Goal: Task Accomplishment & Management: Complete application form

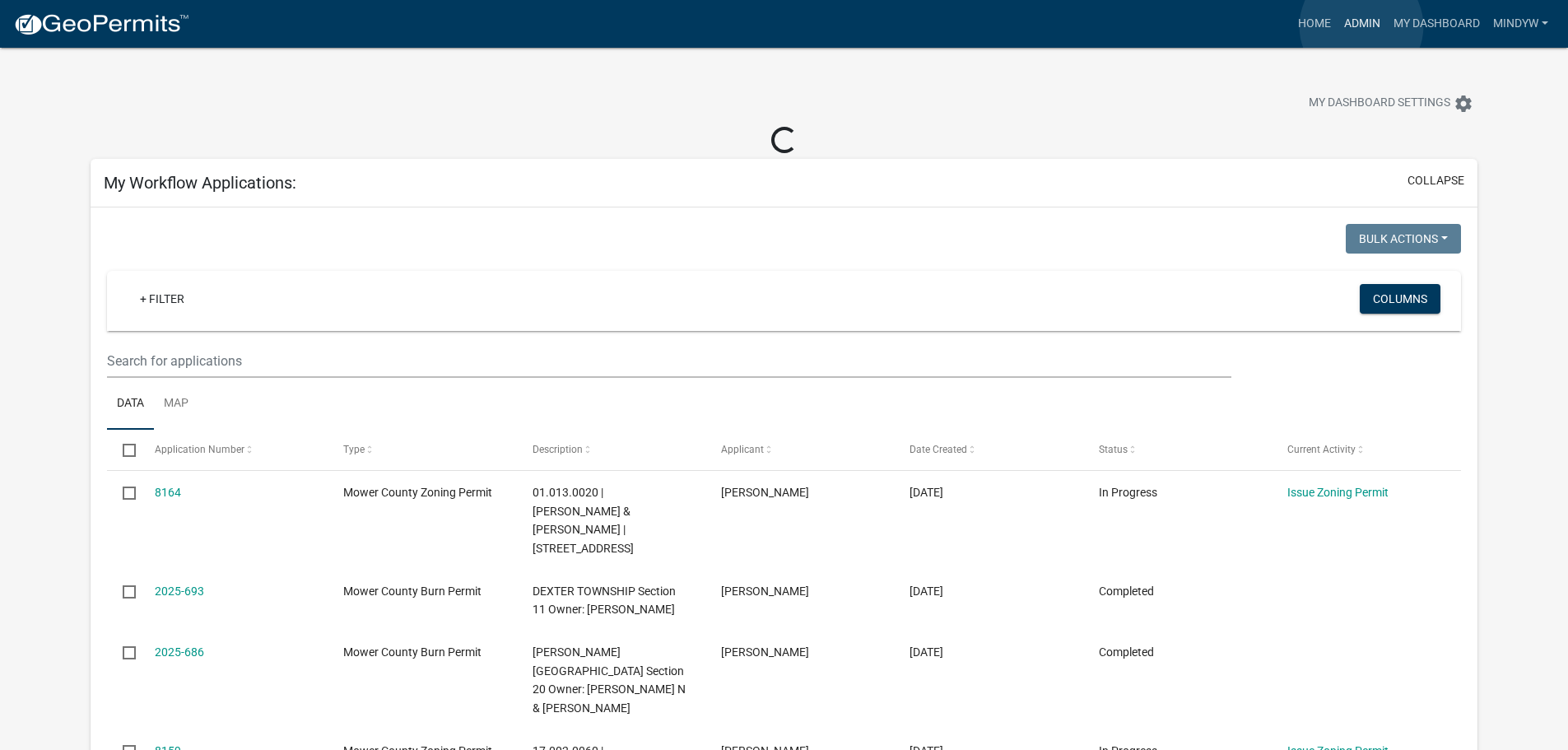
click at [1362, 27] on link "Admin" at bounding box center [1363, 24] width 49 height 31
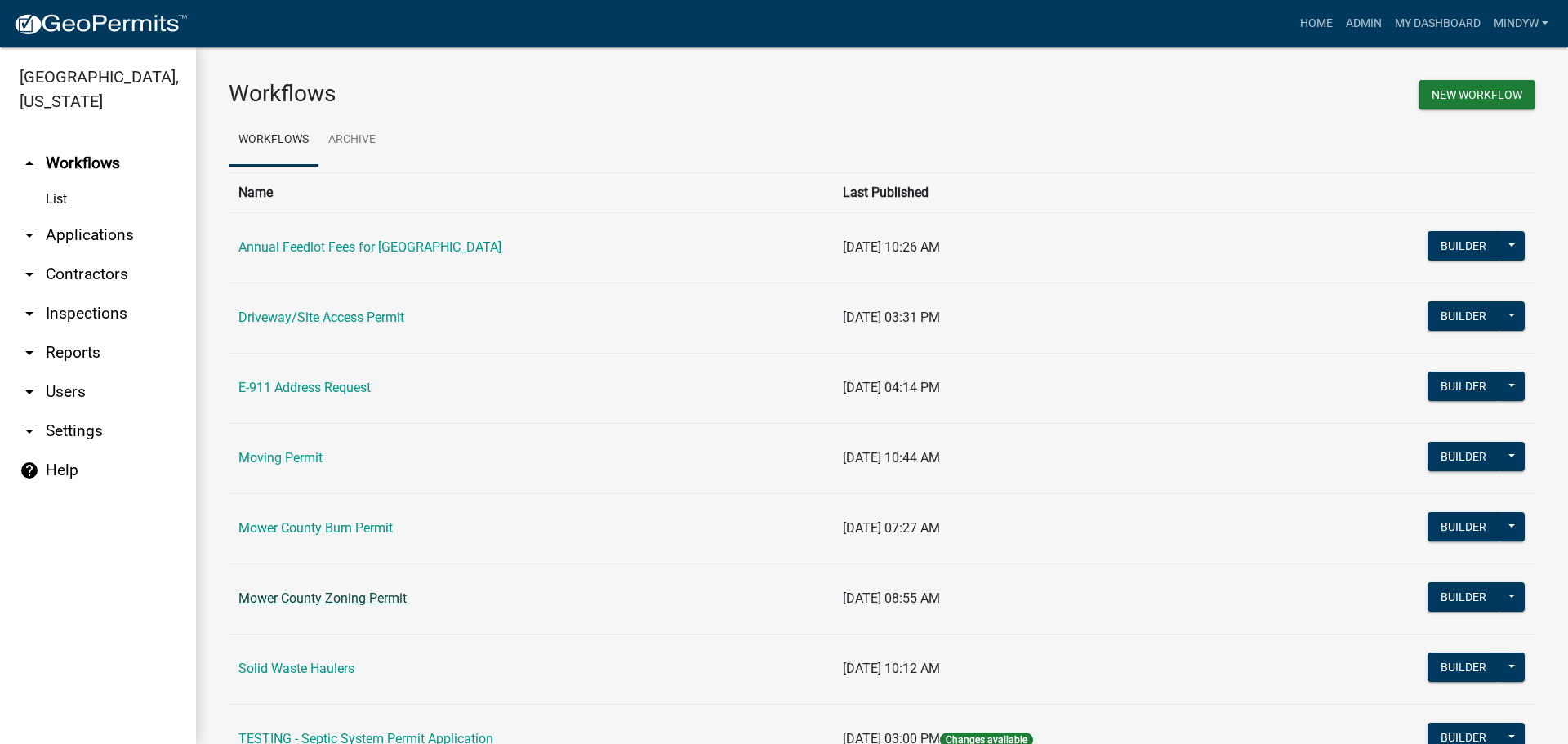
click at [328, 591] on link "Mower County Zoning Permit" at bounding box center [322, 598] width 169 height 15
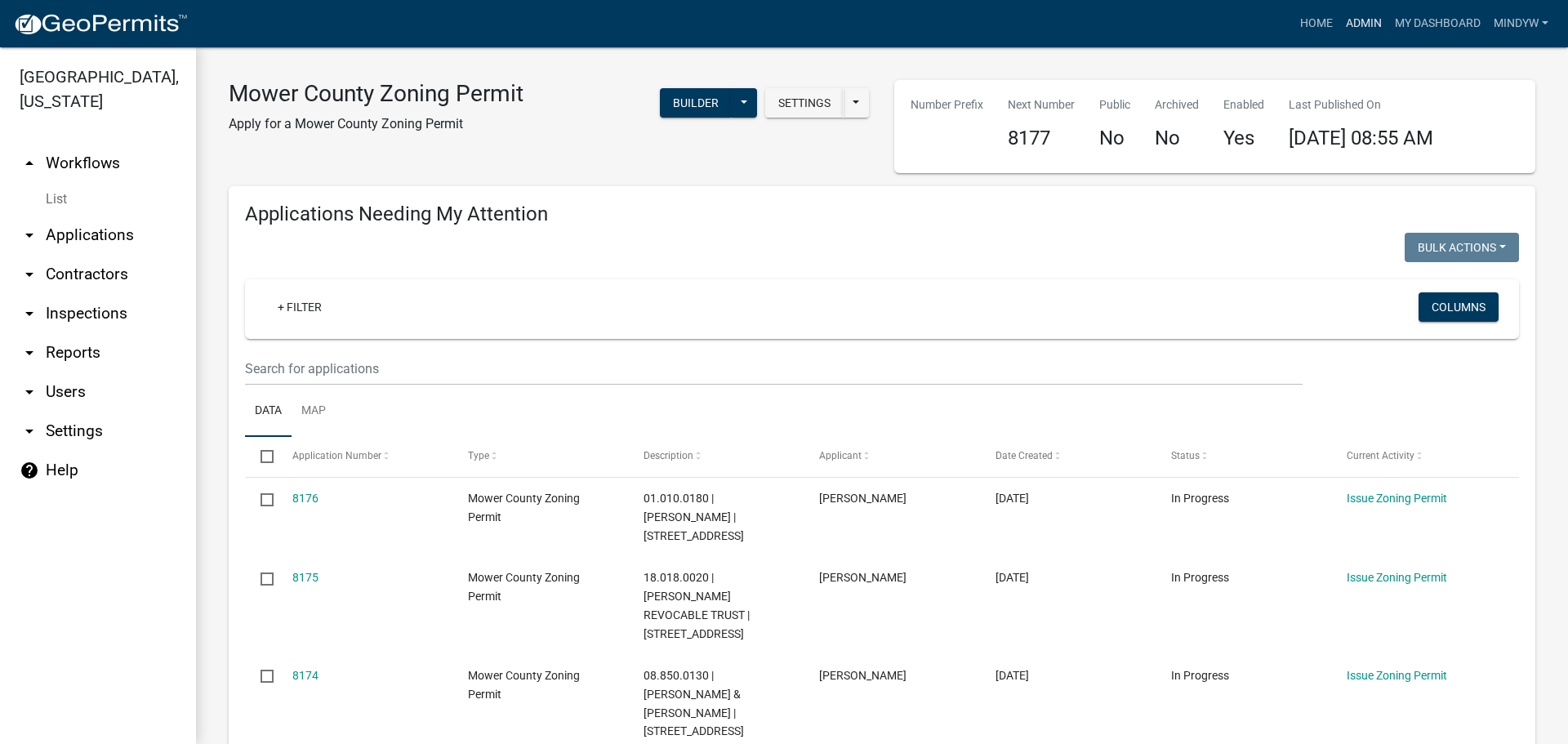
select select "1: 25"
click at [1353, 23] on link "Admin" at bounding box center [1364, 24] width 49 height 31
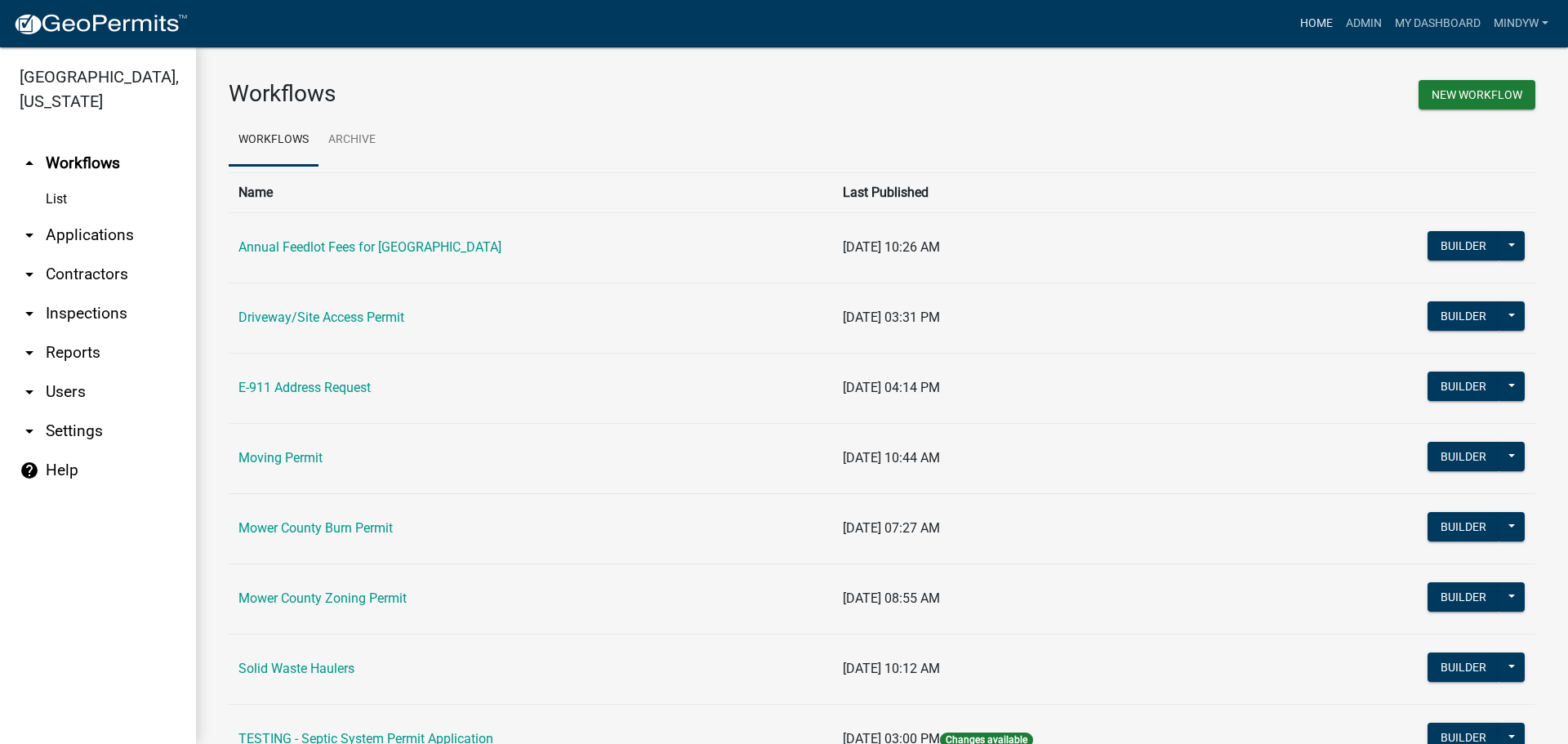
click at [1296, 32] on link "Home" at bounding box center [1316, 24] width 46 height 31
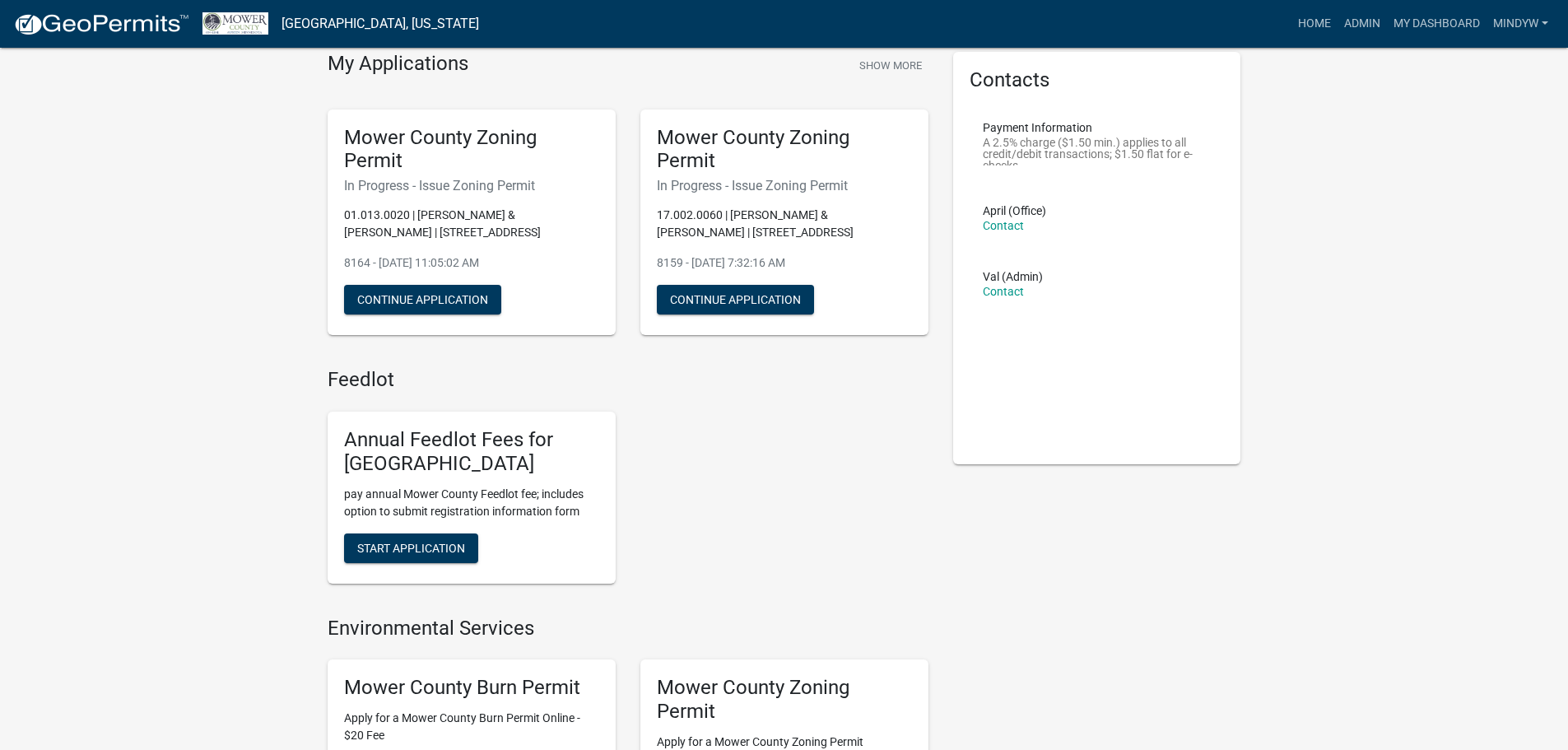
scroll to position [329, 0]
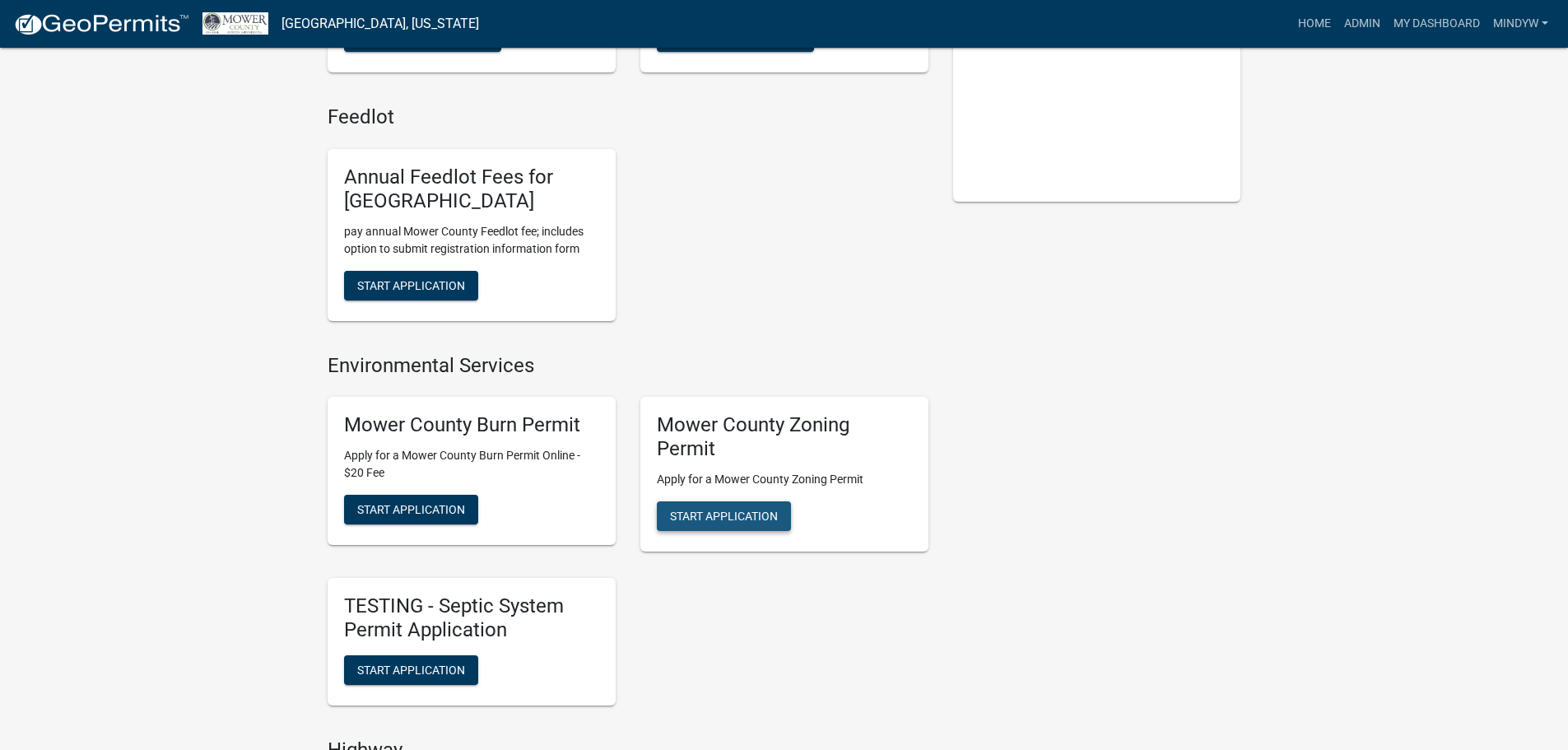
click at [745, 510] on span "Start Application" at bounding box center [725, 516] width 108 height 13
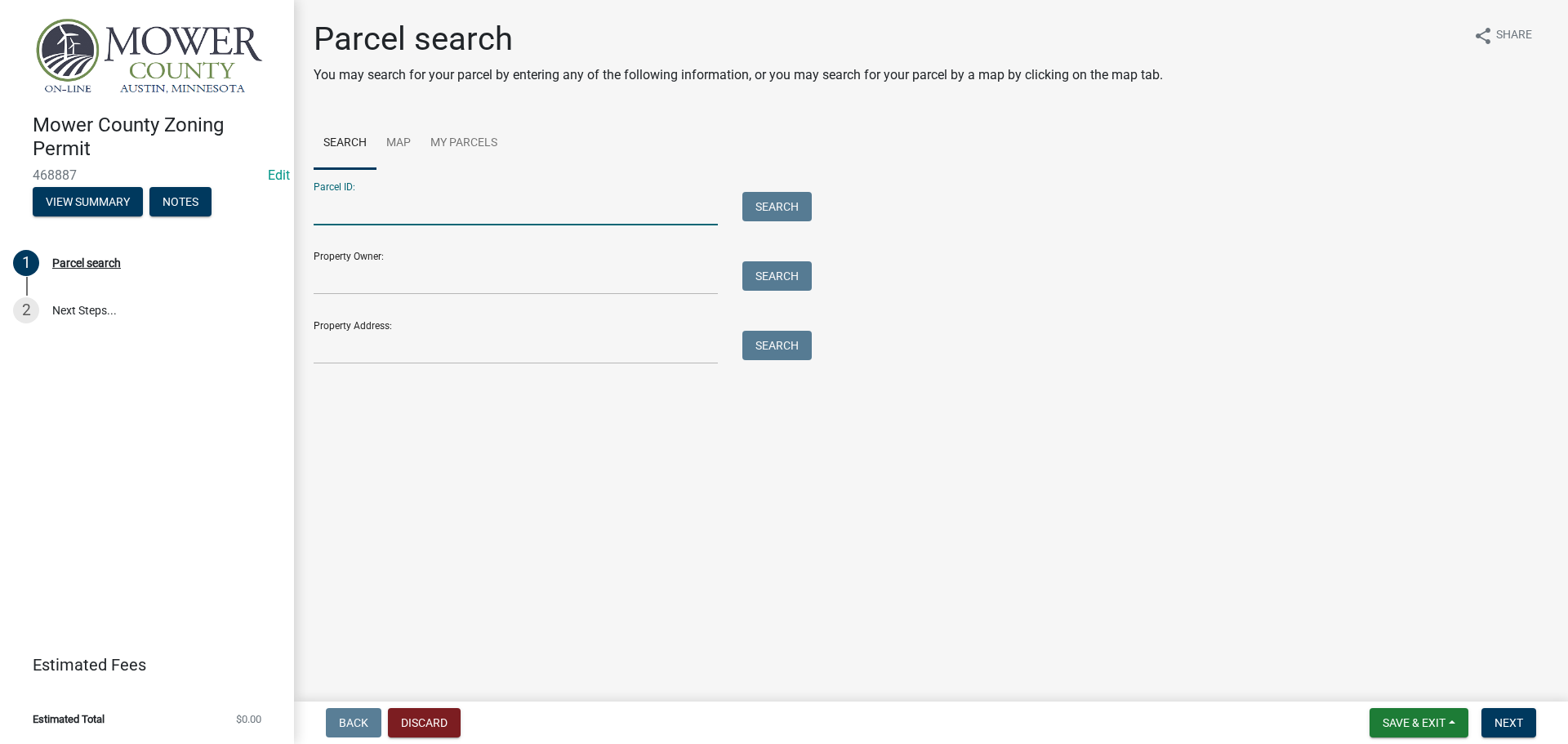
click at [322, 212] on input "Parcel ID:" at bounding box center [515, 209] width 404 height 34
type input "16.039.0110"
click at [773, 209] on button "Search" at bounding box center [777, 206] width 70 height 29
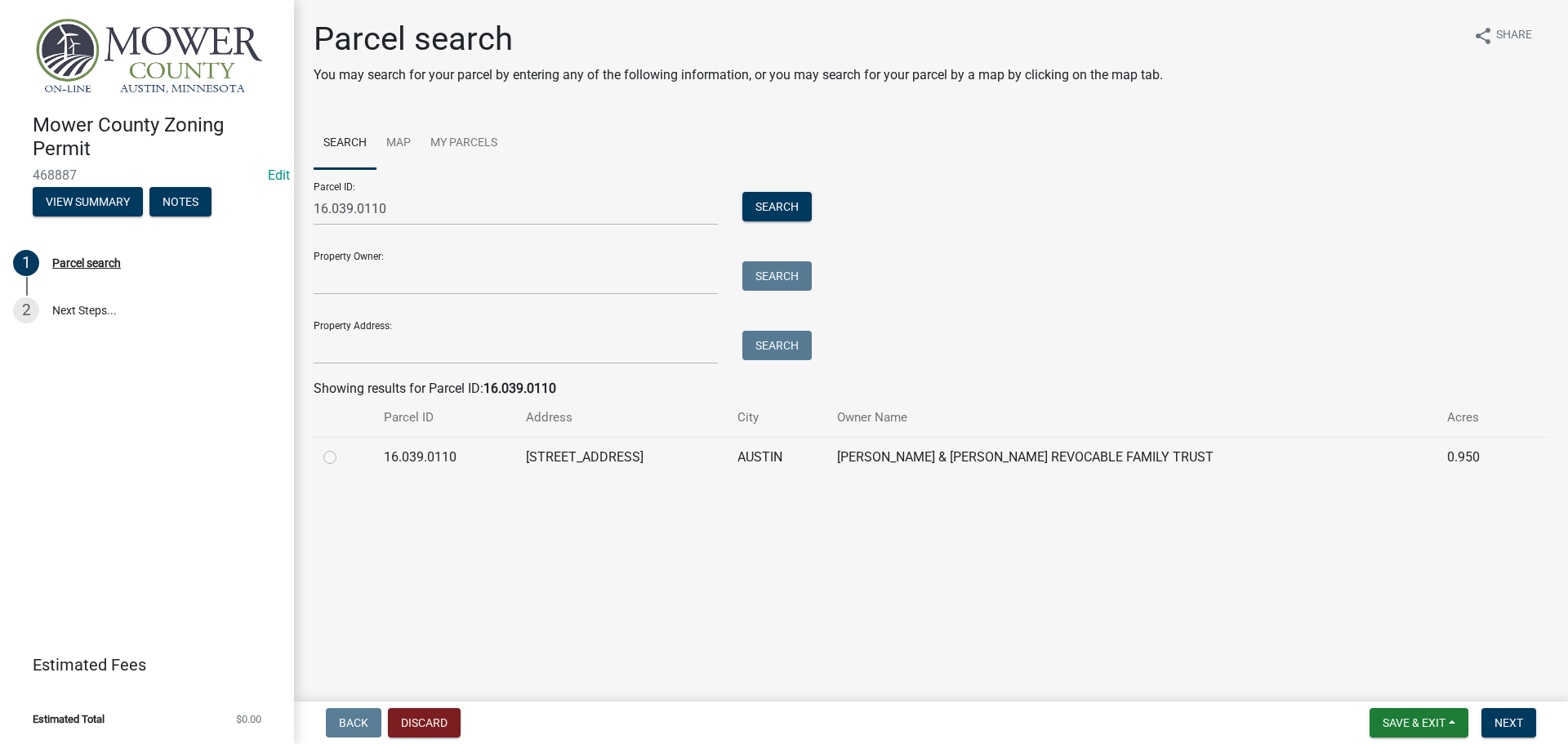
click at [343, 447] on label at bounding box center [343, 447] width 0 height 0
click at [343, 456] on input "radio" at bounding box center [348, 452] width 10 height 10
radio input "true"
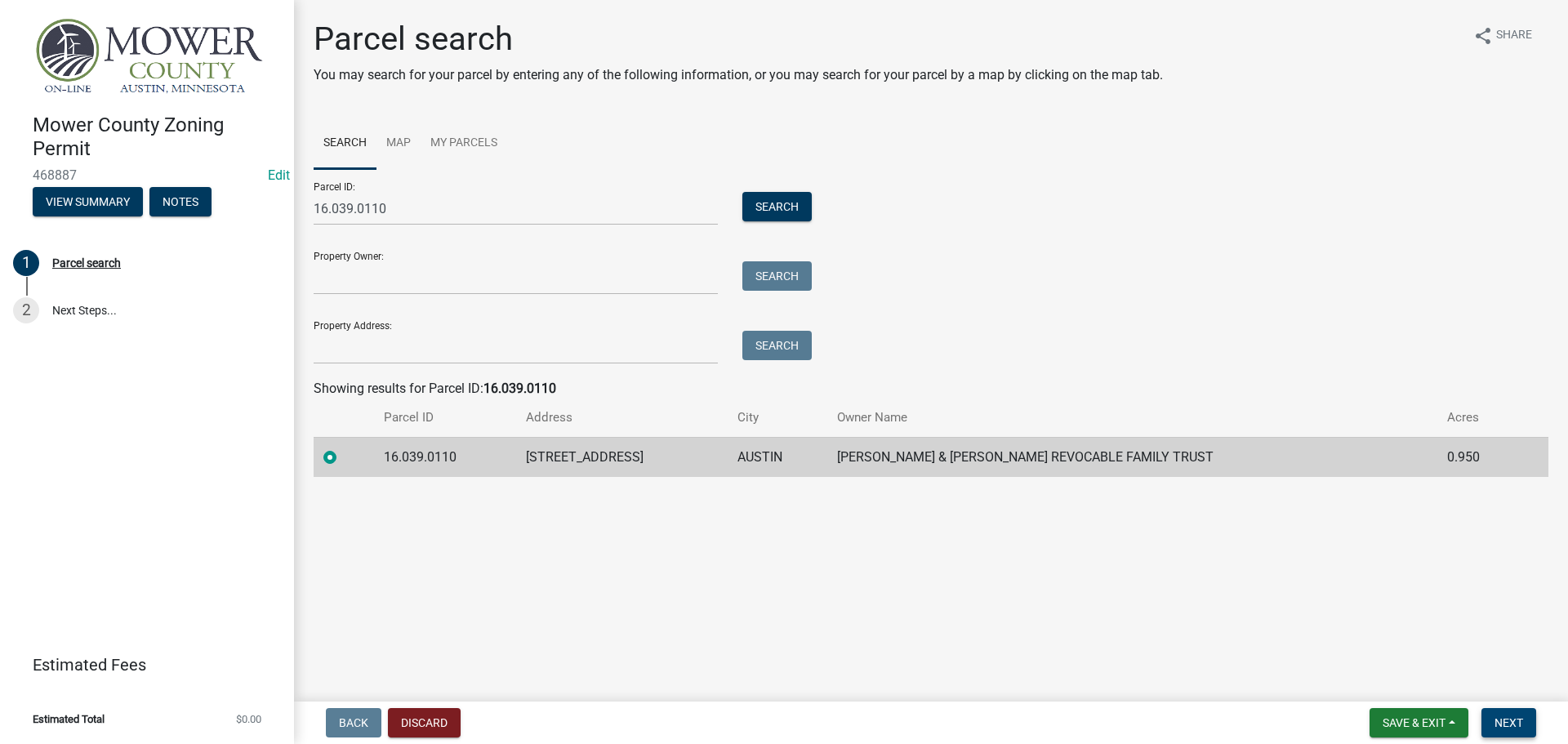
click at [1511, 720] on span "Next" at bounding box center [1509, 722] width 28 height 13
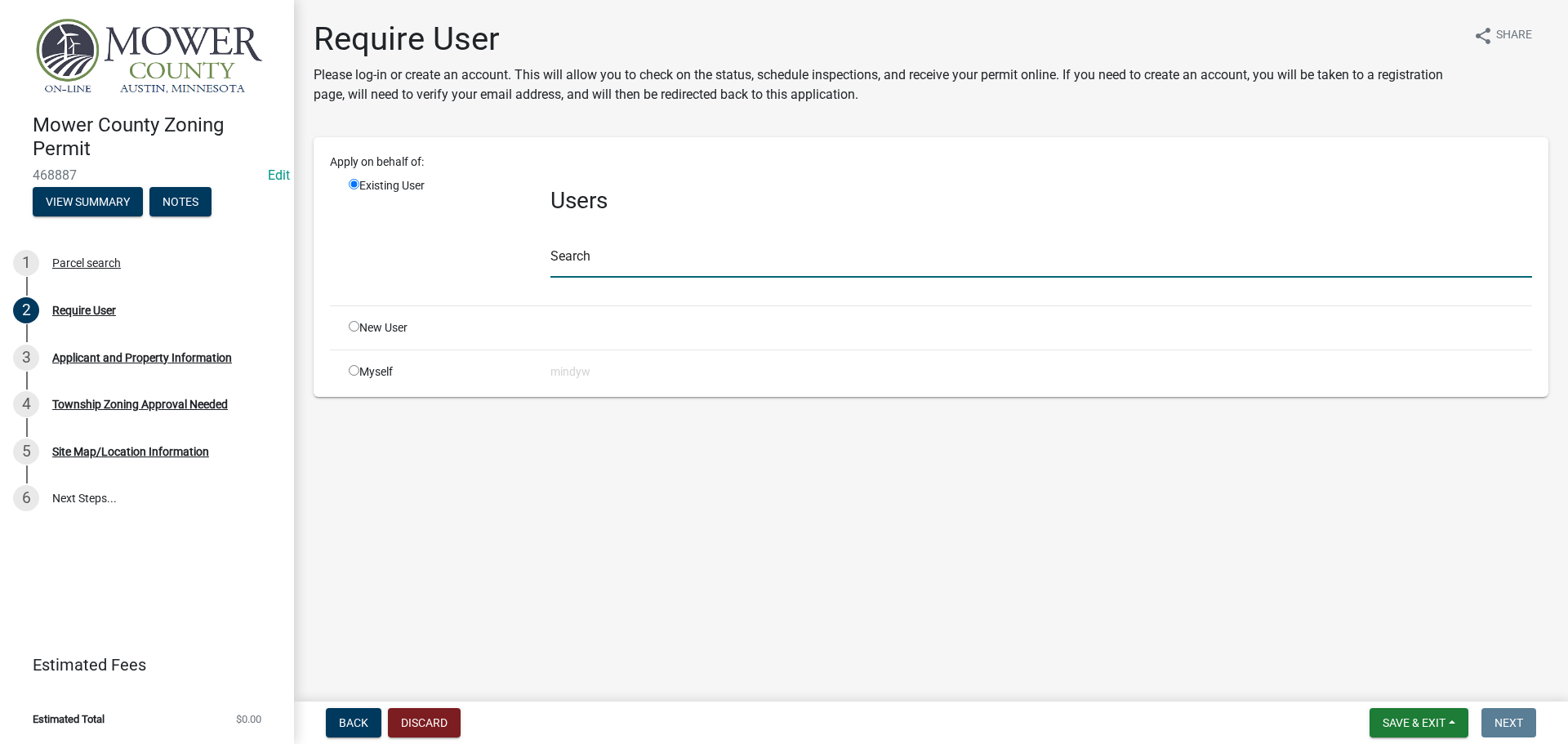
click at [642, 265] on input "text" at bounding box center [1041, 261] width 982 height 34
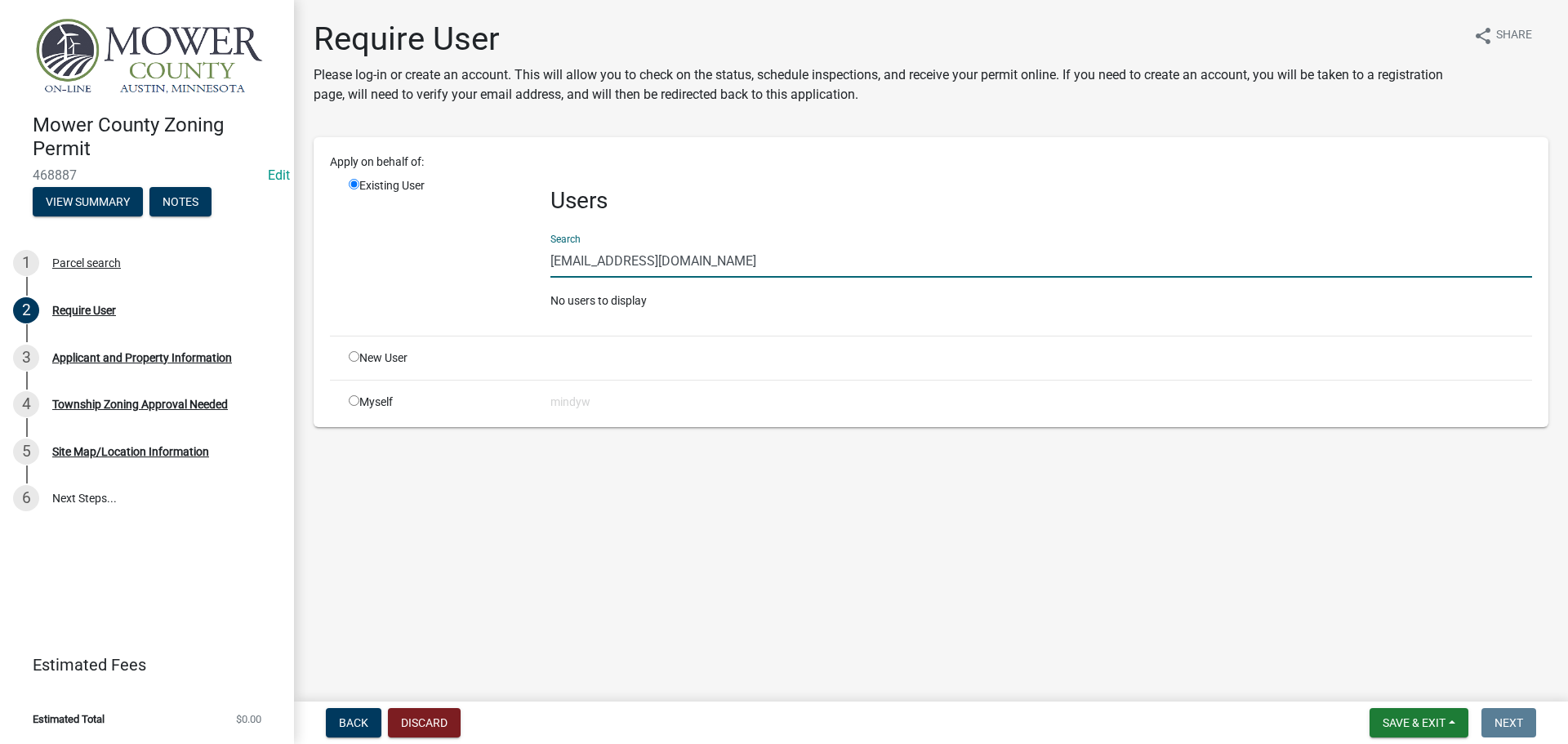
drag, startPoint x: 721, startPoint y: 259, endPoint x: 543, endPoint y: 266, distance: 178.1
click at [543, 266] on div "Users Search [EMAIL_ADDRESS][DOMAIN_NAME] No users to display" at bounding box center [1041, 250] width 1006 height 145
type input "[EMAIL_ADDRESS][DOMAIN_NAME]"
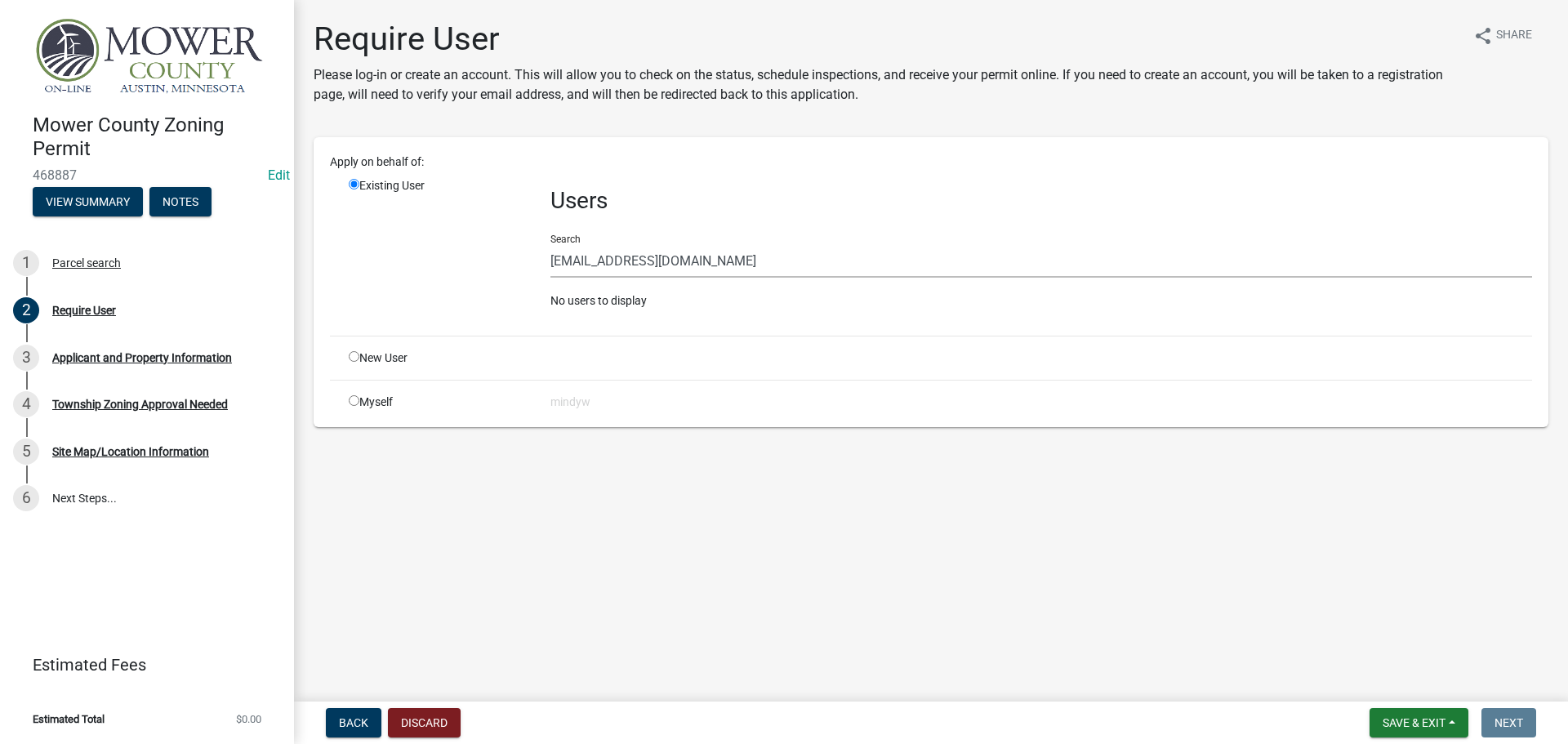
click at [353, 354] on input "radio" at bounding box center [353, 356] width 10 height 10
radio input "true"
radio input "false"
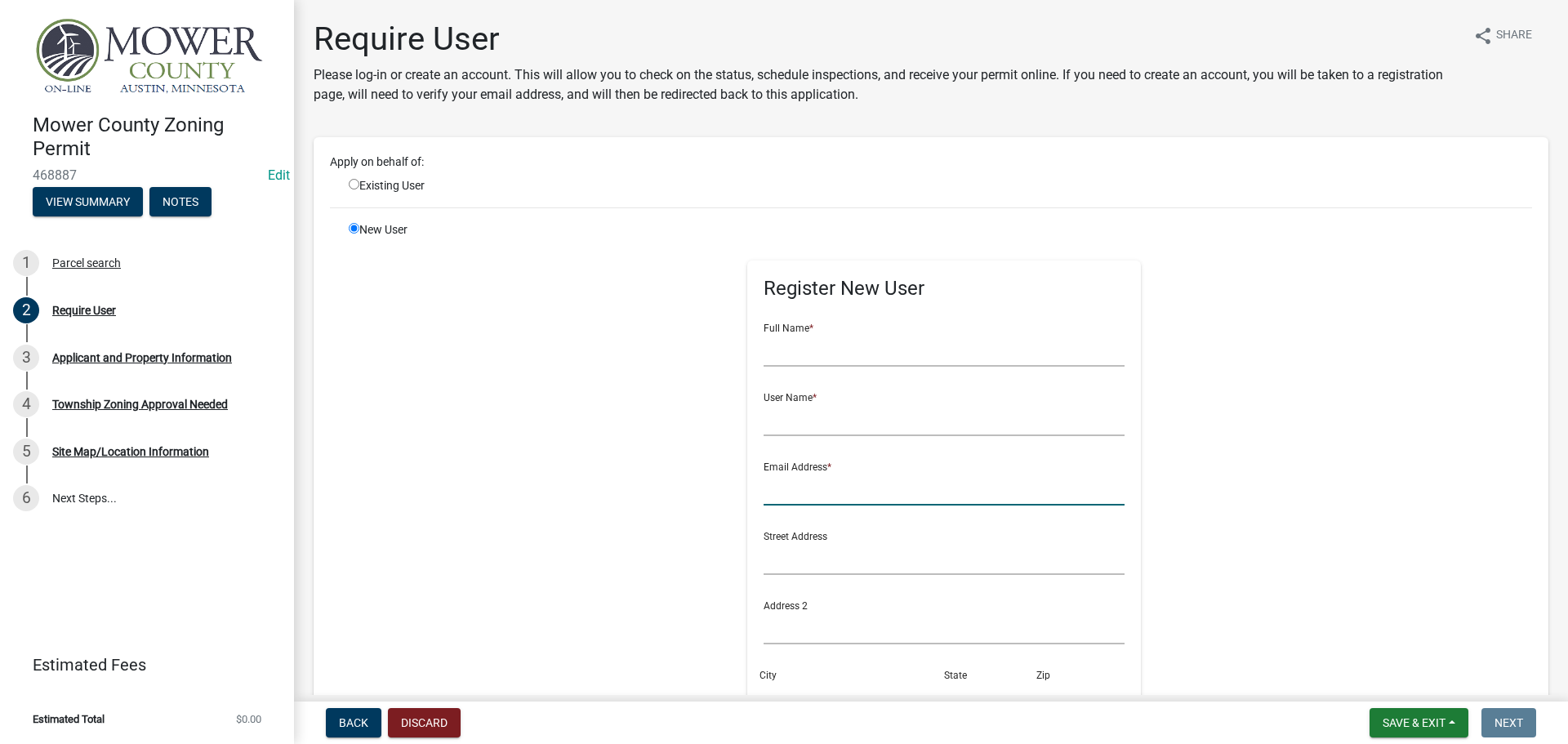
click at [840, 485] on input "text" at bounding box center [944, 489] width 362 height 34
paste input "[EMAIL_ADDRESS][DOMAIN_NAME]"
type input "[EMAIL_ADDRESS][DOMAIN_NAME]"
click at [789, 348] on input "text" at bounding box center [944, 350] width 362 height 34
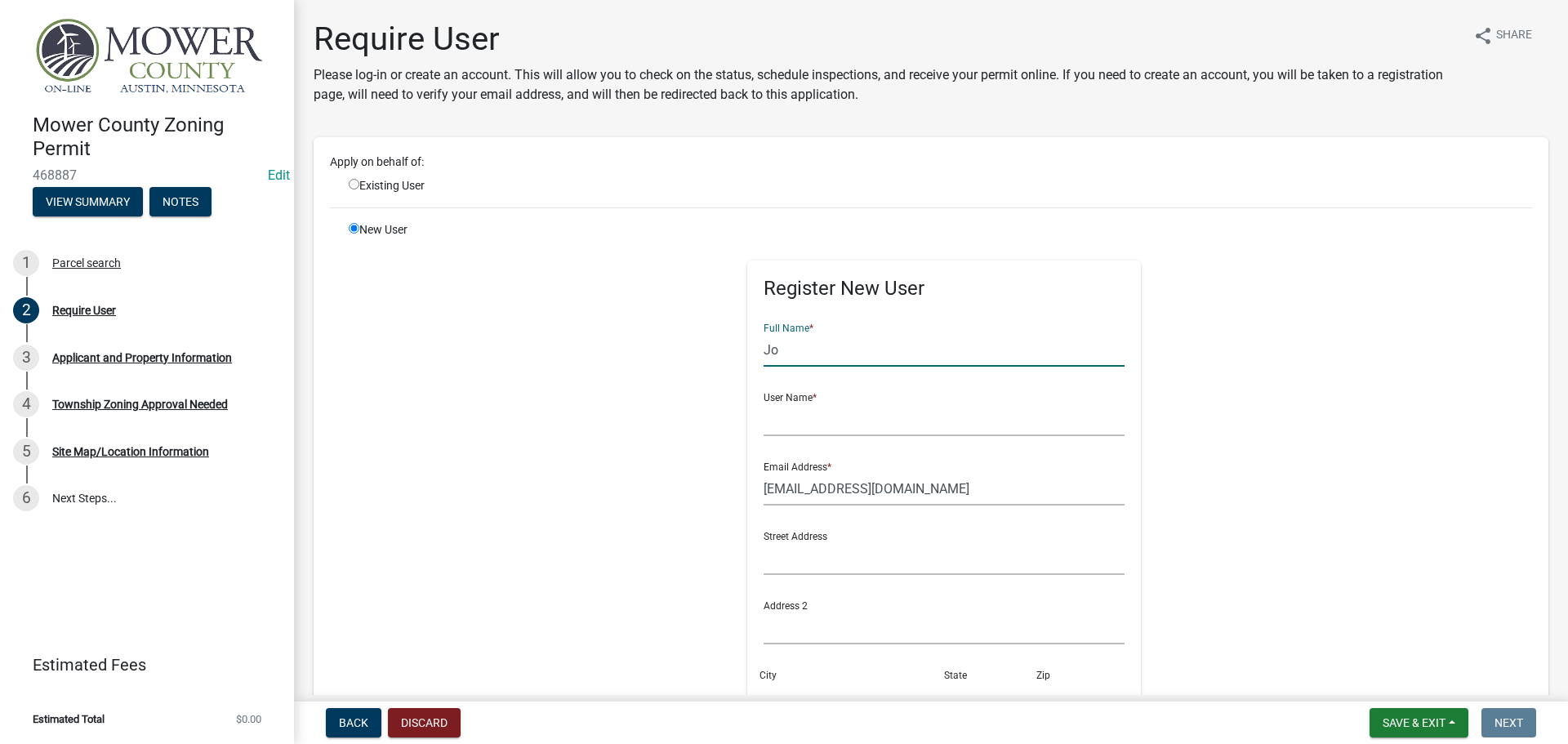
type input "J"
drag, startPoint x: 825, startPoint y: 351, endPoint x: 732, endPoint y: 358, distance: 93.3
click at [735, 358] on div "Register New User Full Name * [PERSON_NAME] User Name * Email Address * [EMAIL_…" at bounding box center [944, 589] width 419 height 735
type input "[PERSON_NAME]"
click at [782, 417] on input "text" at bounding box center [944, 419] width 362 height 34
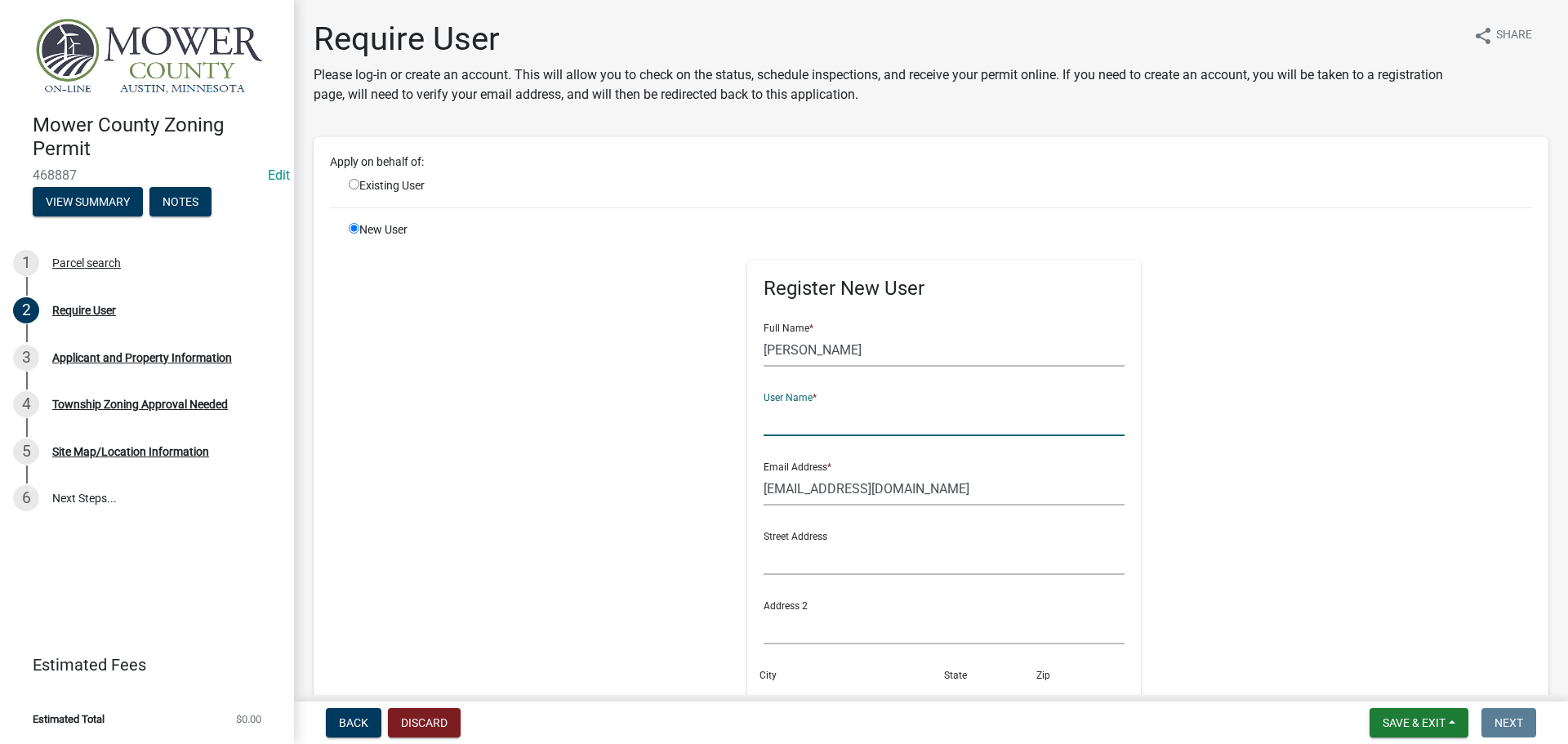
paste input "[PERSON_NAME]"
type input "[PERSON_NAME]"
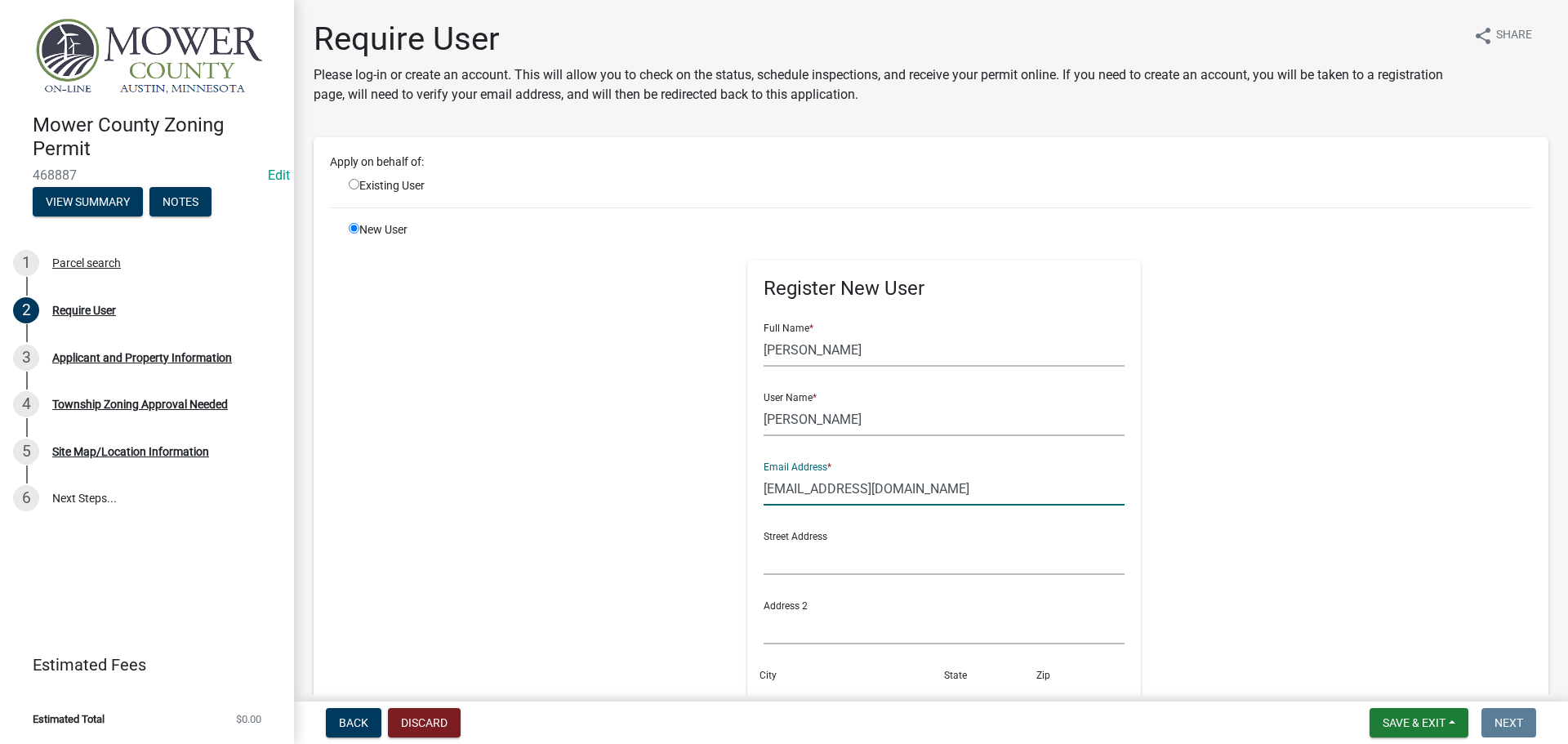
drag, startPoint x: 921, startPoint y: 500, endPoint x: 745, endPoint y: 505, distance: 176.1
click at [747, 505] on div "Register New User Full Name * [PERSON_NAME] User Name * [PERSON_NAME] Email Add…" at bounding box center [944, 581] width 395 height 640
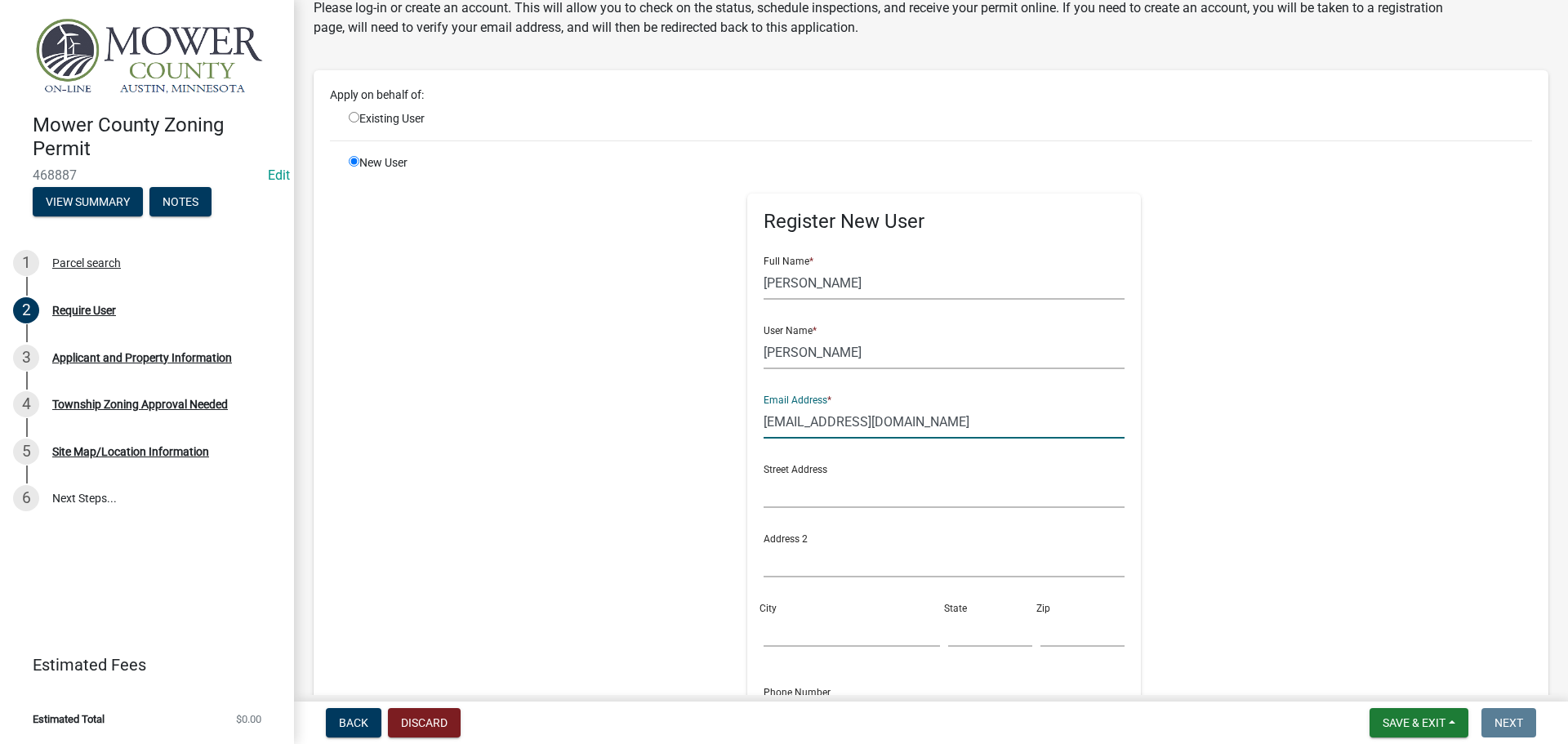
scroll to position [163, 0]
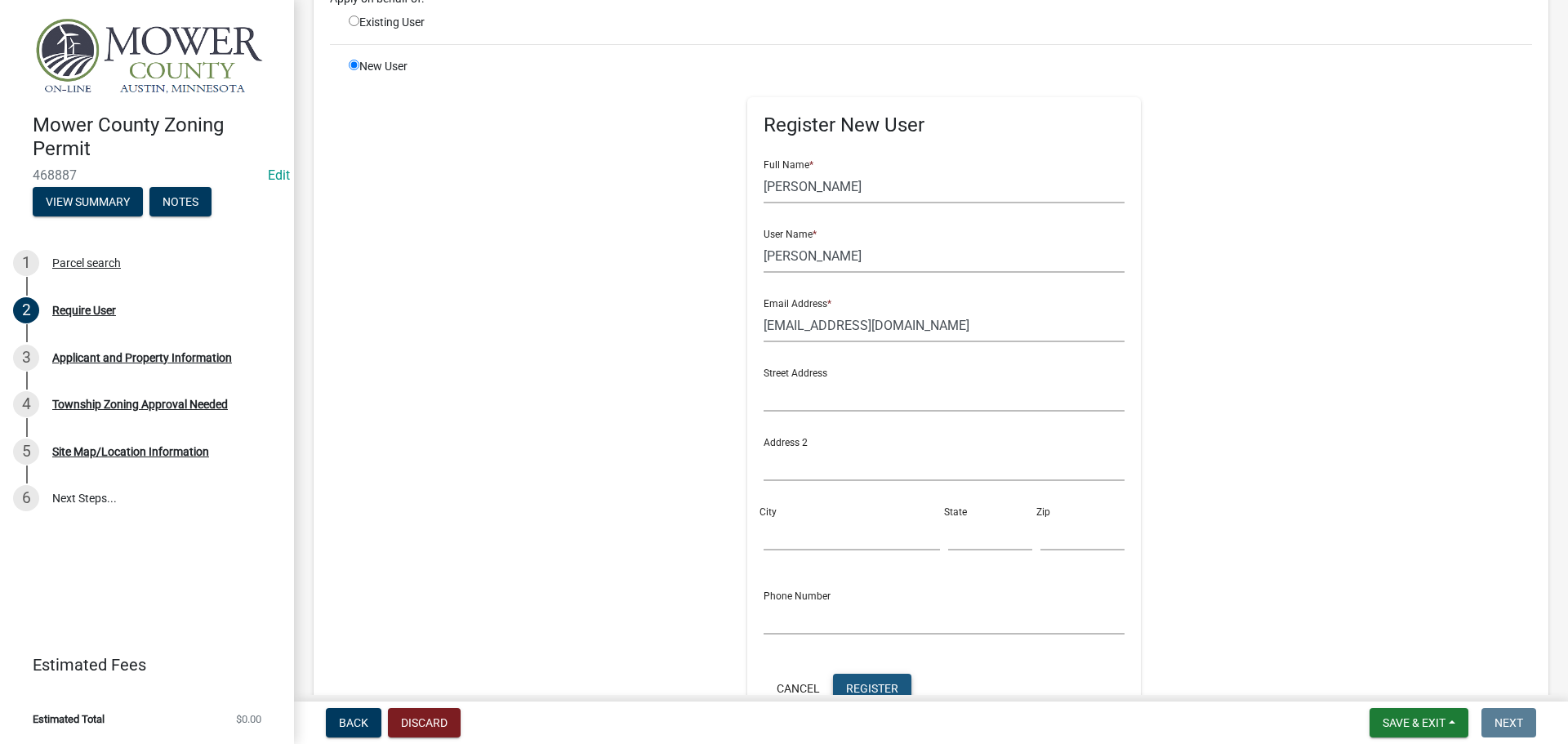
click at [871, 686] on span "Register" at bounding box center [872, 687] width 52 height 13
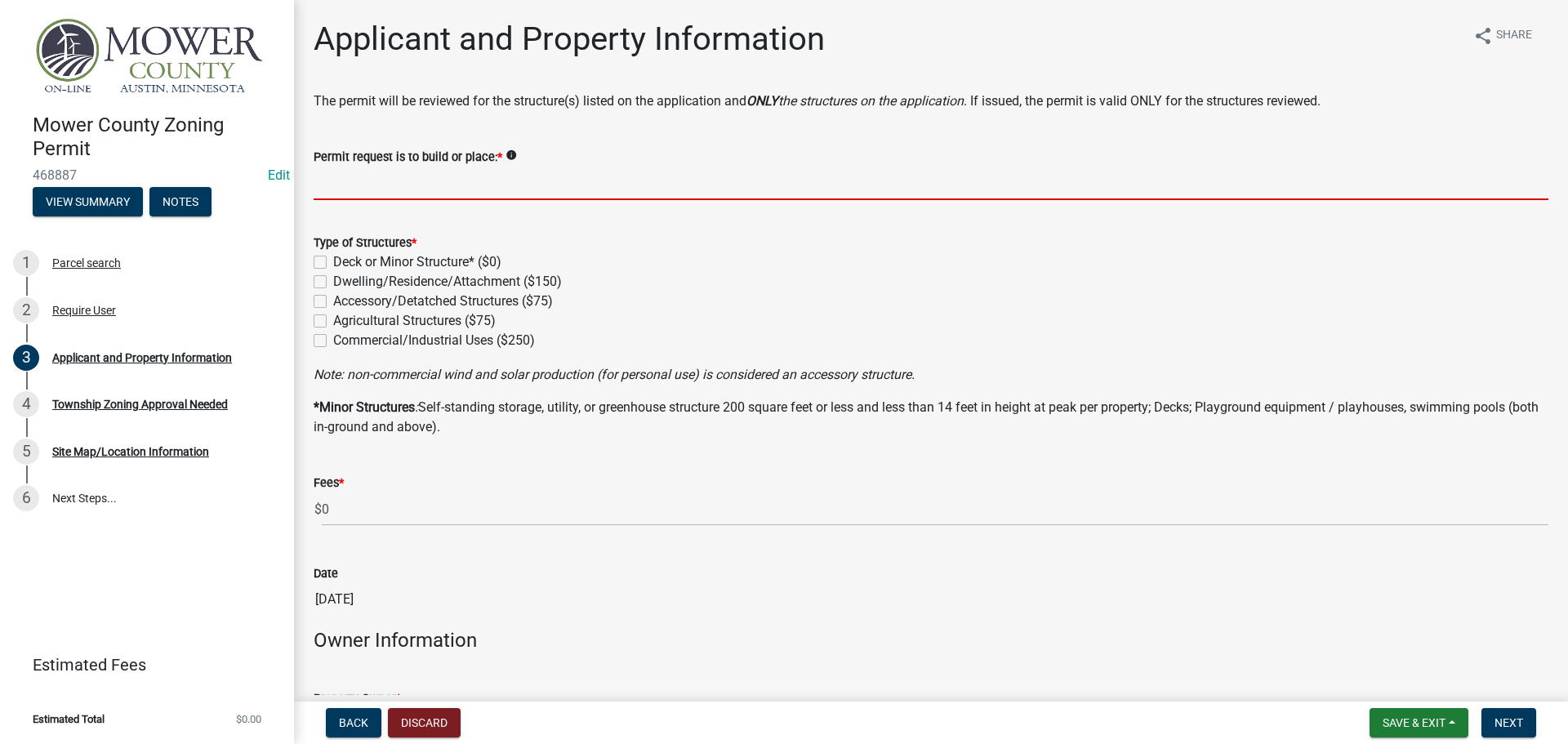
click at [355, 175] on input "Permit request is to build or place: *" at bounding box center [931, 184] width 1235 height 34
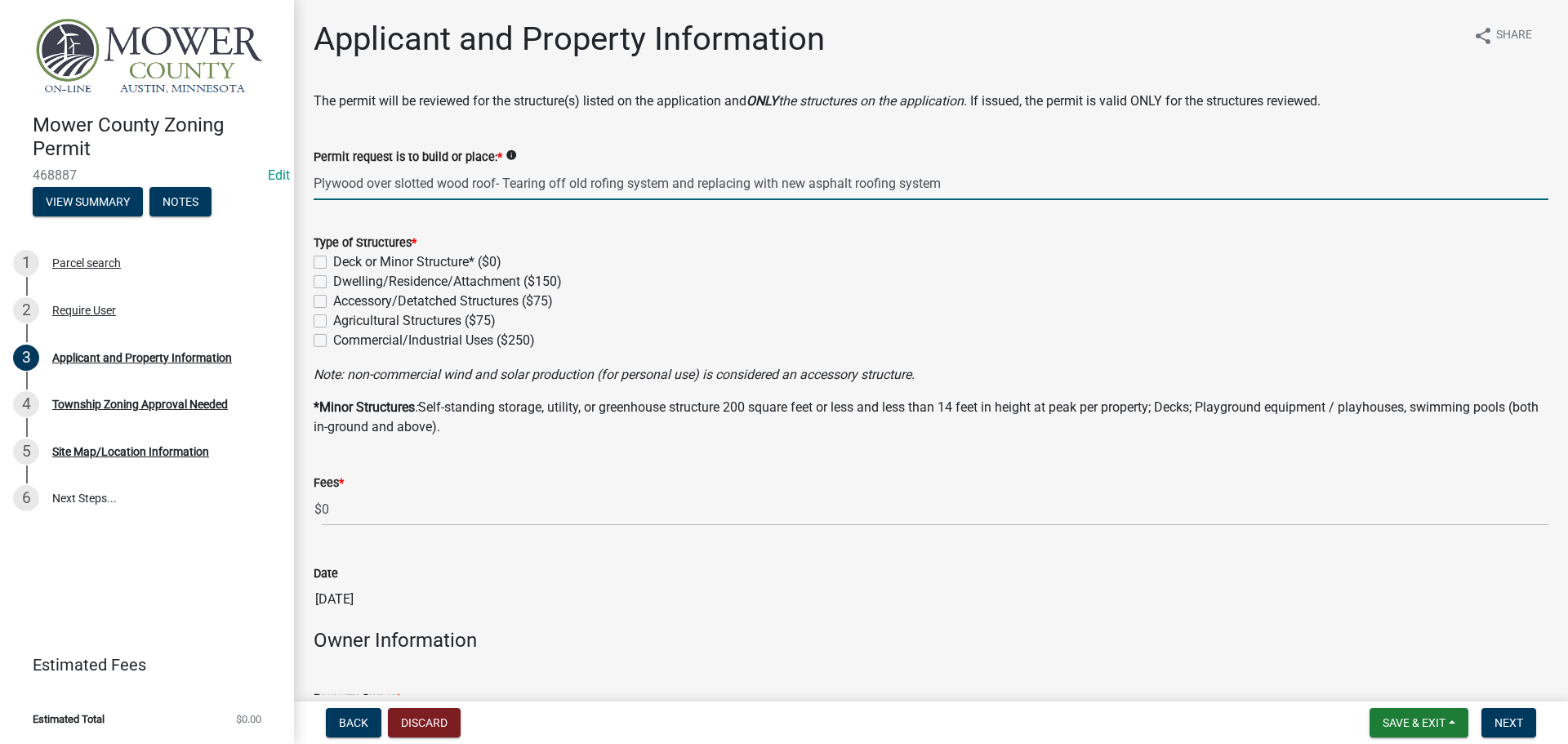
click at [606, 182] on input "Plywood over slotted wood roof- Tearing off old rofing system and replacing wit…" at bounding box center [931, 184] width 1235 height 34
click at [604, 183] on input "Plywood over slotted wood roof- Tearing off old rofing system and replacing wit…" at bounding box center [931, 184] width 1235 height 34
click at [684, 184] on input "Plywood over slotted wood roof- Tearing off old rooffing system and replacing w…" at bounding box center [931, 184] width 1235 height 34
click at [616, 184] on input "Plywood over slotted wood roof- Tearing off old rooffing system and replacing w…" at bounding box center [931, 184] width 1235 height 34
type input "Plywood over slotted wood roof- Tearing off old roofing system and replacing wi…"
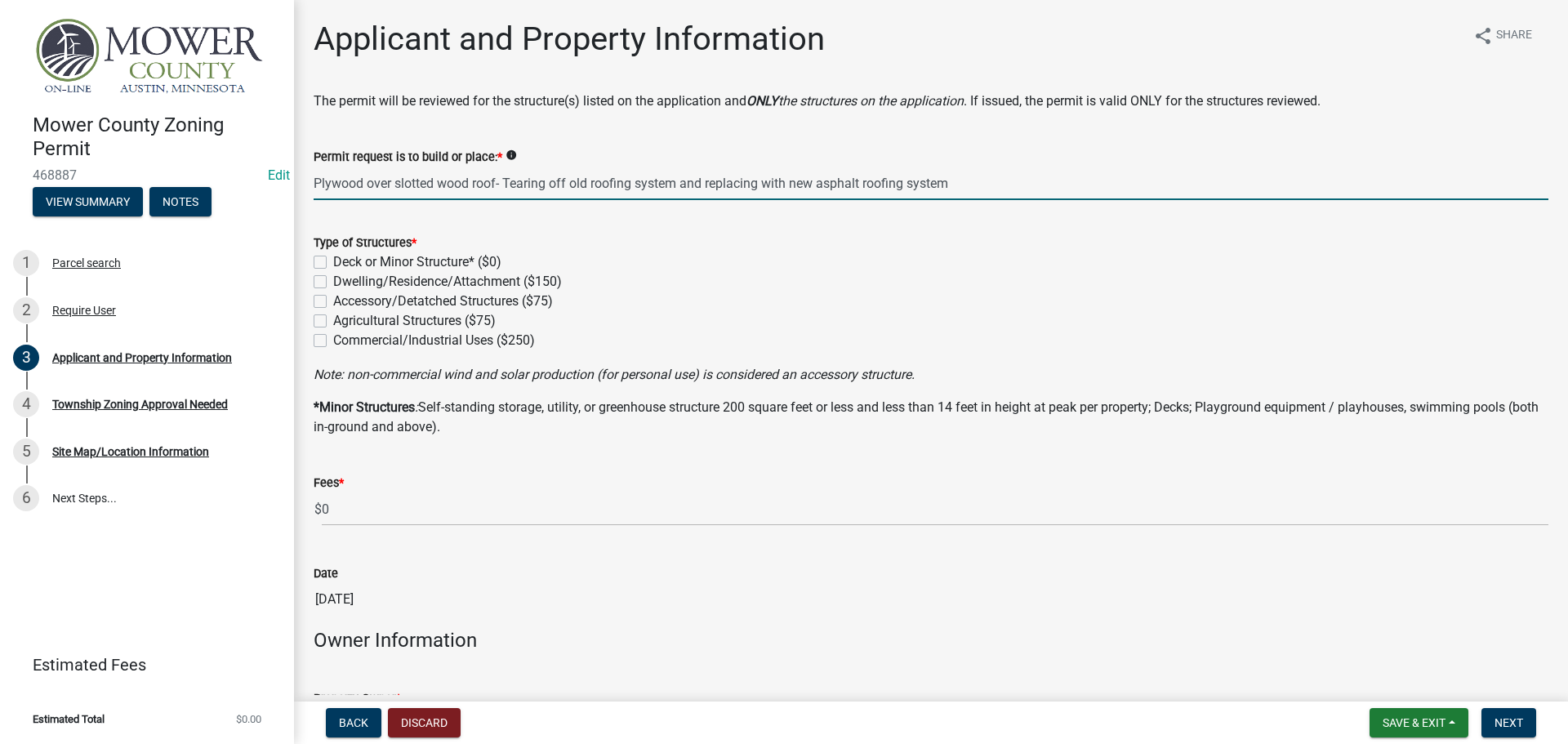
click at [334, 285] on label "Dwelling/Residence/Attachment ($150)" at bounding box center [448, 282] width 229 height 20
click at [334, 283] on input "Dwelling/Residence/Attachment ($150)" at bounding box center [338, 277] width 10 height 10
checkbox input "true"
checkbox input "false"
checkbox input "true"
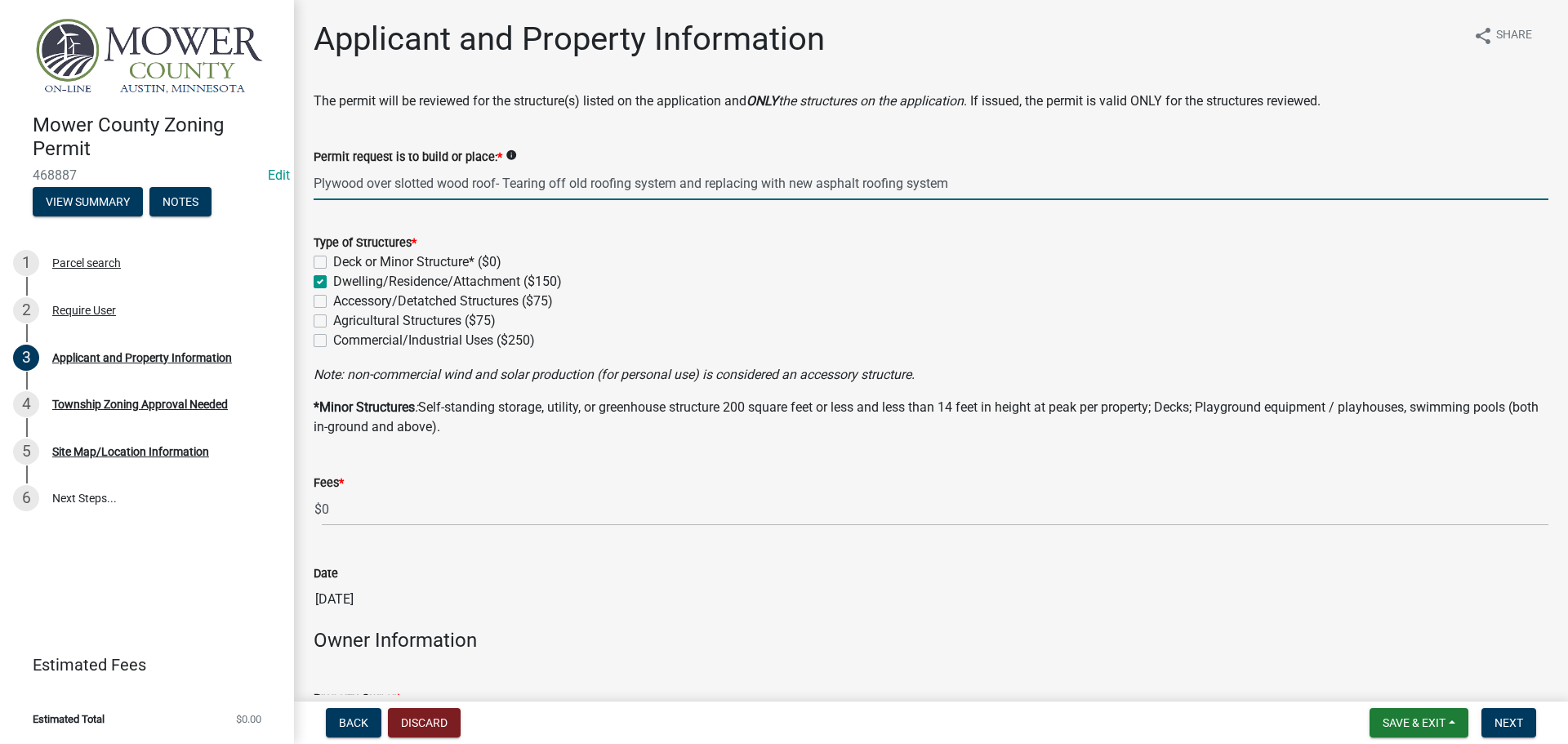
checkbox input "false"
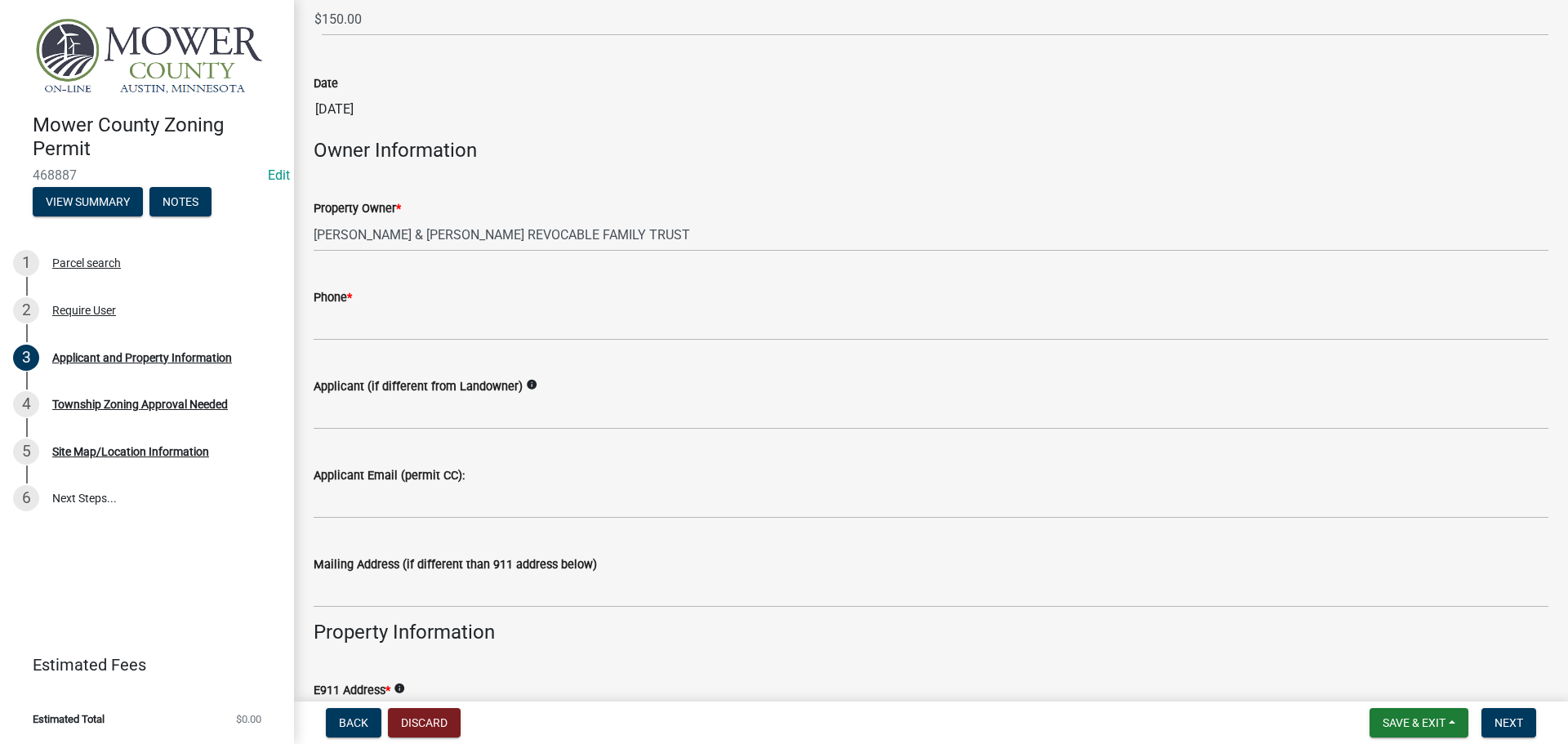
scroll to position [552, 0]
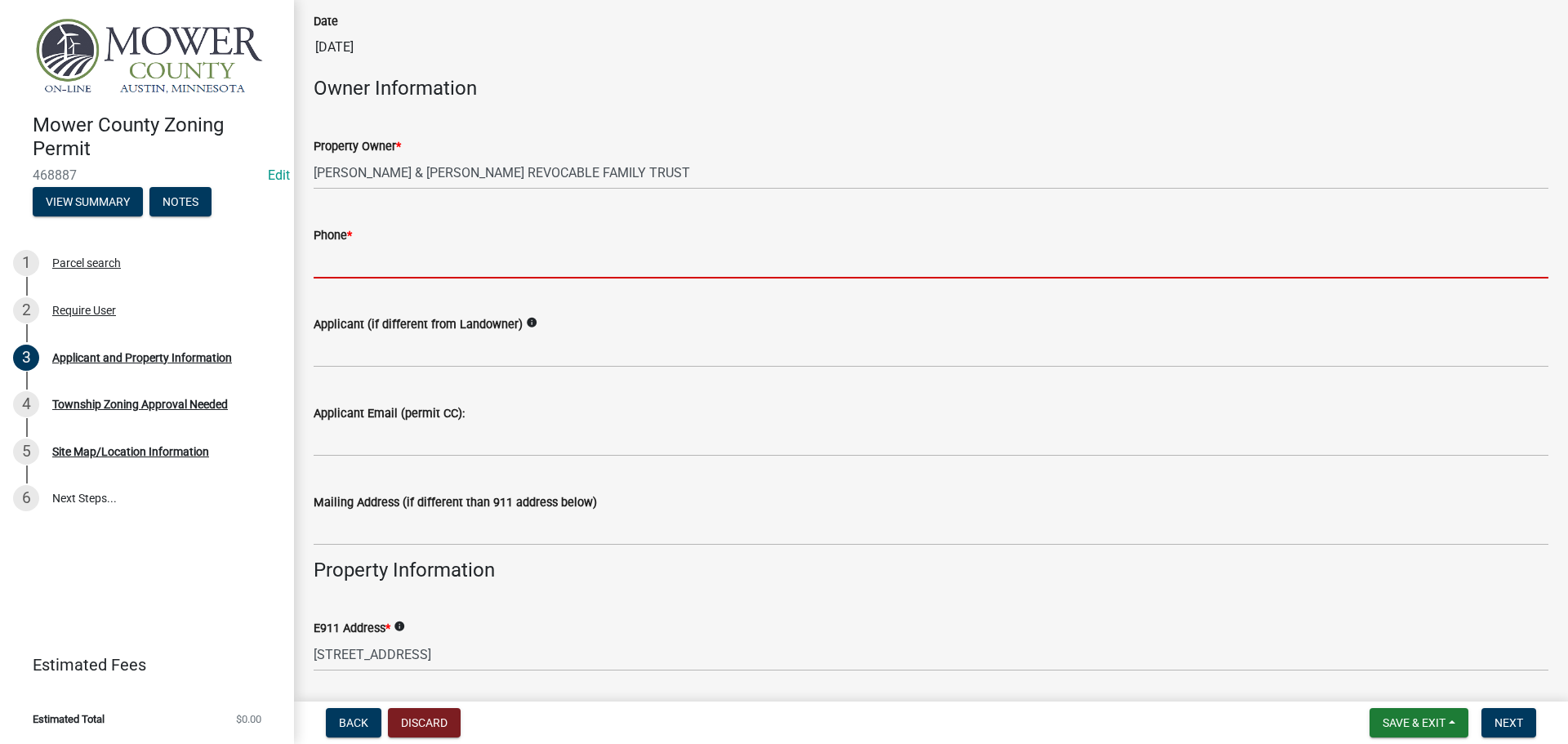
click at [409, 257] on input "Phone *" at bounding box center [931, 262] width 1235 height 34
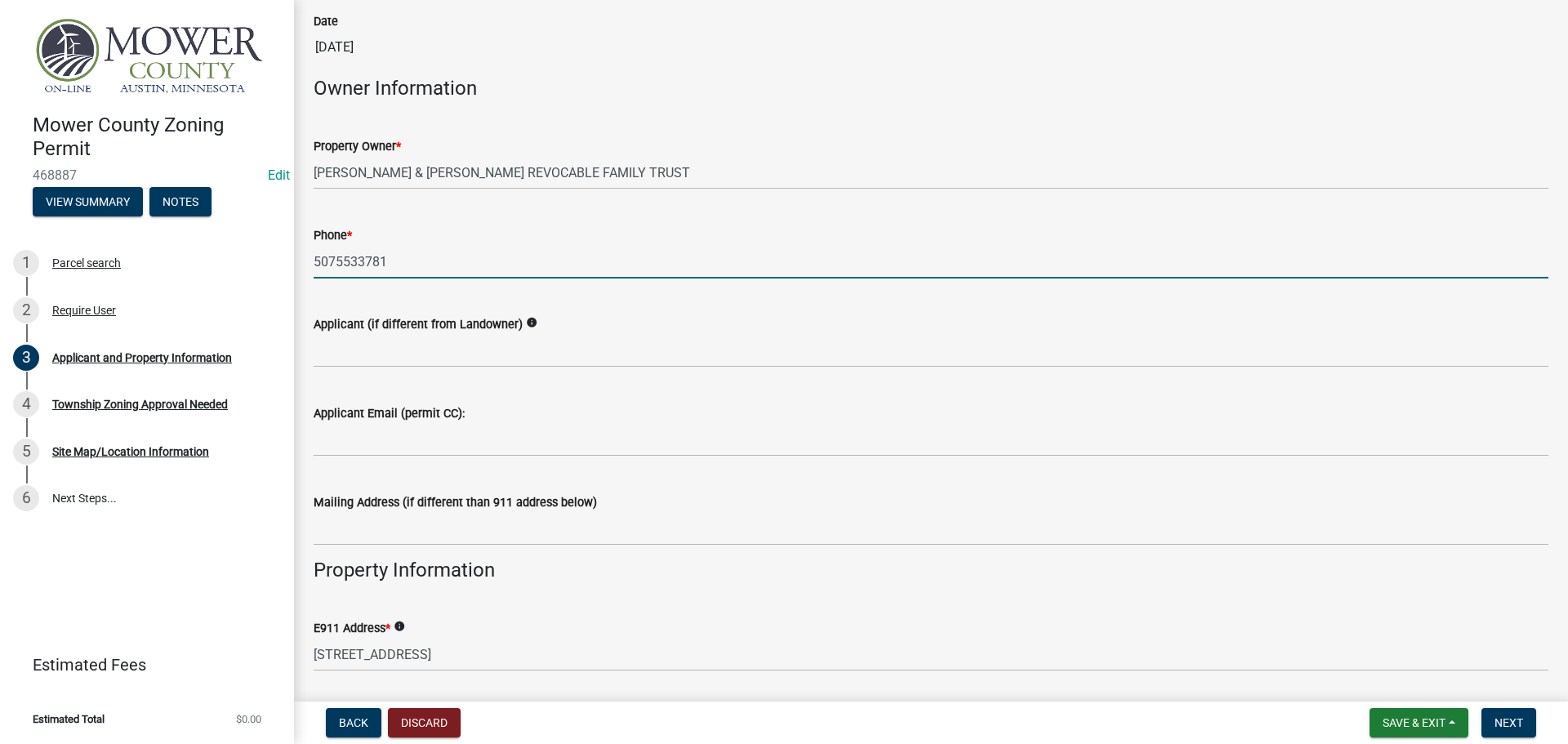
type input "5075533781"
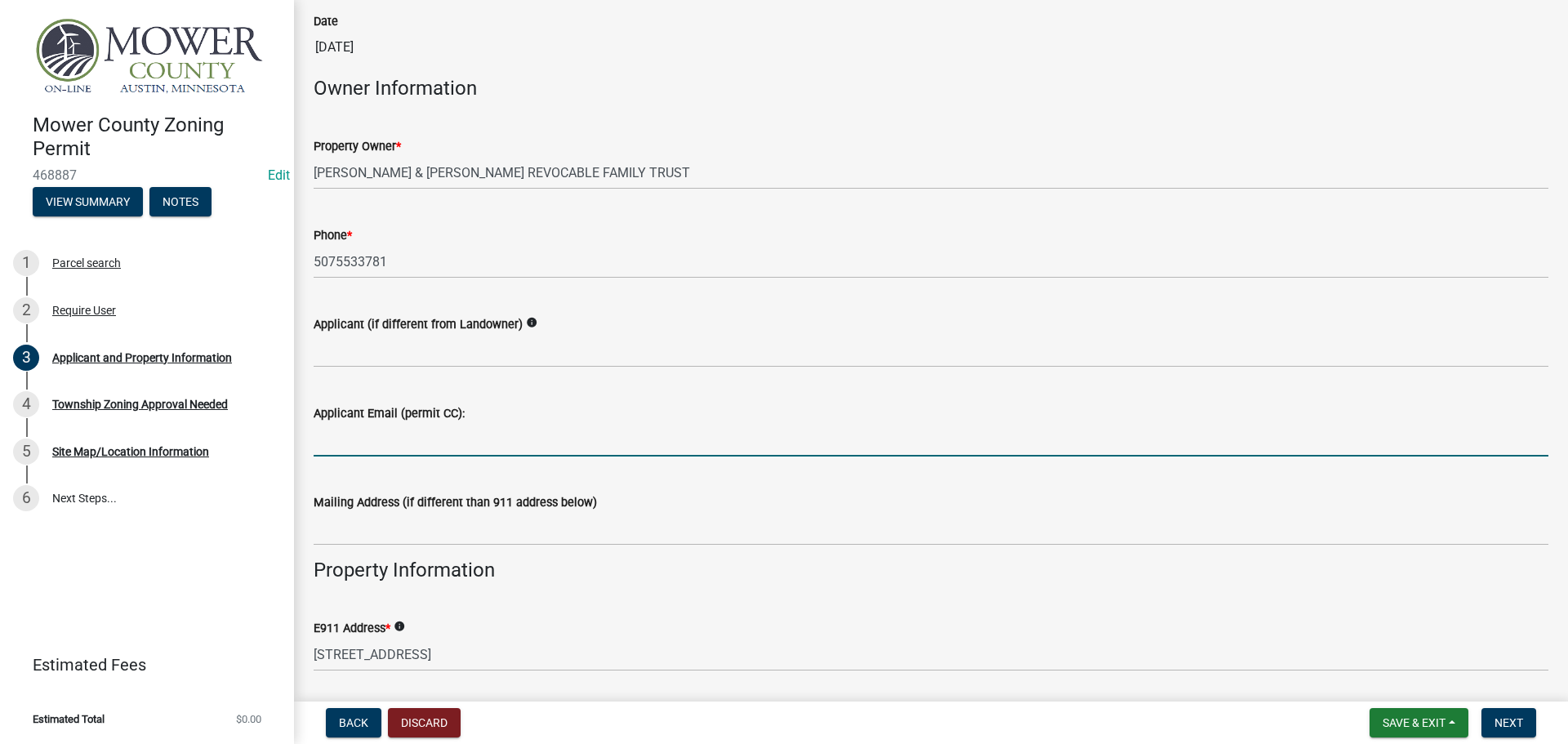
click at [450, 442] on input "Applicant Email (permit CC):" at bounding box center [931, 440] width 1235 height 34
paste input "[EMAIL_ADDRESS][DOMAIN_NAME]"
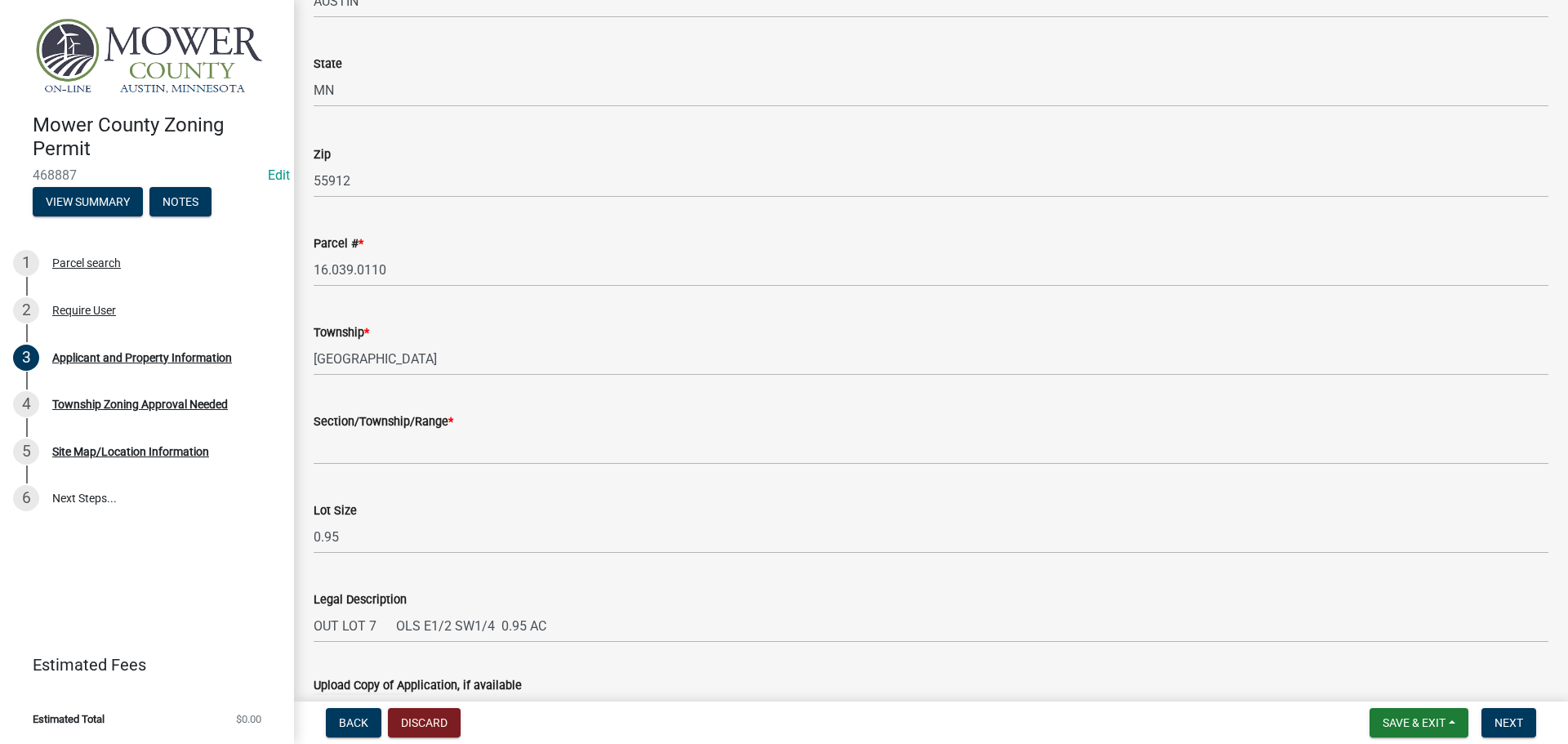
scroll to position [1368, 0]
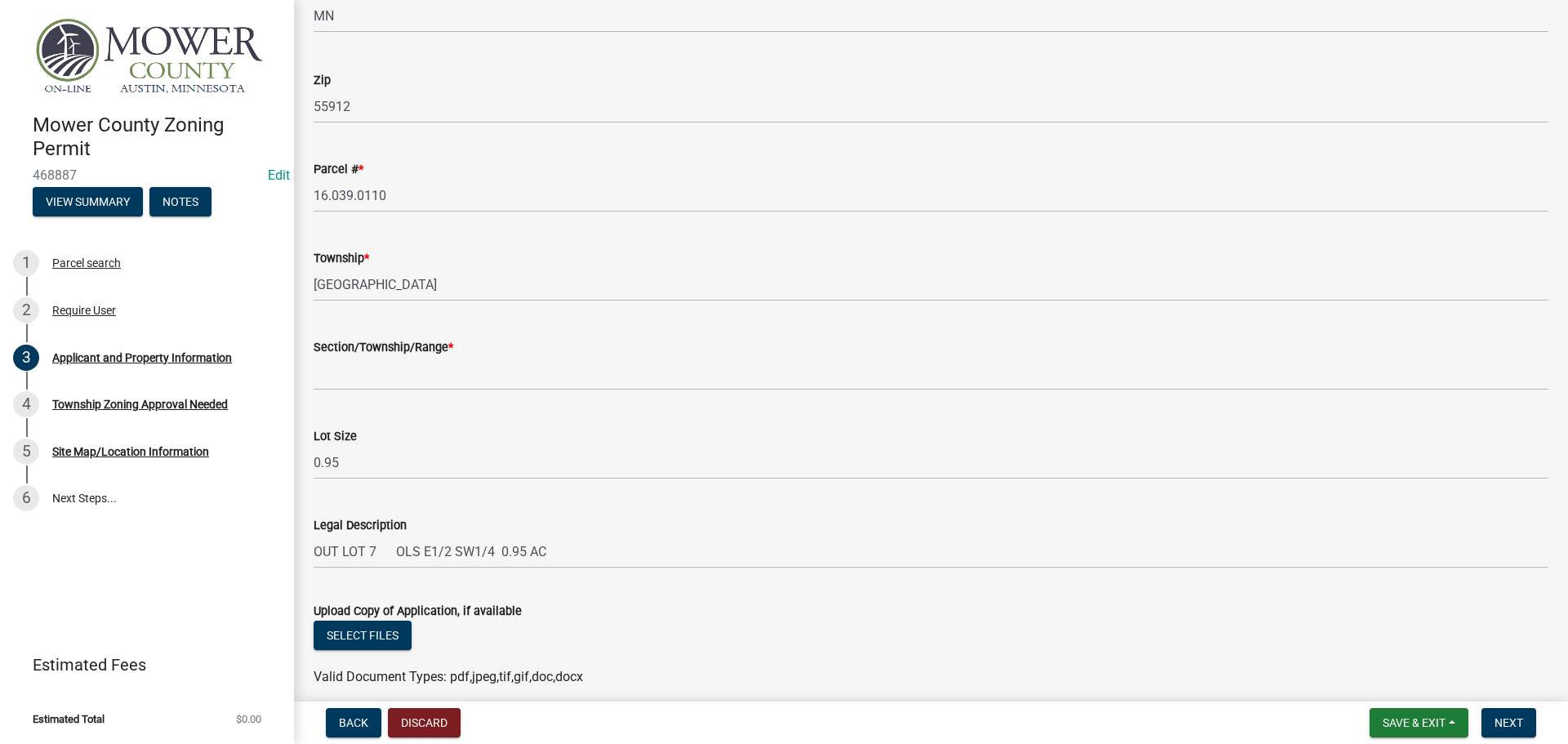
type input "[EMAIL_ADDRESS][DOMAIN_NAME]"
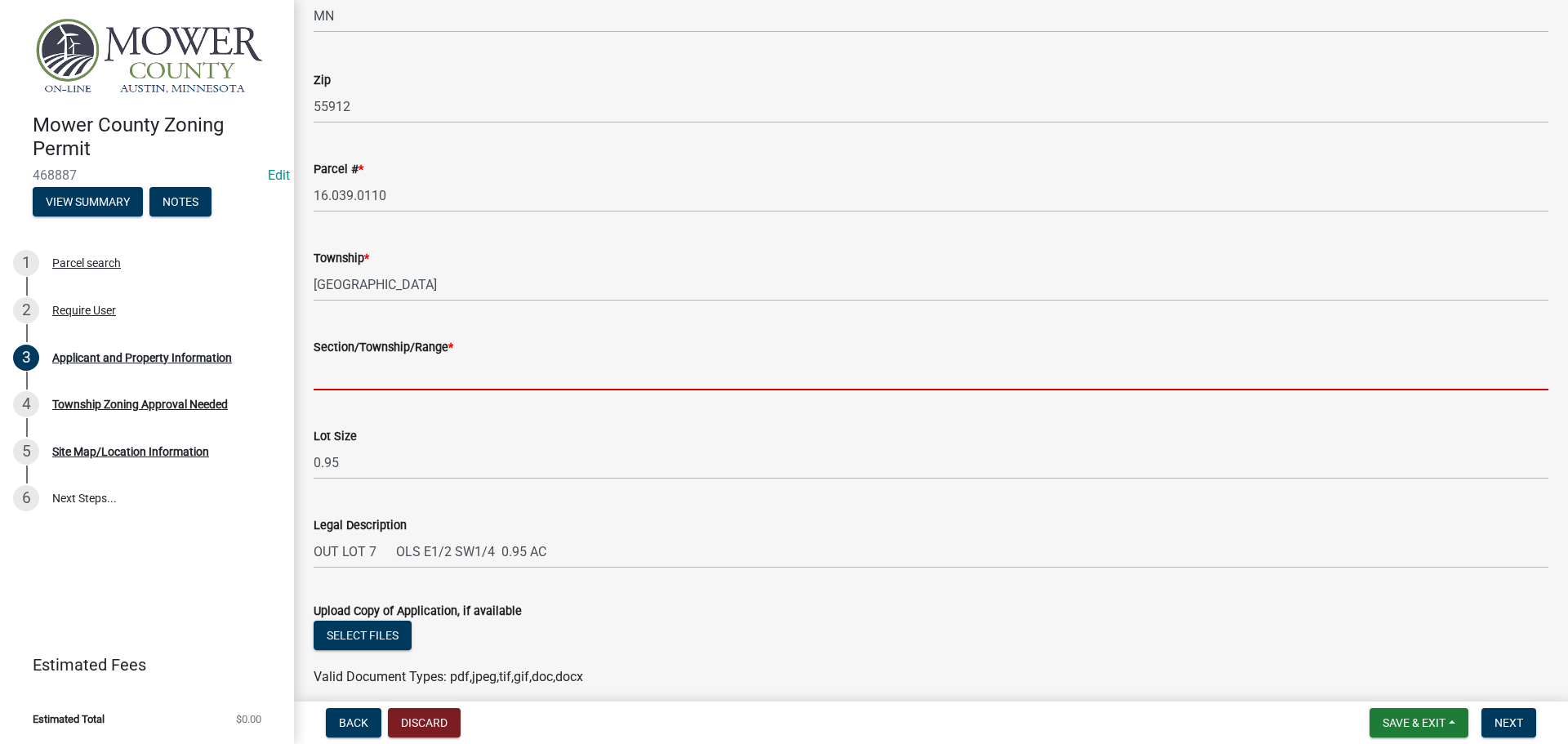
click at [401, 378] on input "Section/Township/Range *" at bounding box center [931, 374] width 1235 height 34
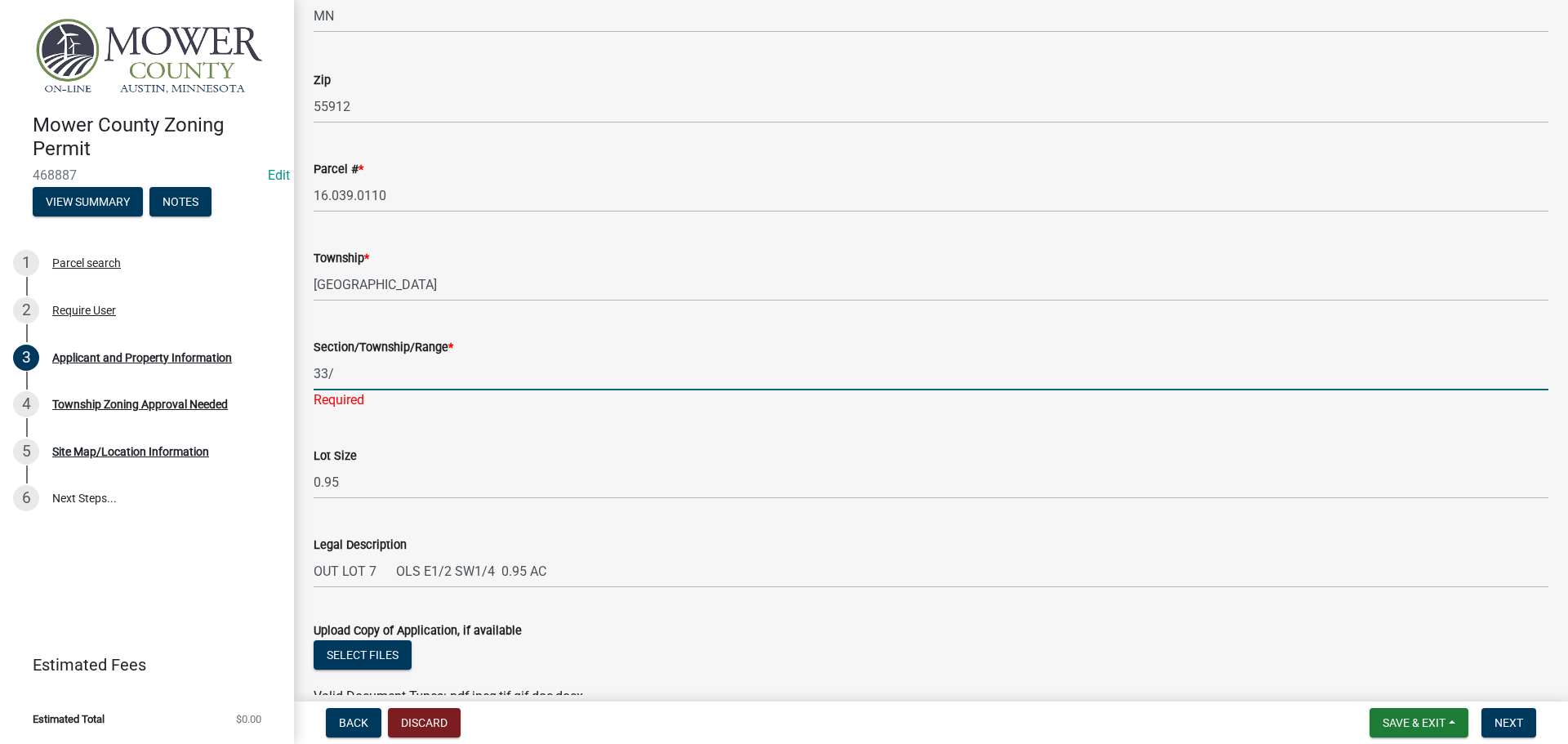
type input "33/103/17"
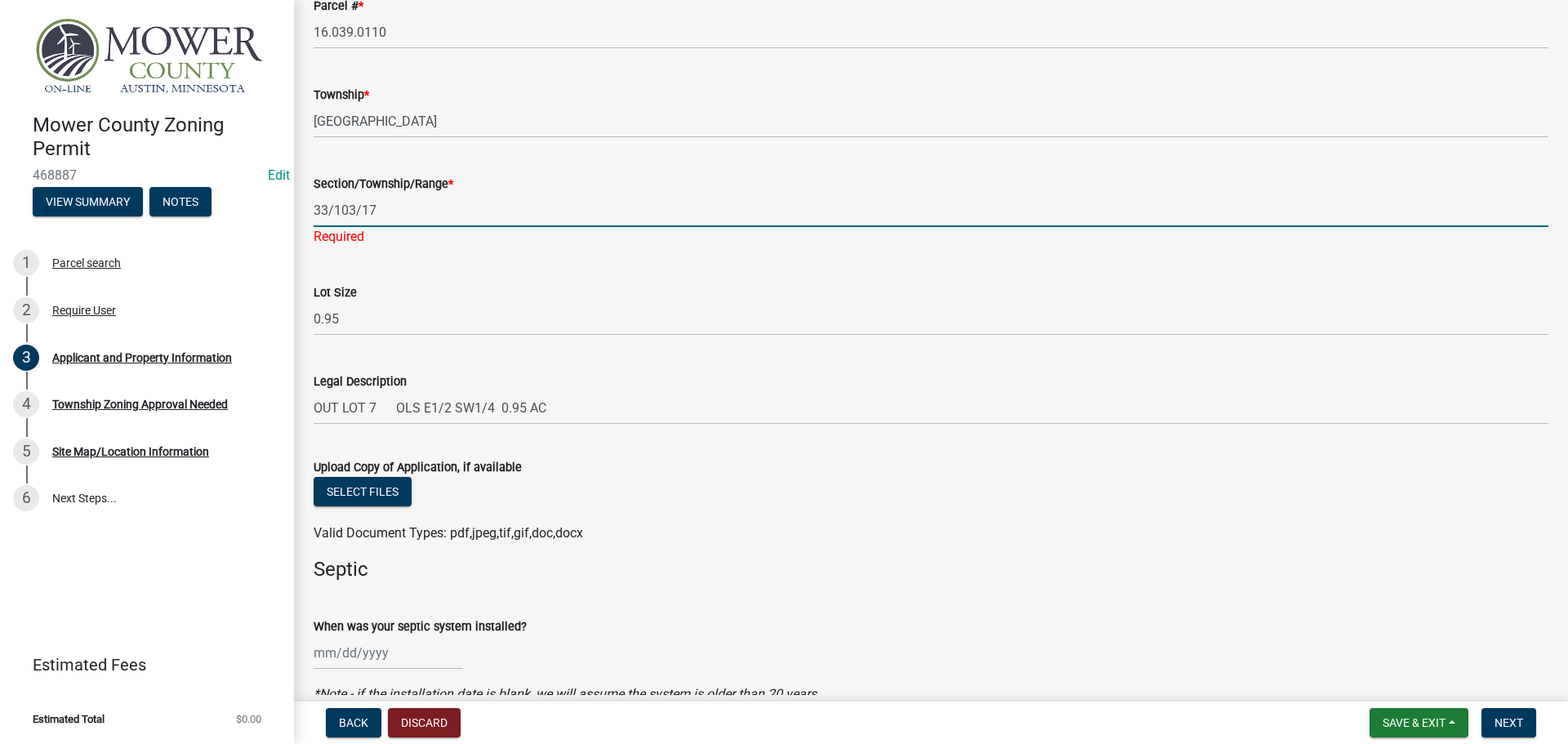
scroll to position [1613, 0]
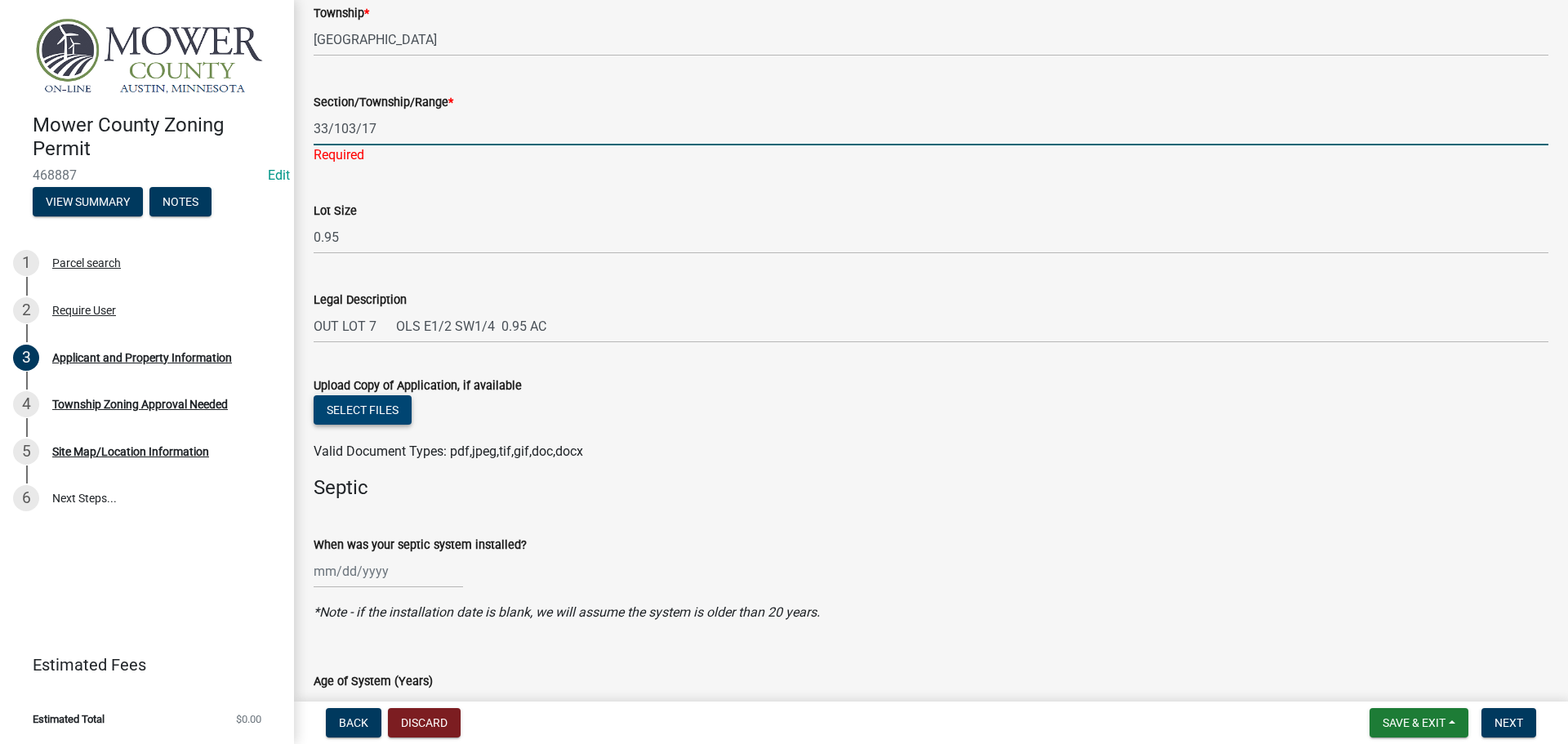
click at [394, 407] on div "Select files" at bounding box center [931, 412] width 1235 height 34
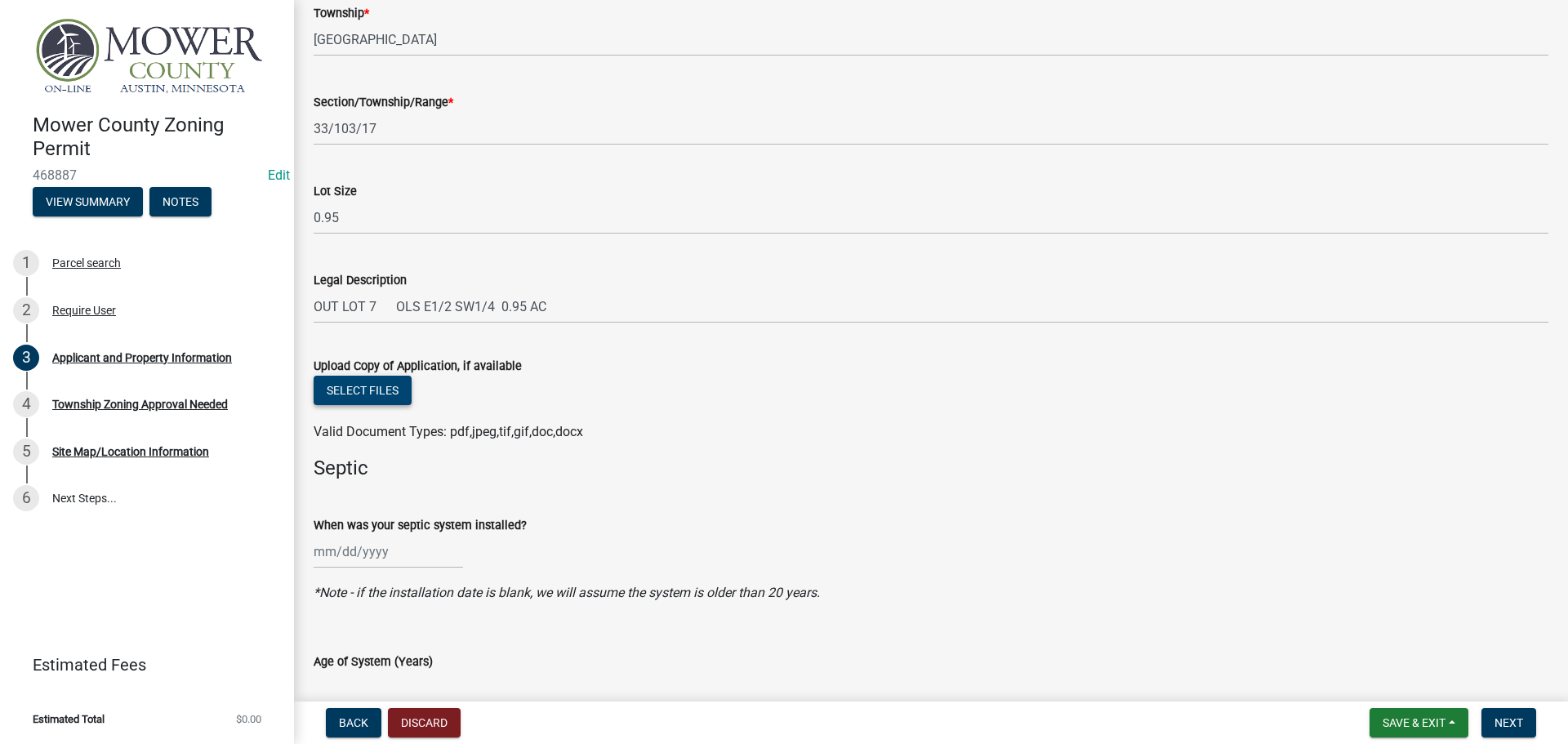
click at [387, 391] on button "Select files" at bounding box center [363, 390] width 98 height 29
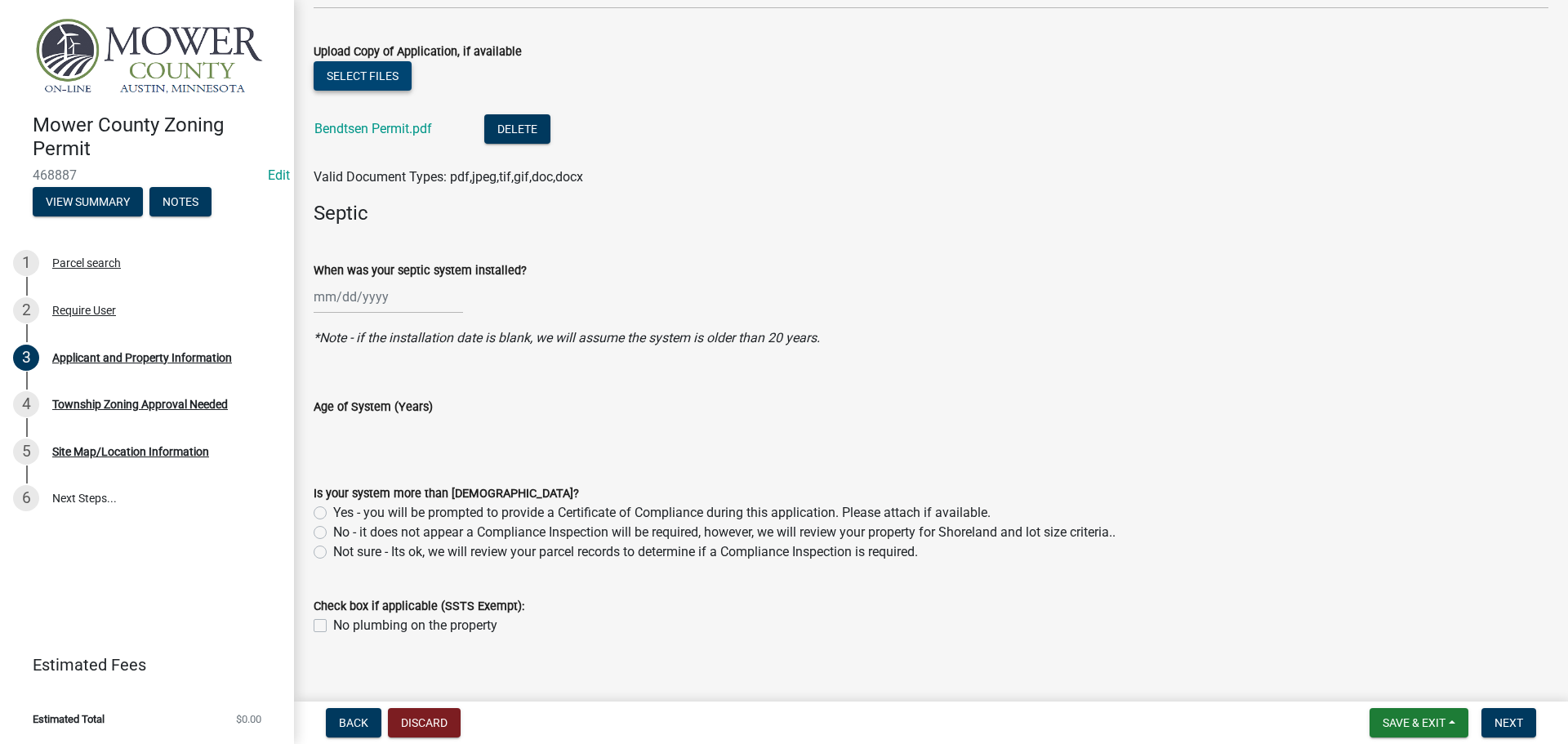
scroll to position [1940, 0]
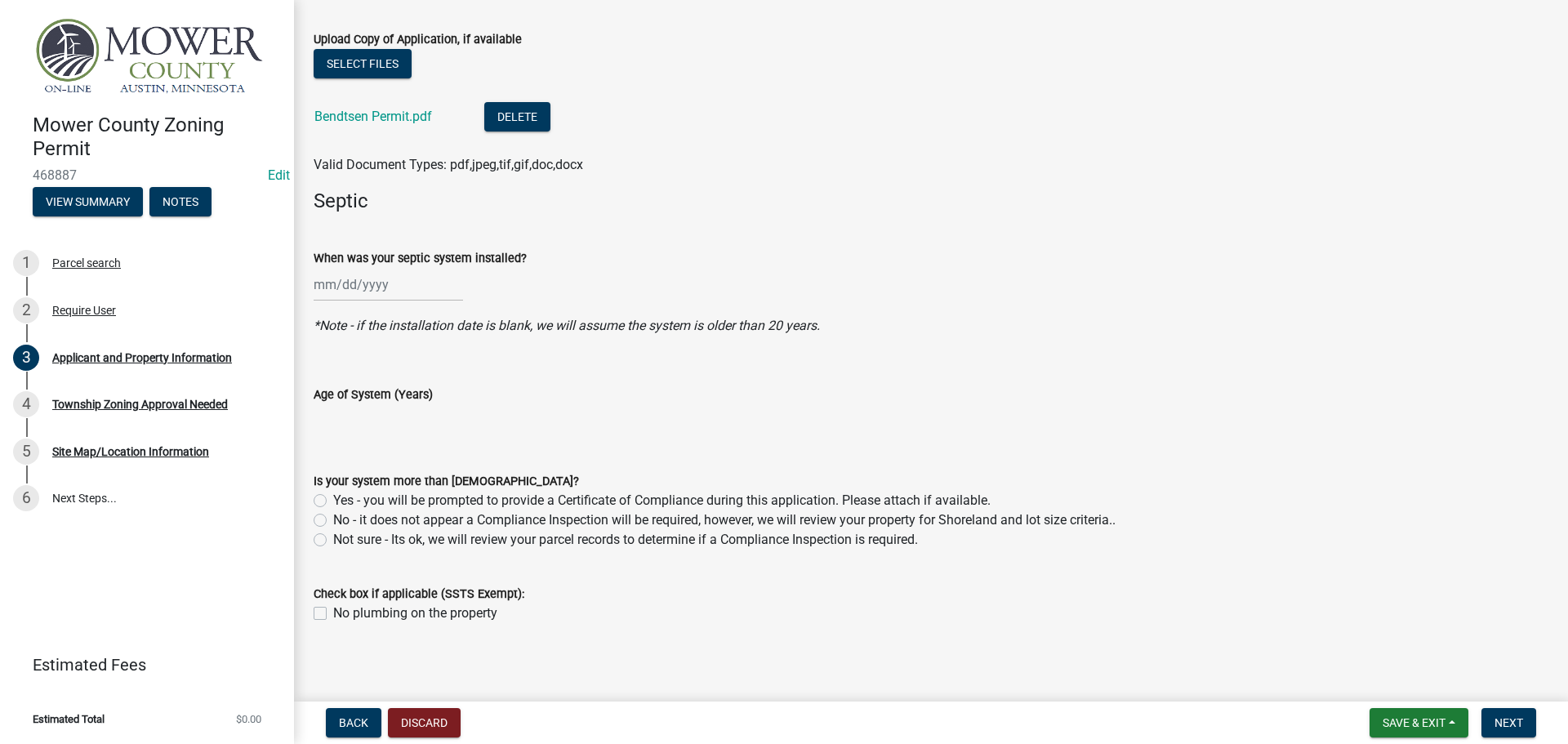
click at [334, 523] on label "No - it does not appear a Compliance Inspection will be required, however, we w…" at bounding box center [725, 520] width 782 height 20
click at [334, 521] on input "No - it does not appear a Compliance Inspection will be required, however, we w…" at bounding box center [338, 515] width 10 height 10
radio input "true"
click at [1509, 724] on span "Next" at bounding box center [1509, 722] width 28 height 13
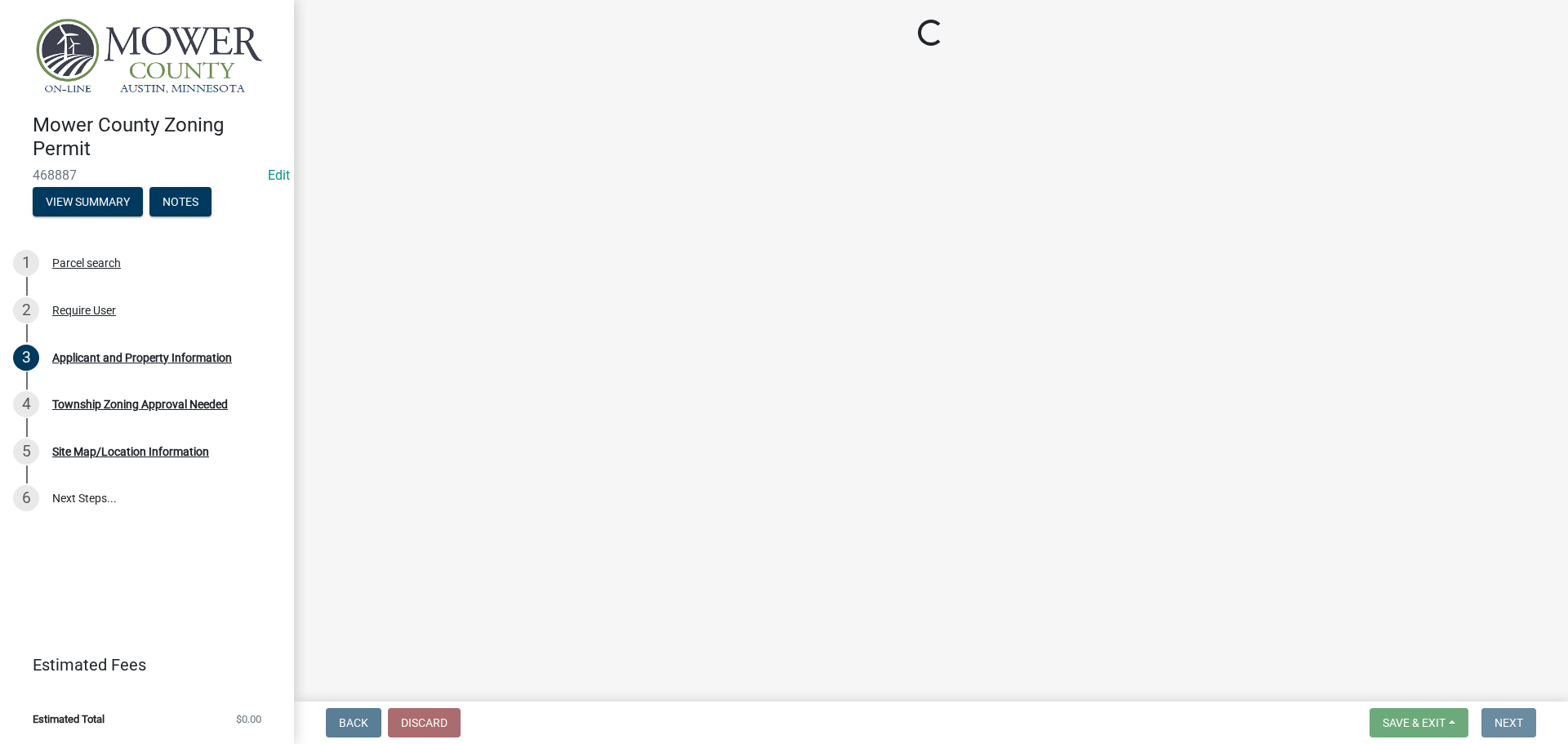
scroll to position [0, 0]
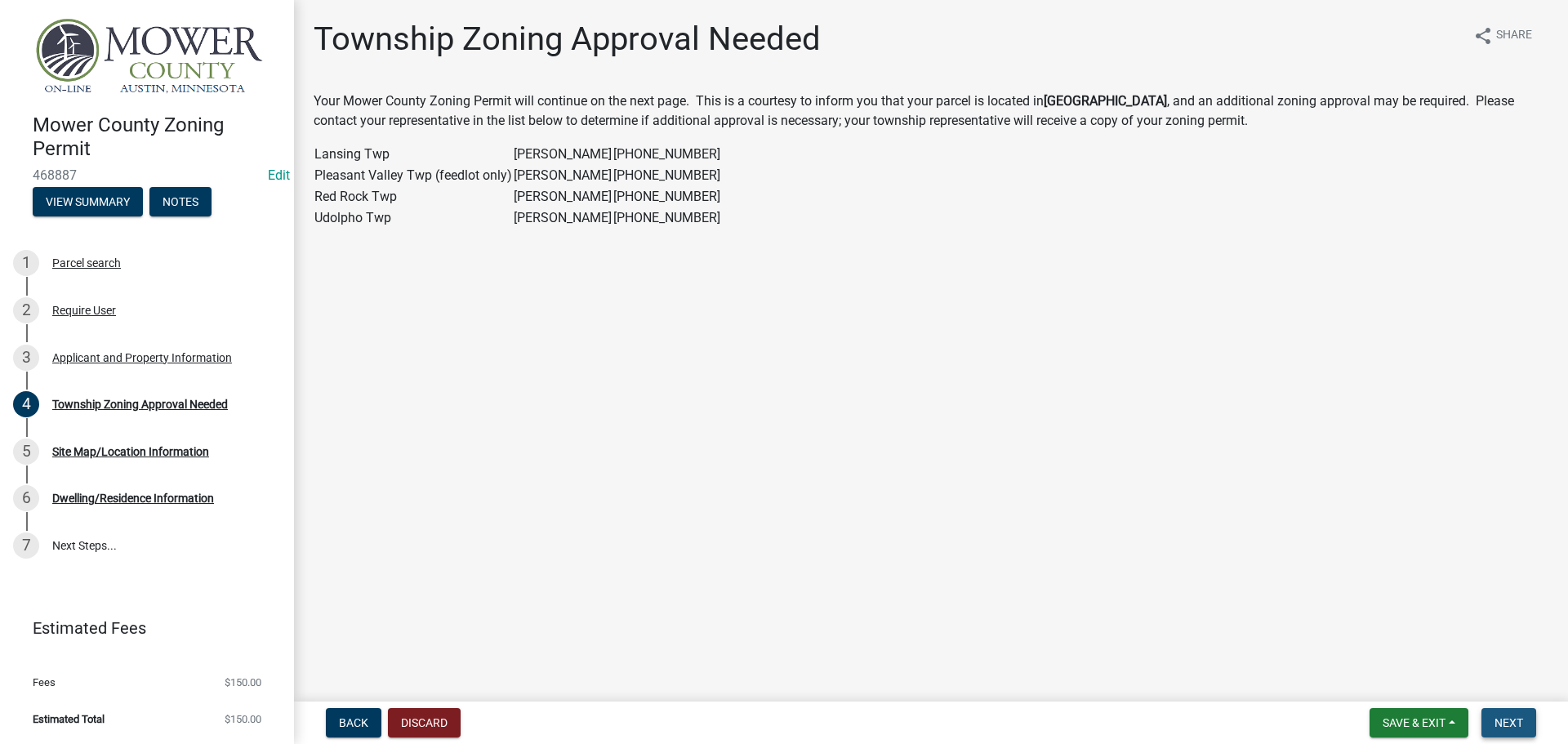
click at [1504, 720] on span "Next" at bounding box center [1509, 722] width 28 height 13
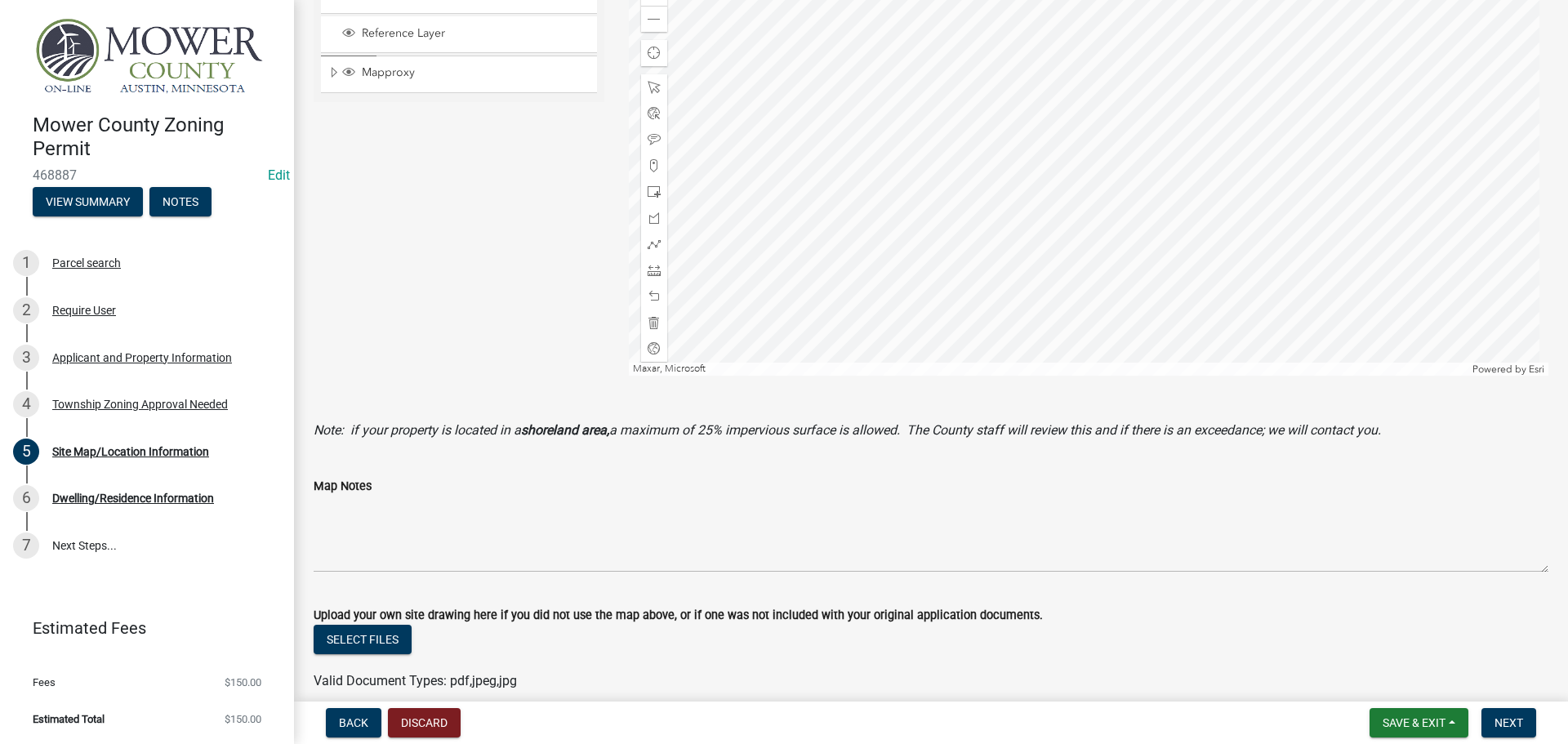
scroll to position [671, 0]
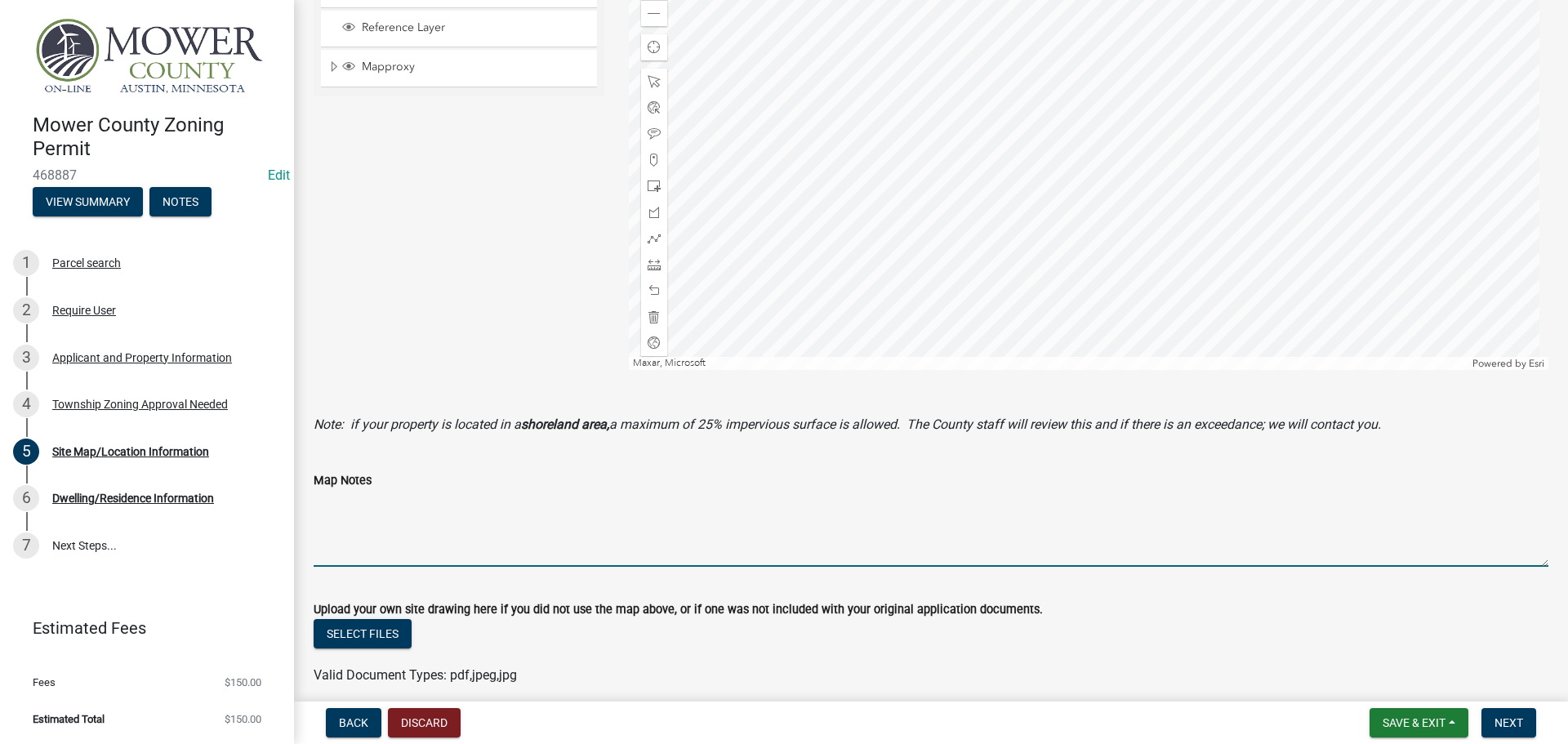
click at [430, 544] on textarea "Map Notes" at bounding box center [931, 527] width 1235 height 76
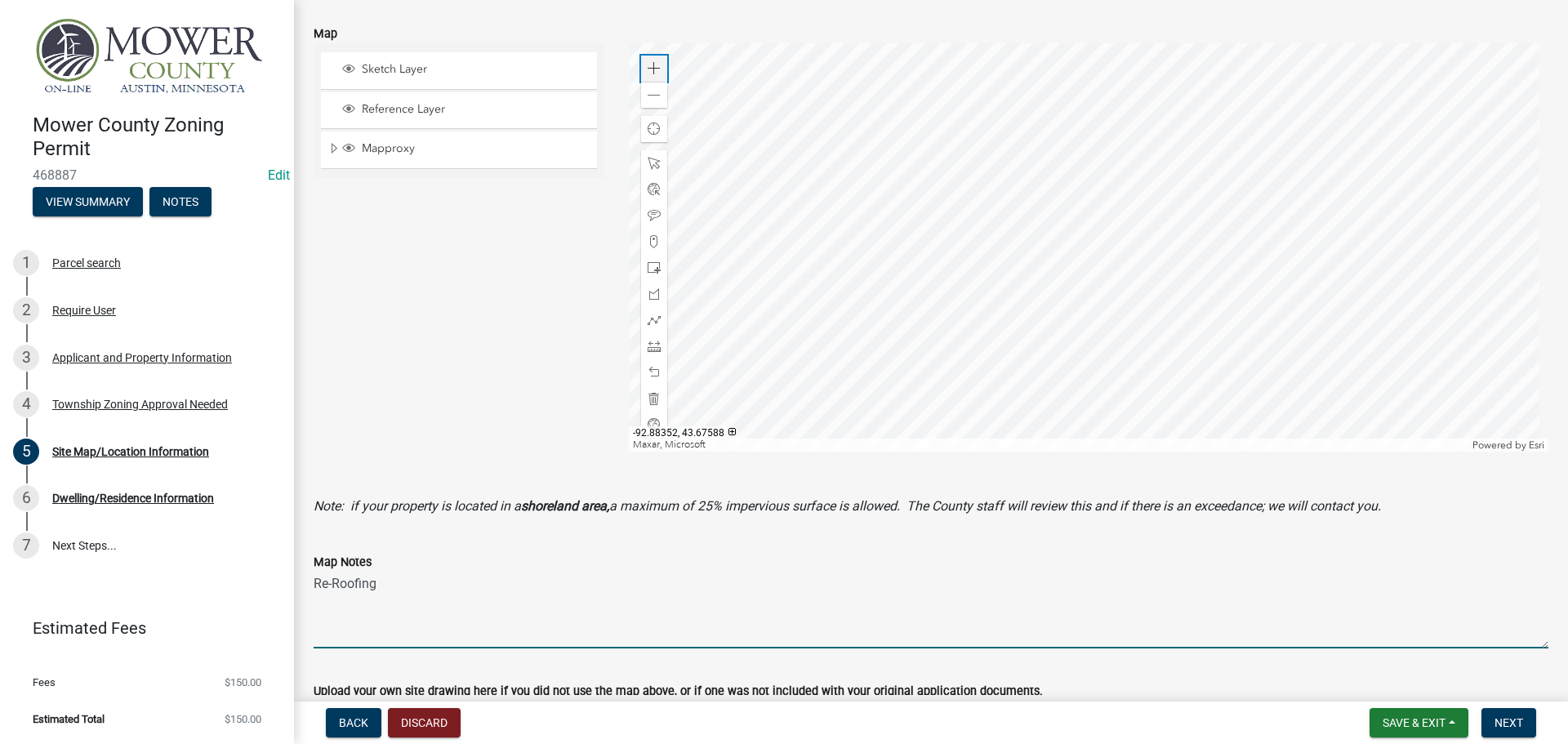
click at [651, 71] on span at bounding box center [654, 69] width 13 height 13
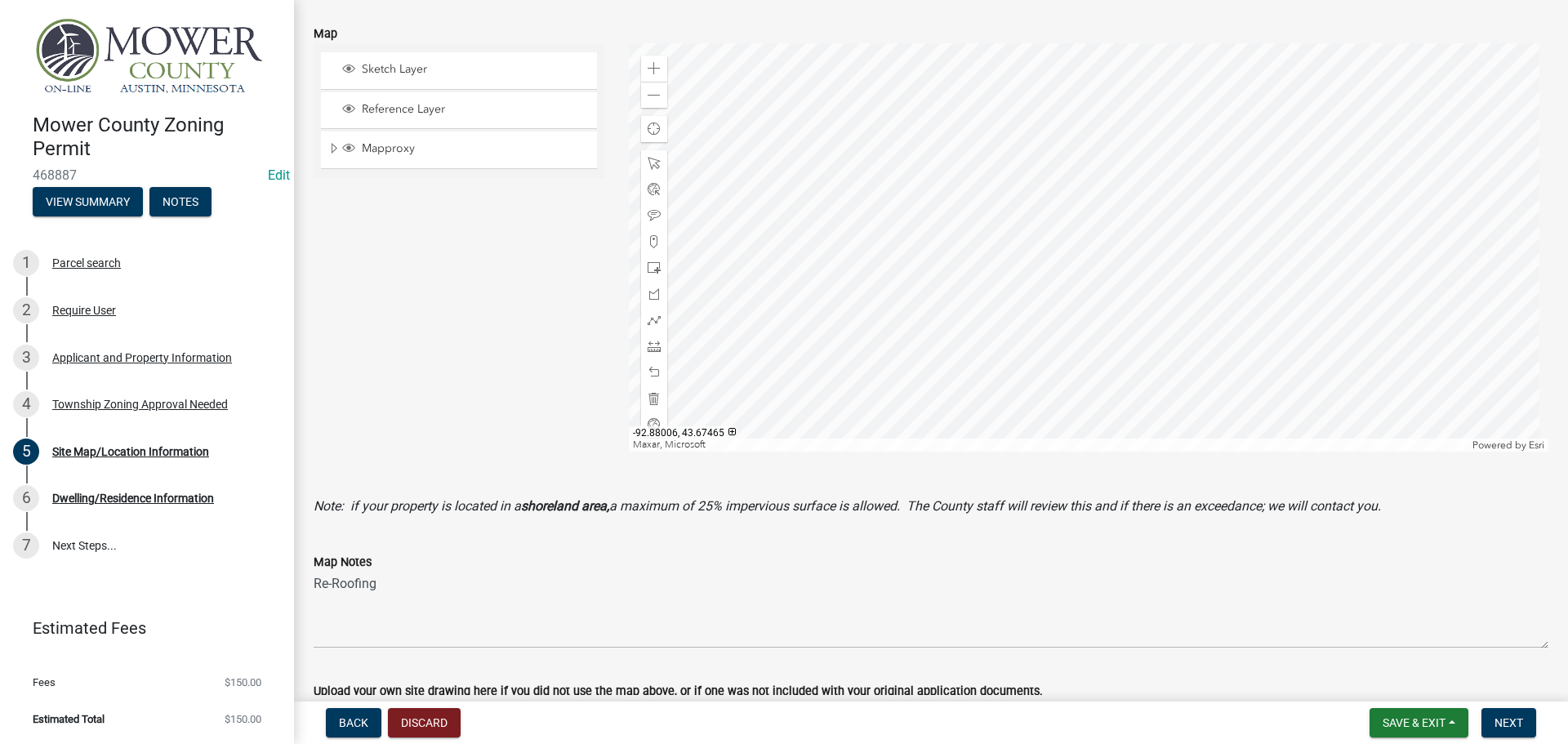
click at [1048, 230] on div at bounding box center [1088, 247] width 921 height 408
click at [653, 73] on span at bounding box center [654, 69] width 13 height 13
click at [647, 212] on span at bounding box center [654, 216] width 13 height 13
click at [647, 348] on span at bounding box center [654, 347] width 13 height 13
click at [935, 193] on div at bounding box center [1088, 247] width 921 height 408
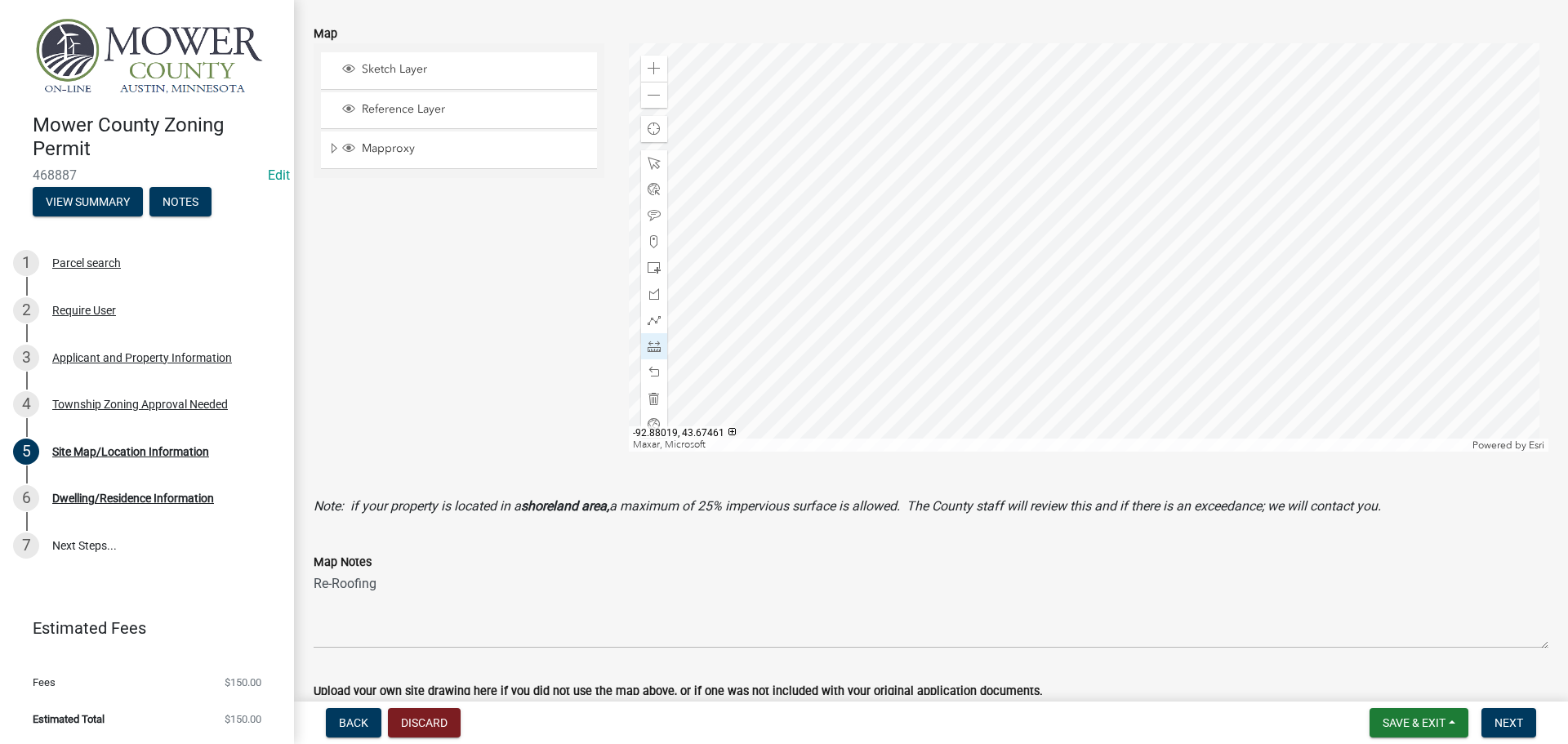
click at [936, 239] on div at bounding box center [1088, 247] width 921 height 408
click at [651, 211] on span at bounding box center [654, 216] width 13 height 13
click at [936, 255] on div at bounding box center [1088, 247] width 921 height 408
click at [966, 163] on div at bounding box center [1088, 247] width 921 height 408
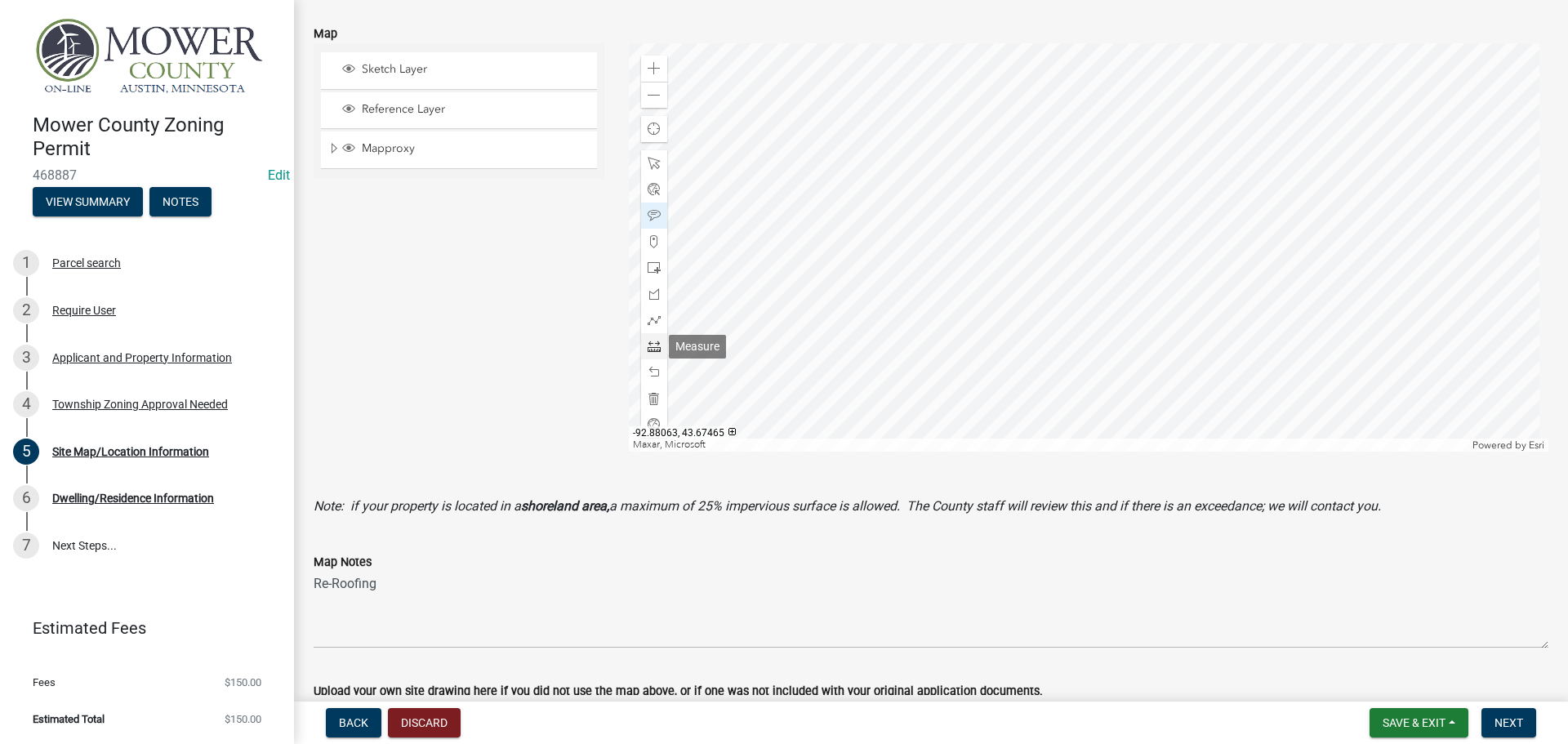
click at [650, 349] on span at bounding box center [654, 347] width 13 height 13
click at [903, 126] on div at bounding box center [1088, 247] width 921 height 408
click at [905, 189] on div at bounding box center [1088, 247] width 921 height 408
click at [1023, 191] on div at bounding box center [1088, 247] width 921 height 408
click at [1019, 127] on div at bounding box center [1088, 247] width 921 height 408
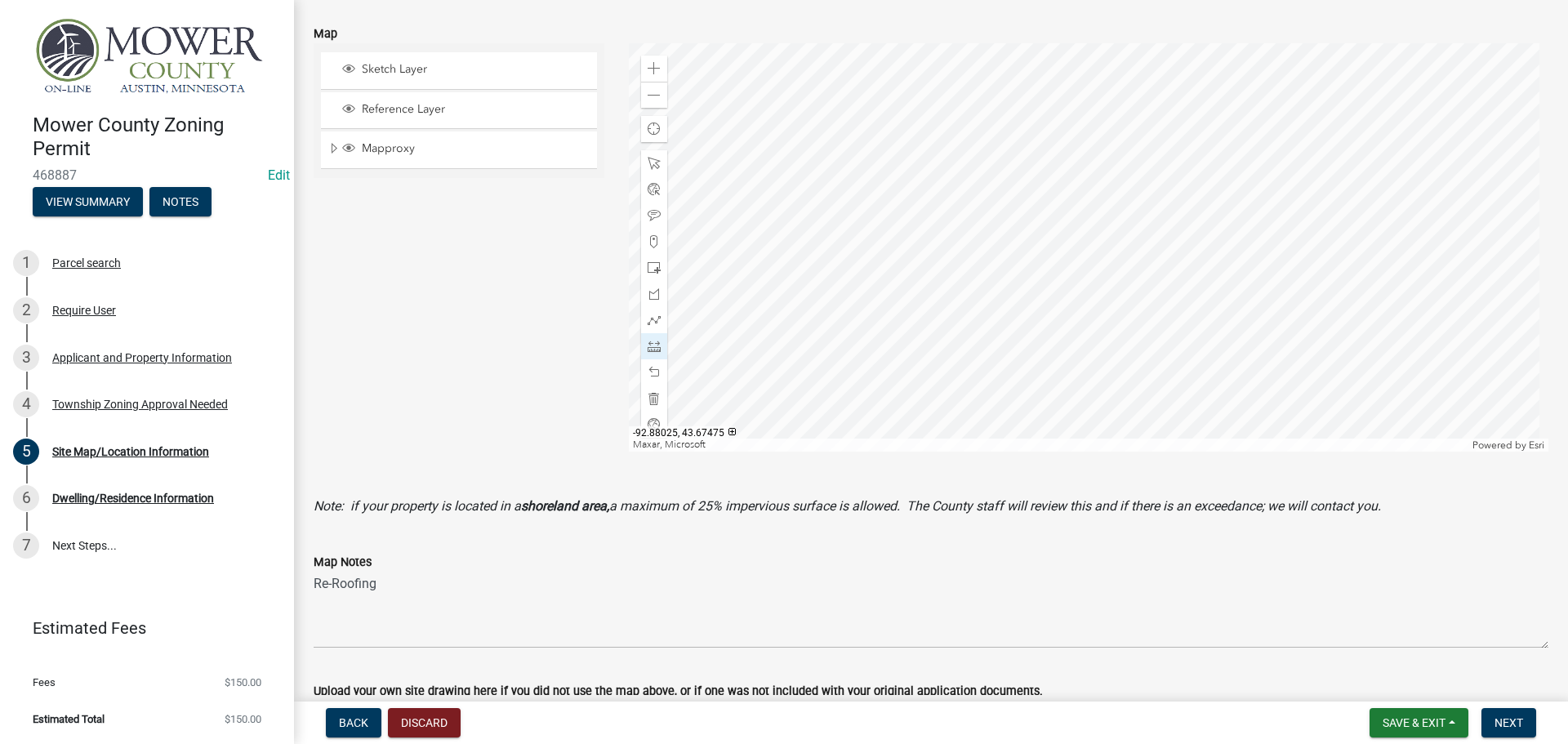
click at [899, 127] on div at bounding box center [1088, 247] width 921 height 408
click at [652, 214] on span at bounding box center [654, 216] width 13 height 13
click at [953, 159] on div at bounding box center [1088, 247] width 921 height 408
click at [650, 216] on span at bounding box center [654, 216] width 13 height 13
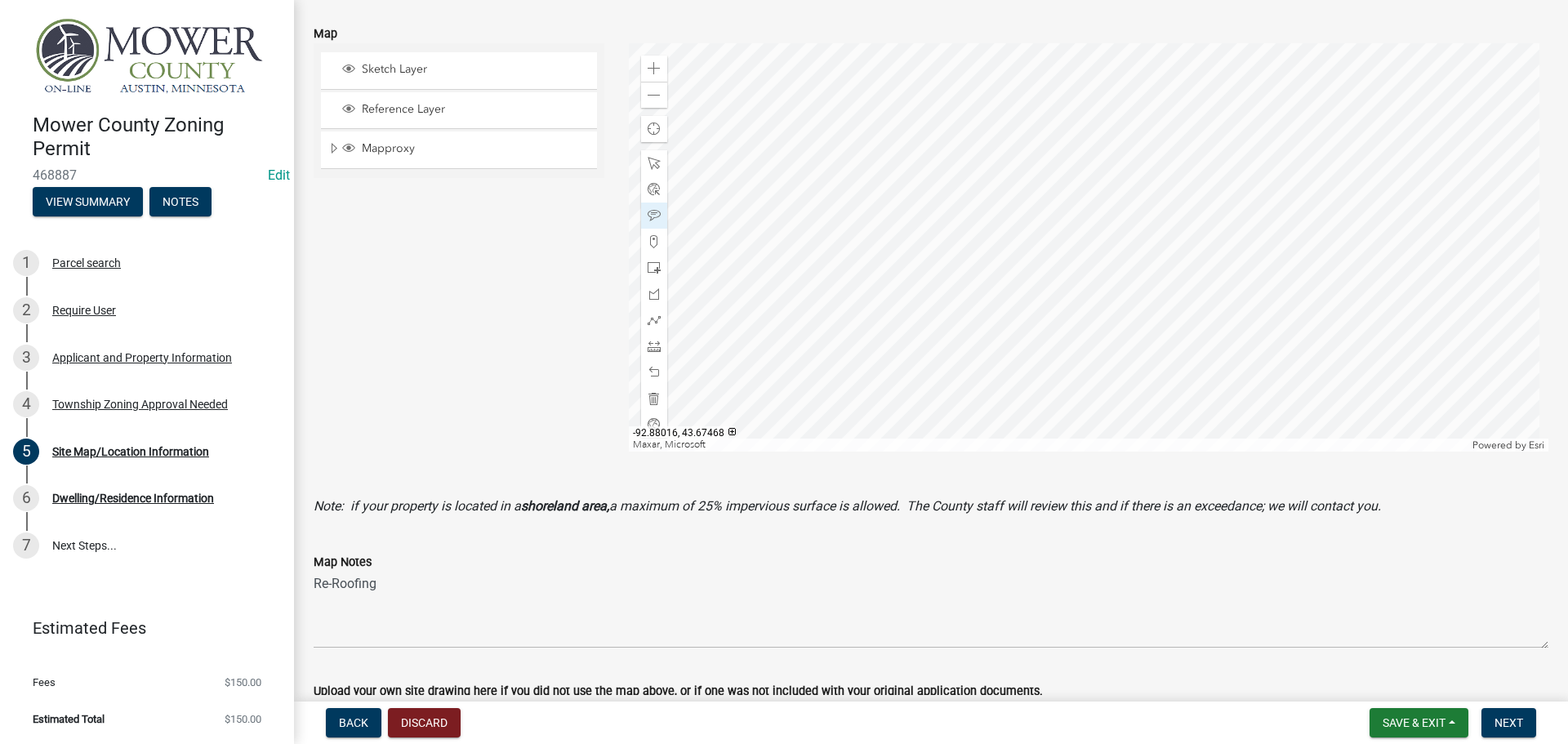
click at [954, 186] on div at bounding box center [1088, 247] width 921 height 408
click at [654, 96] on span at bounding box center [654, 95] width 13 height 13
click at [649, 71] on span at bounding box center [654, 69] width 13 height 13
click at [904, 159] on div at bounding box center [1088, 247] width 921 height 408
click at [650, 322] on span at bounding box center [654, 320] width 13 height 13
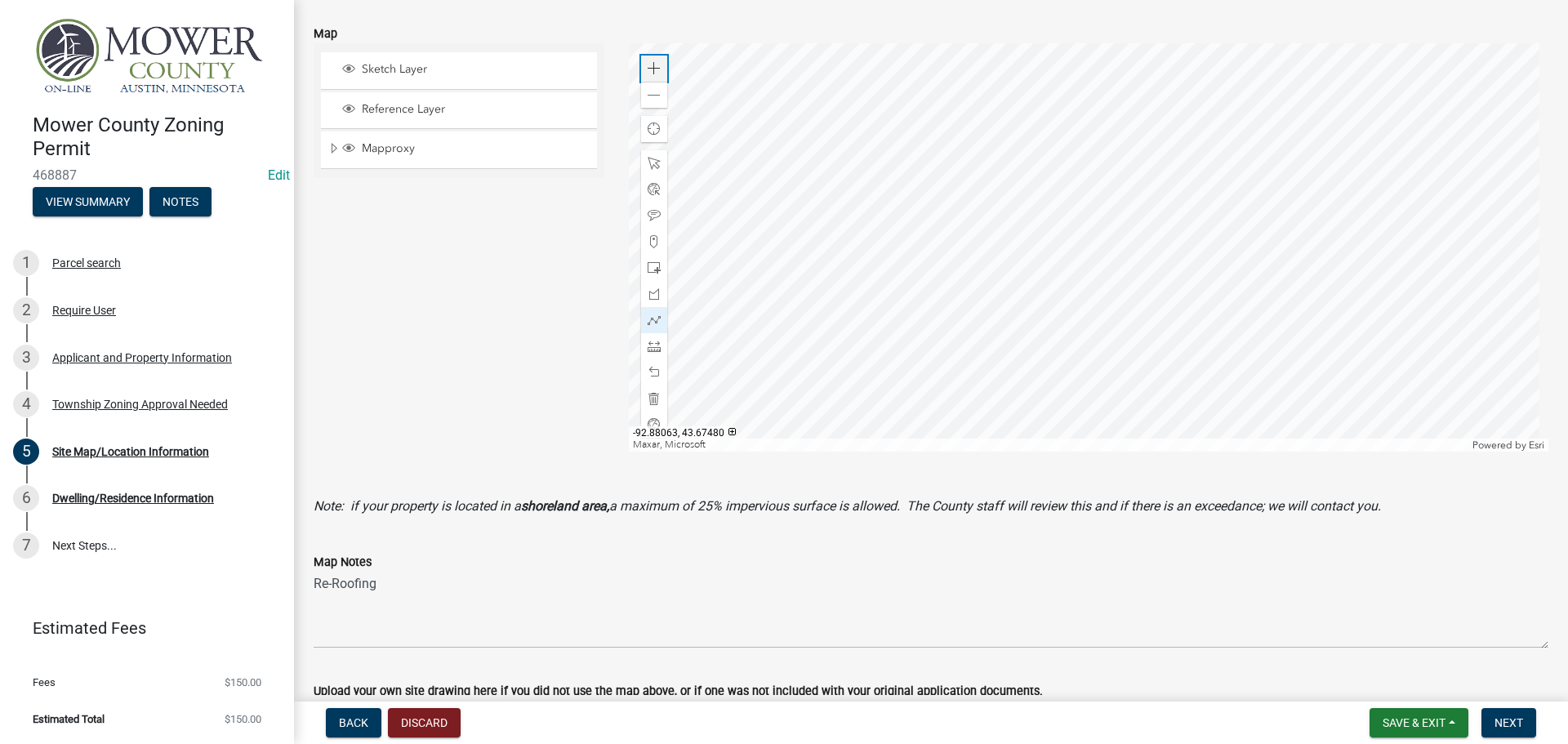
click at [649, 71] on span at bounding box center [654, 69] width 13 height 13
click at [956, 342] on div at bounding box center [1088, 247] width 921 height 408
click at [796, 294] on div at bounding box center [1088, 247] width 921 height 408
click at [787, 299] on div at bounding box center [1088, 247] width 921 height 408
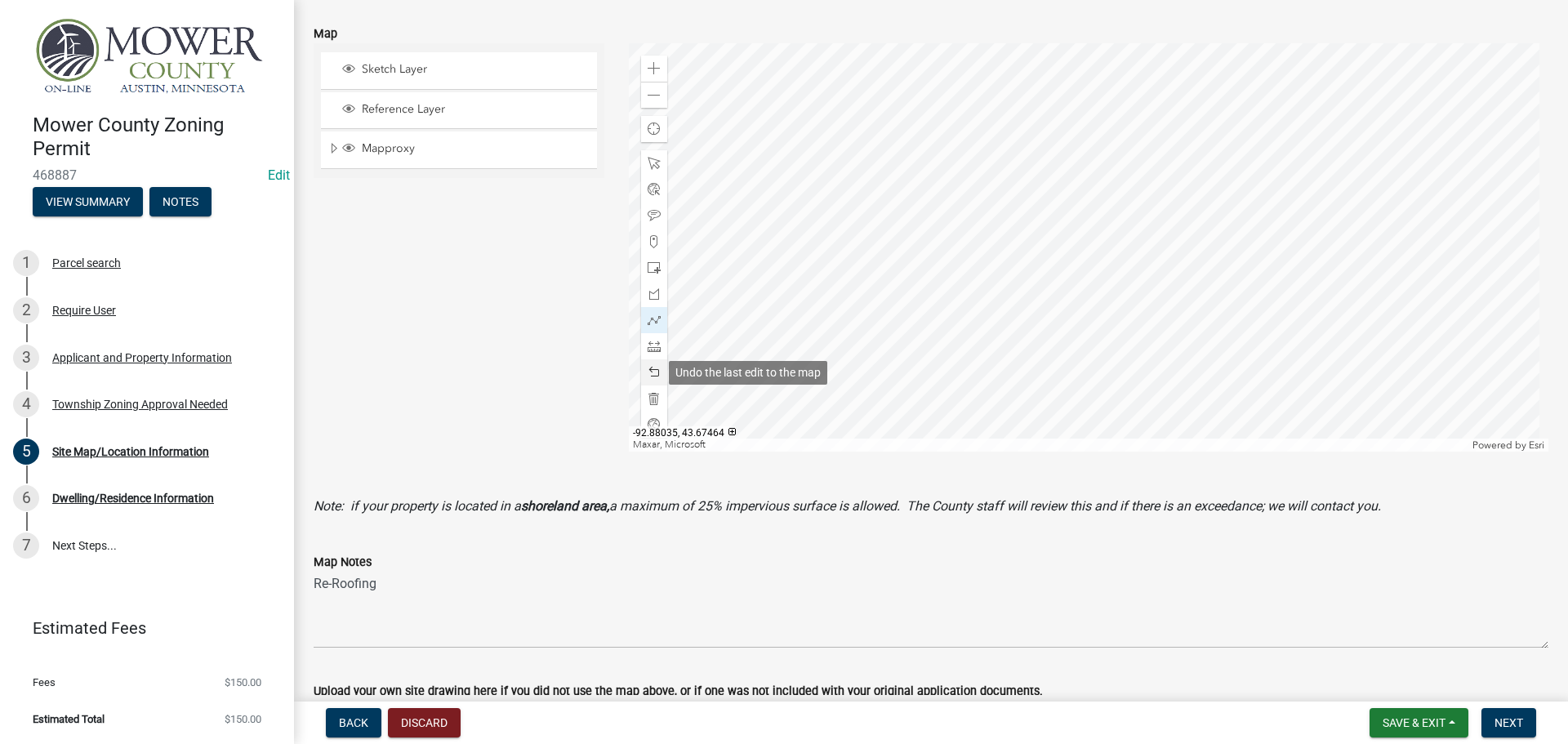
click at [654, 375] on span at bounding box center [654, 372] width 13 height 13
click at [649, 348] on span at bounding box center [654, 347] width 13 height 13
click at [797, 301] on div at bounding box center [1088, 247] width 921 height 408
click at [763, 301] on div at bounding box center [1088, 247] width 921 height 408
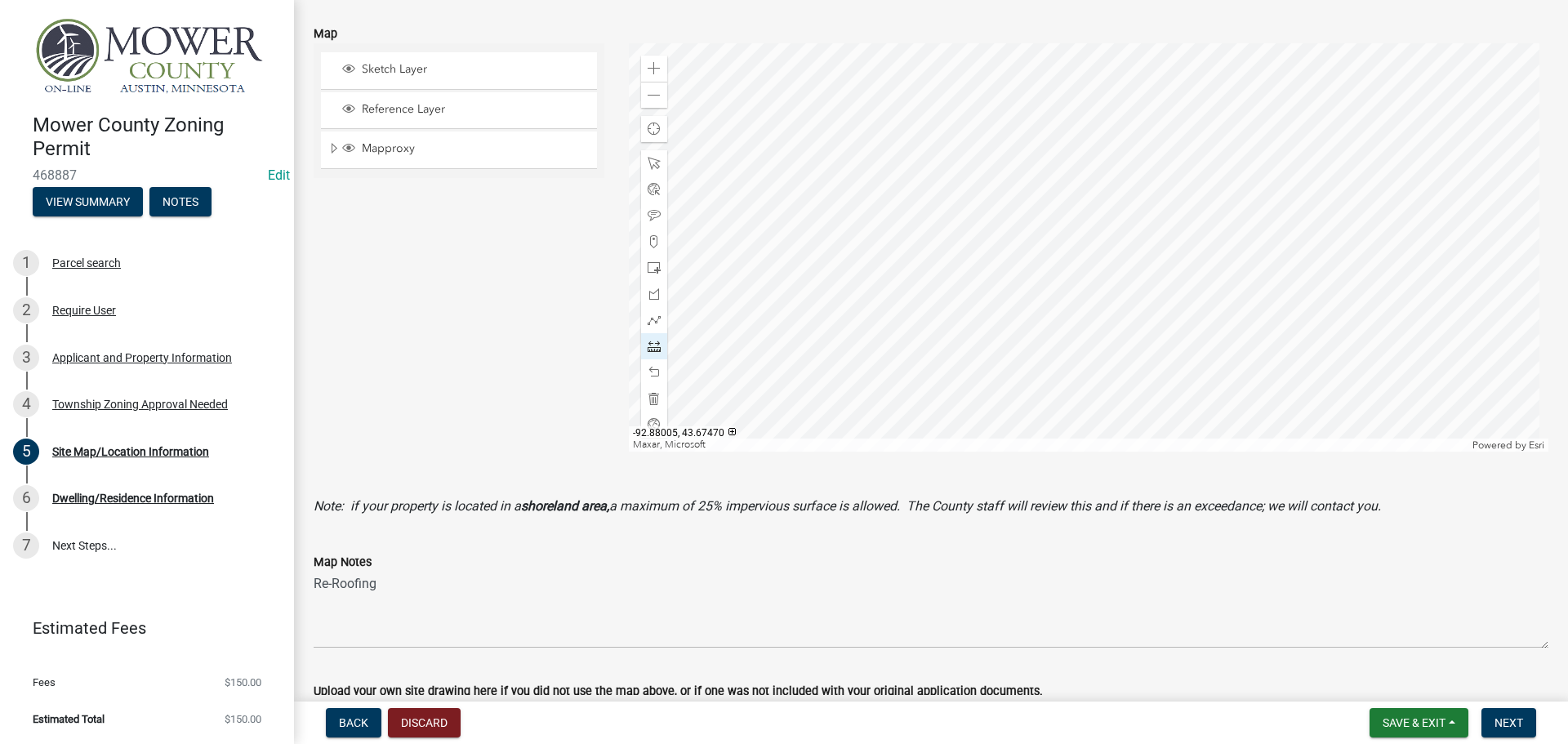
click at [1212, 294] on div at bounding box center [1088, 247] width 921 height 408
click at [1402, 298] on div at bounding box center [1088, 247] width 921 height 408
click at [1059, 380] on div at bounding box center [1088, 247] width 921 height 408
click at [1061, 268] on div at bounding box center [1088, 247] width 921 height 408
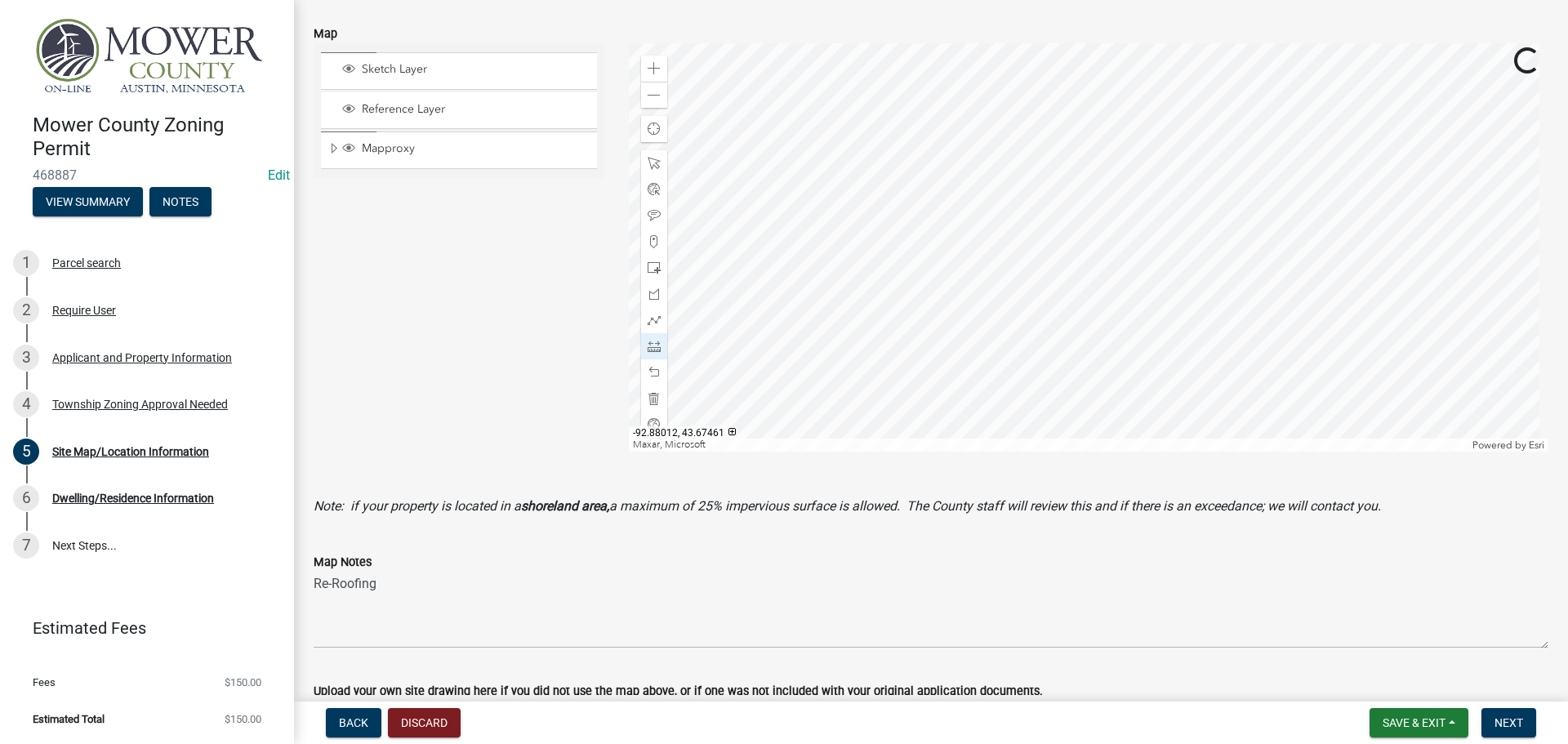
click at [1058, 223] on div at bounding box center [1088, 247] width 921 height 408
click at [1058, 420] on div at bounding box center [1088, 247] width 921 height 408
click at [1111, 451] on div at bounding box center [1088, 247] width 921 height 408
click at [1021, 206] on div at bounding box center [1088, 247] width 921 height 408
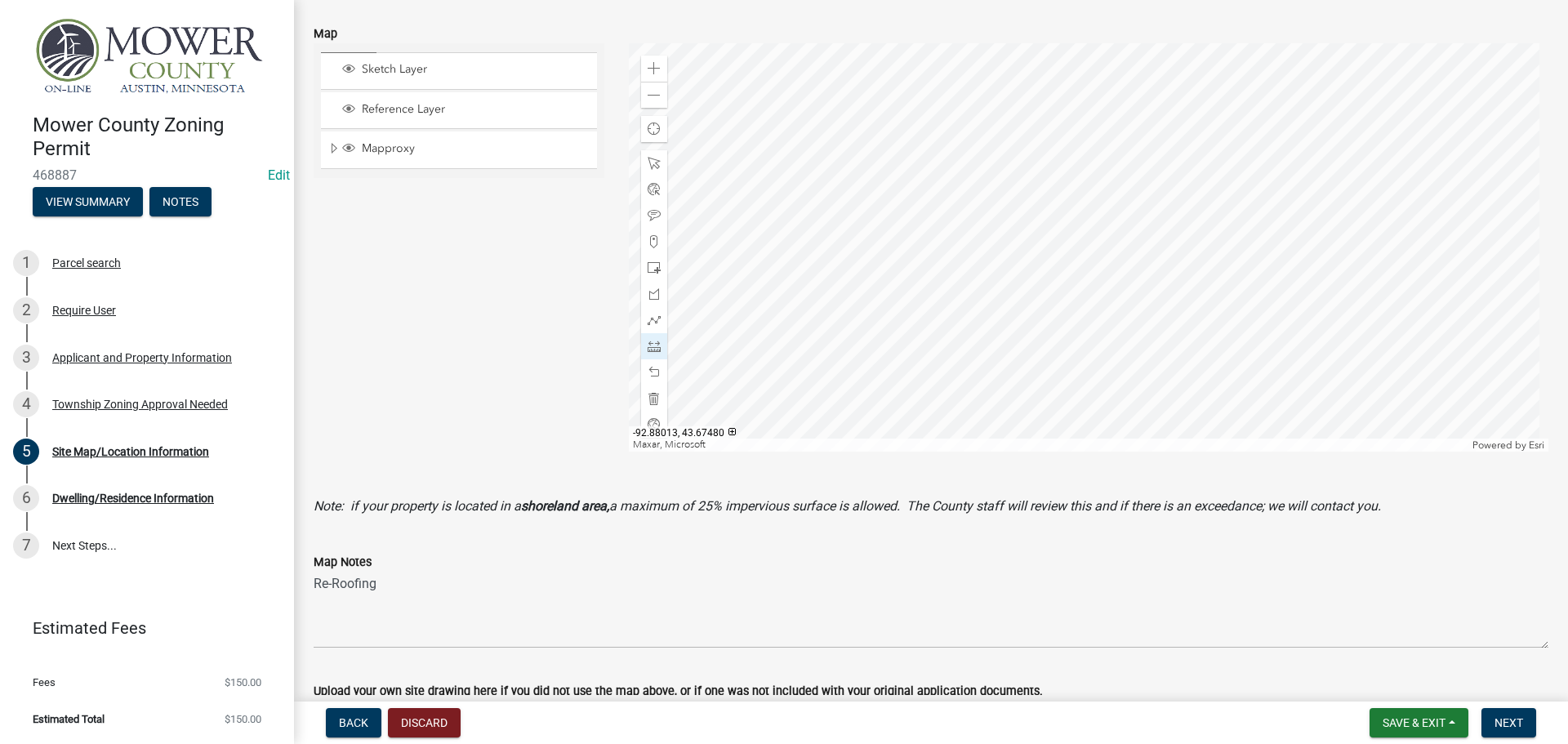
click at [1007, 251] on div at bounding box center [1088, 247] width 921 height 408
click at [1004, 80] on div at bounding box center [1088, 247] width 921 height 408
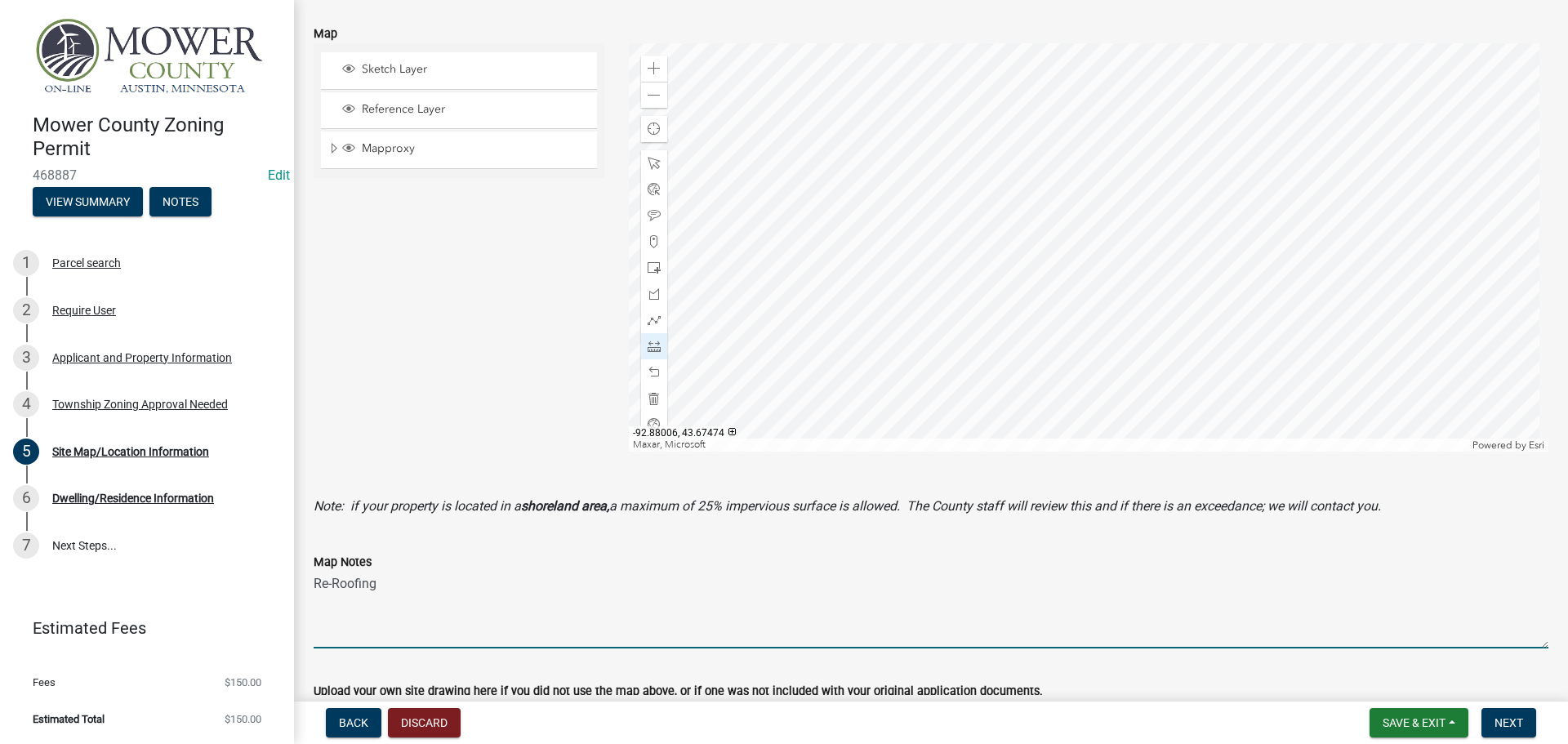
click at [429, 586] on textarea "Re-Roofing" at bounding box center [931, 609] width 1235 height 76
type textarea "Re-Roofing R1 District 5' to side property lines"
click at [1518, 720] on span "Next" at bounding box center [1509, 722] width 28 height 13
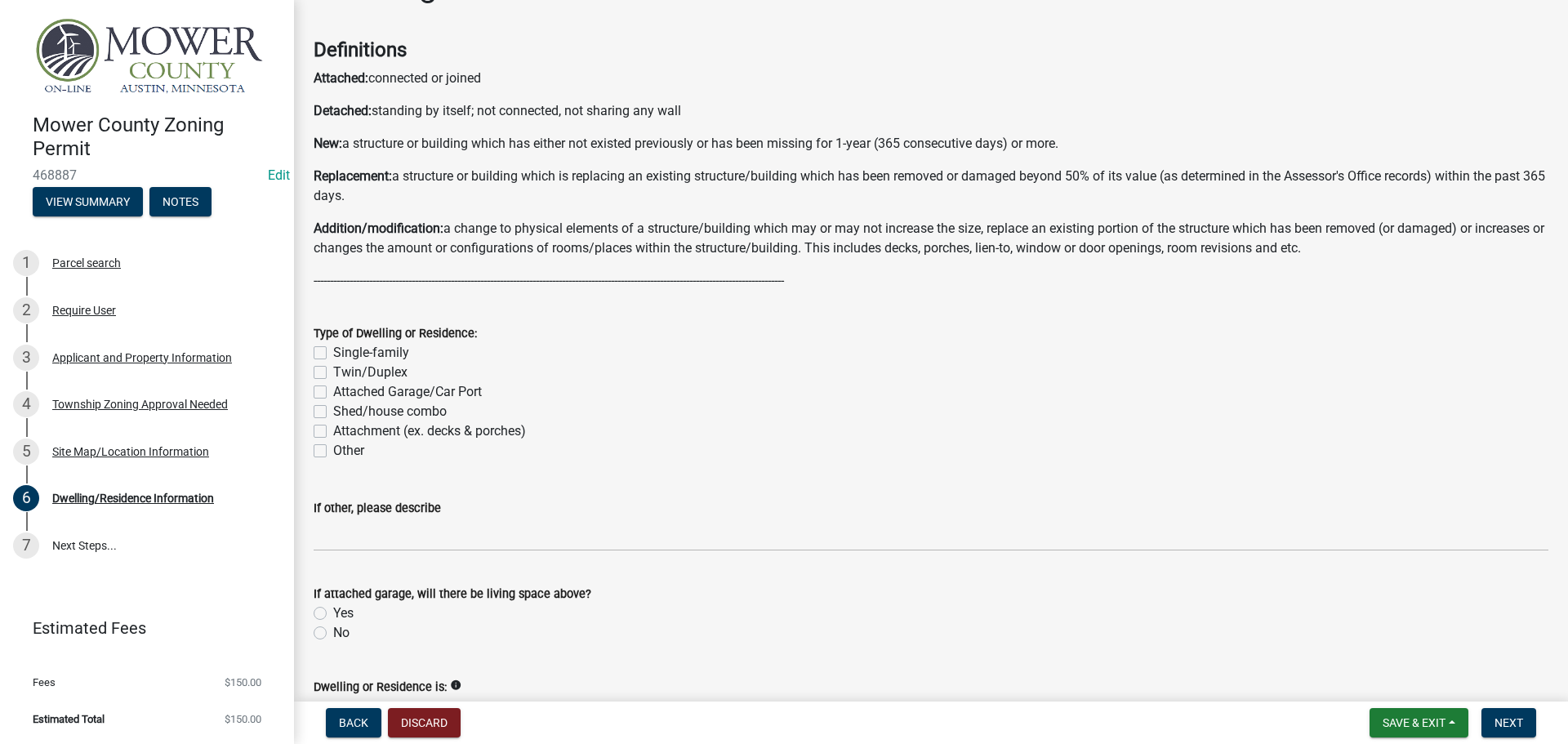
scroll to position [82, 0]
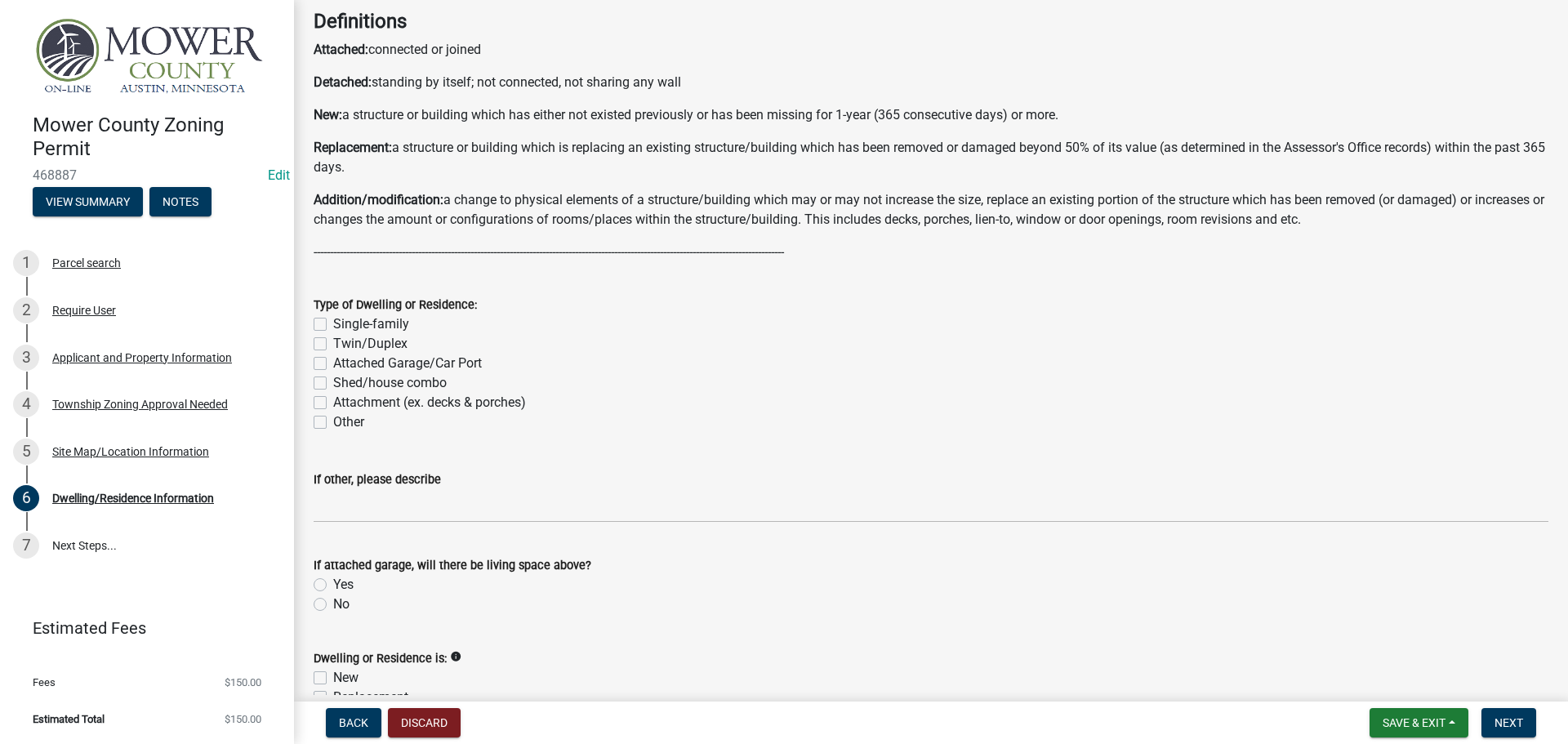
click at [334, 322] on label "Single-family" at bounding box center [371, 324] width 76 height 20
click at [334, 322] on input "Single-family" at bounding box center [338, 319] width 10 height 10
checkbox input "true"
checkbox input "false"
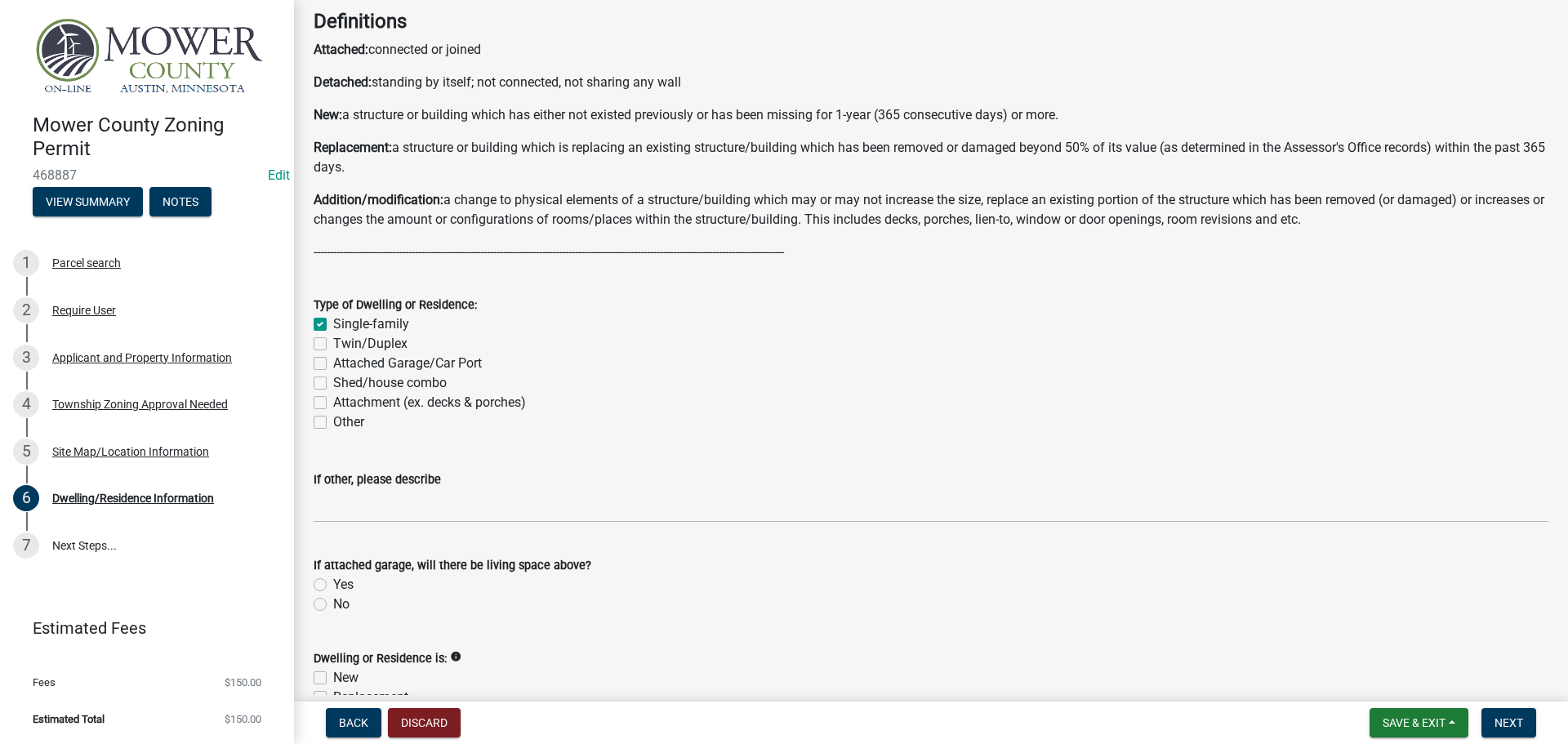
checkbox input "false"
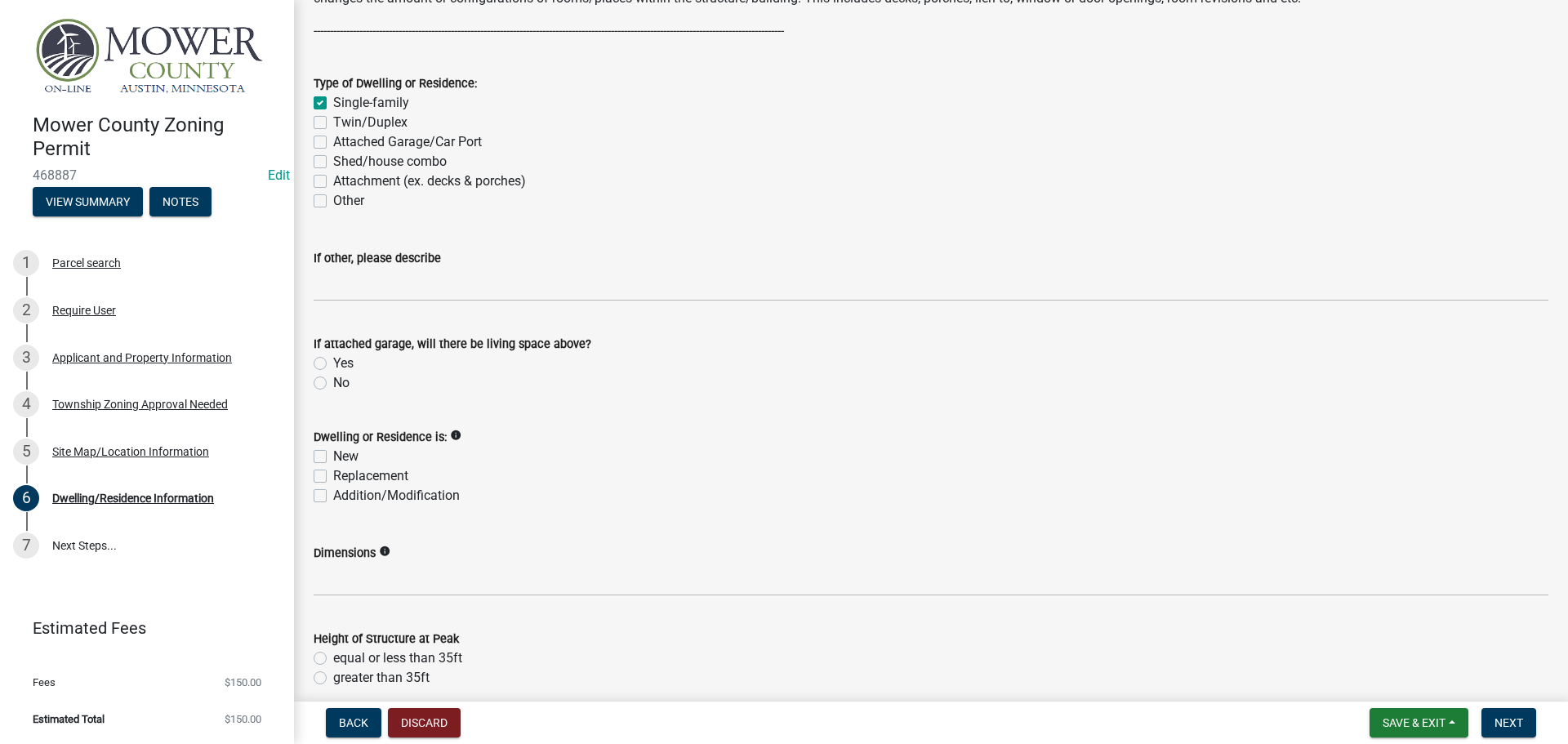
scroll to position [327, 0]
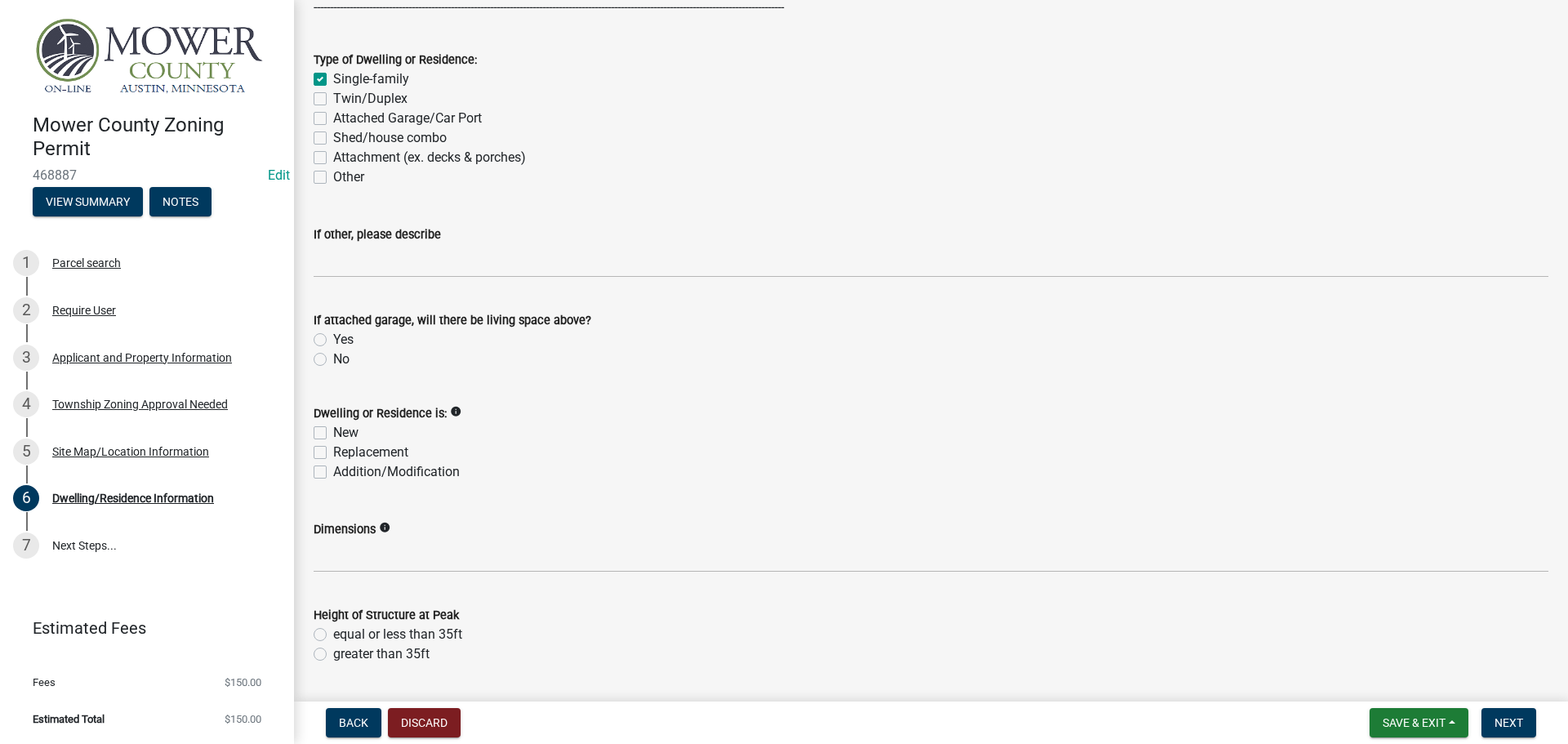
click at [334, 455] on label "Replacement" at bounding box center [371, 452] width 75 height 20
click at [334, 453] on input "Replacement" at bounding box center [338, 447] width 10 height 10
checkbox input "true"
checkbox input "false"
checkbox input "true"
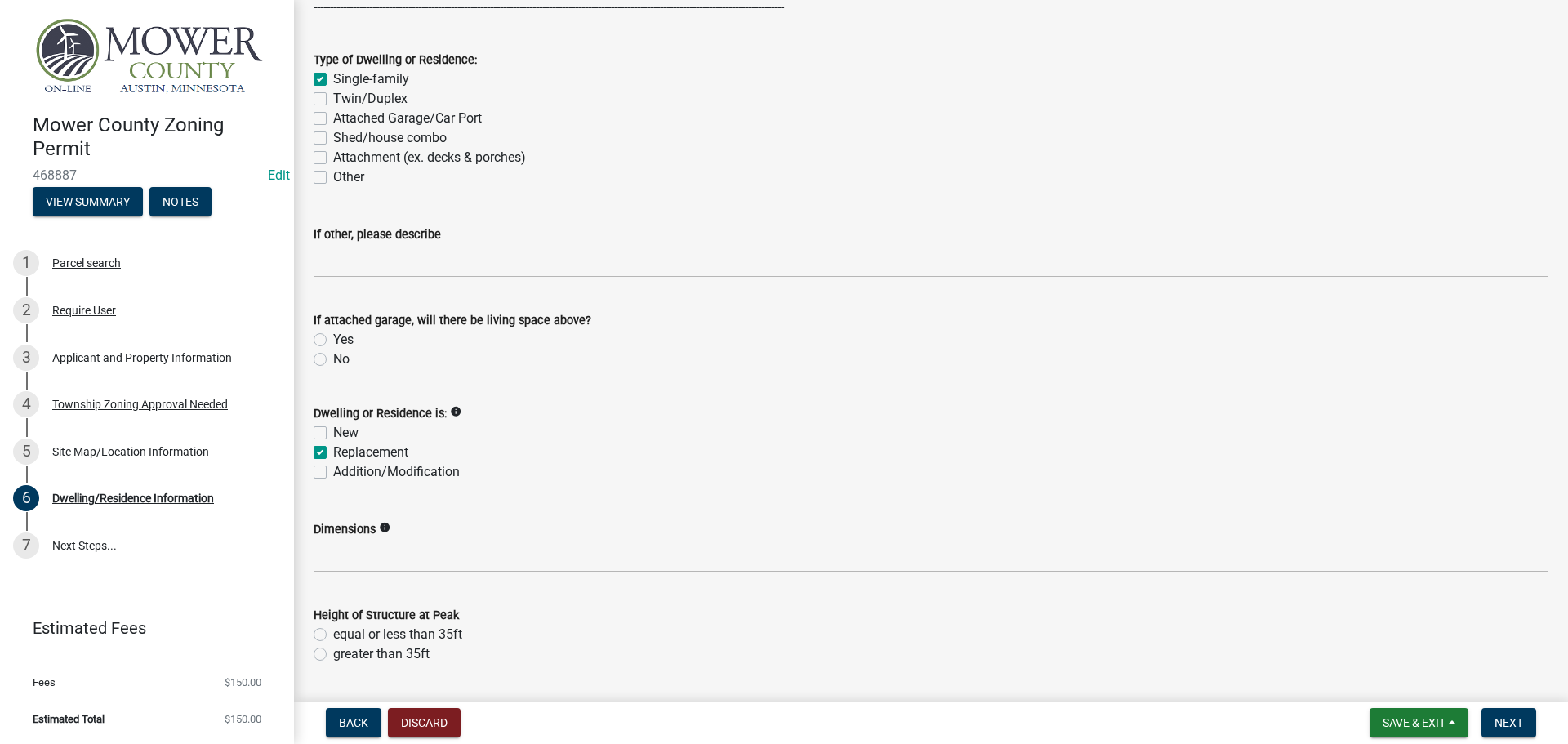
checkbox input "false"
click at [334, 362] on label "No" at bounding box center [341, 359] width 16 height 20
click at [334, 360] on input "No" at bounding box center [338, 354] width 10 height 10
radio input "true"
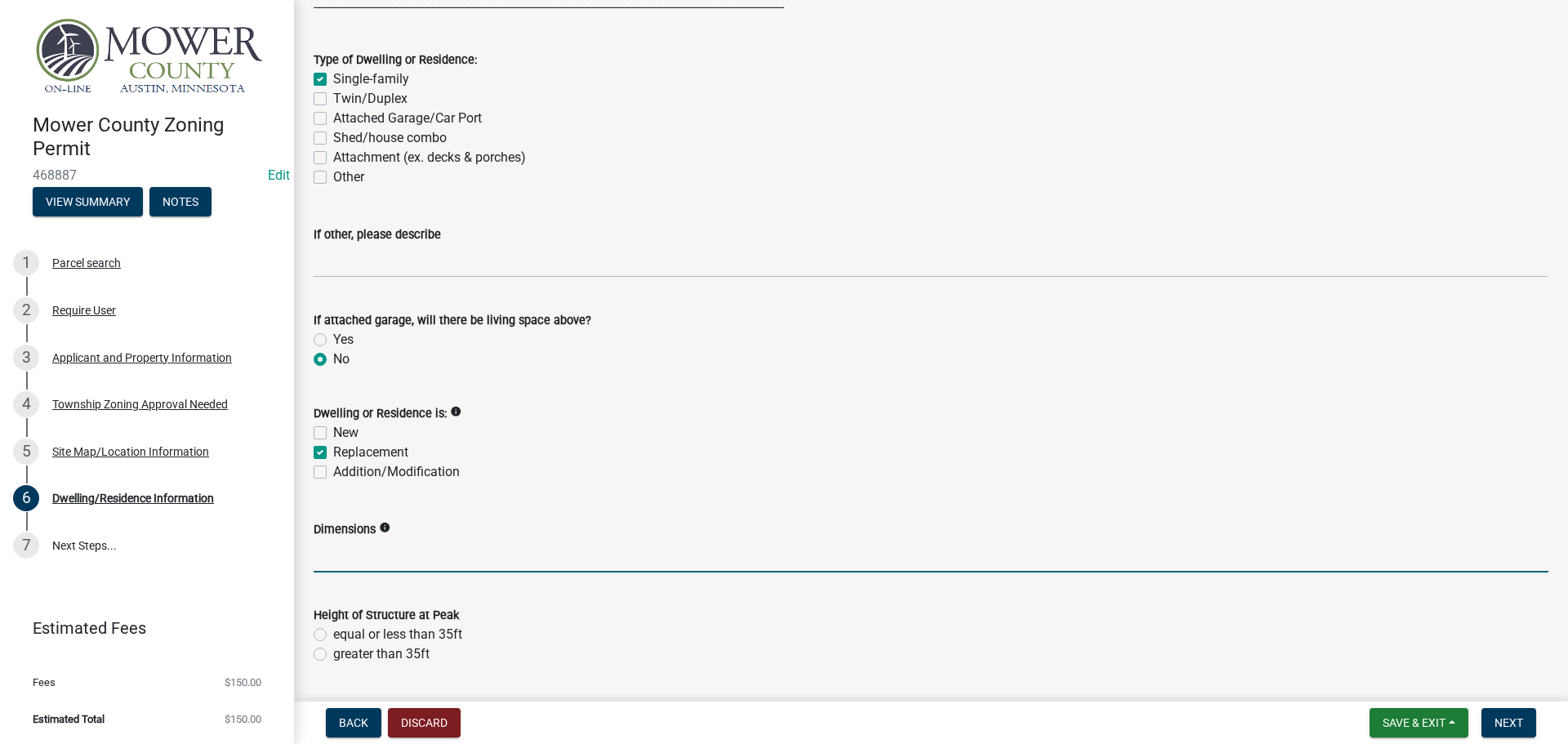
click at [370, 550] on input "Dimensions" at bounding box center [931, 556] width 1235 height 34
type input "Replacing Roof: New Plywood & Roofing System"
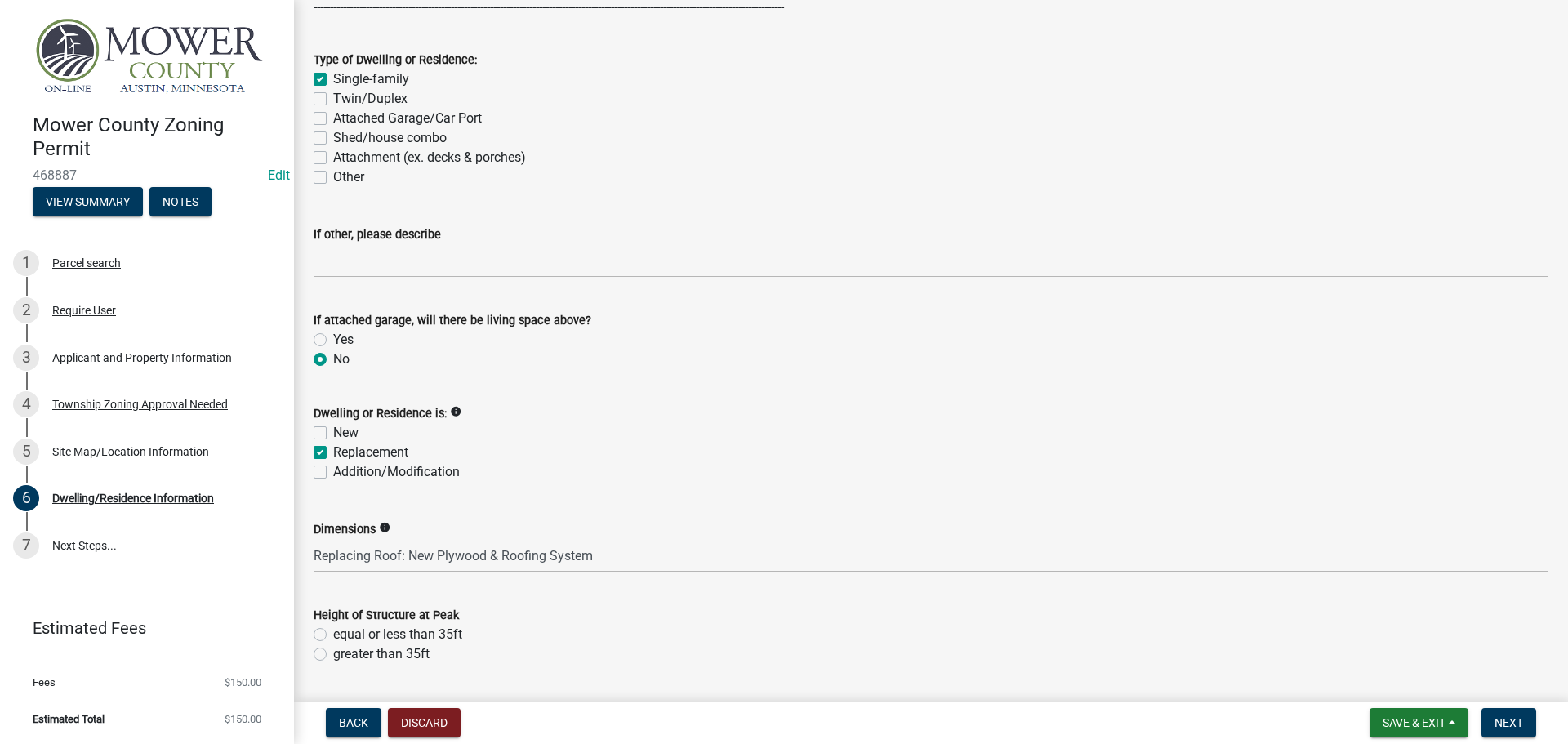
click at [334, 635] on label "equal or less than 35ft" at bounding box center [398, 634] width 129 height 20
click at [334, 635] on input "equal or less than 35ft" at bounding box center [338, 629] width 10 height 10
radio input "true"
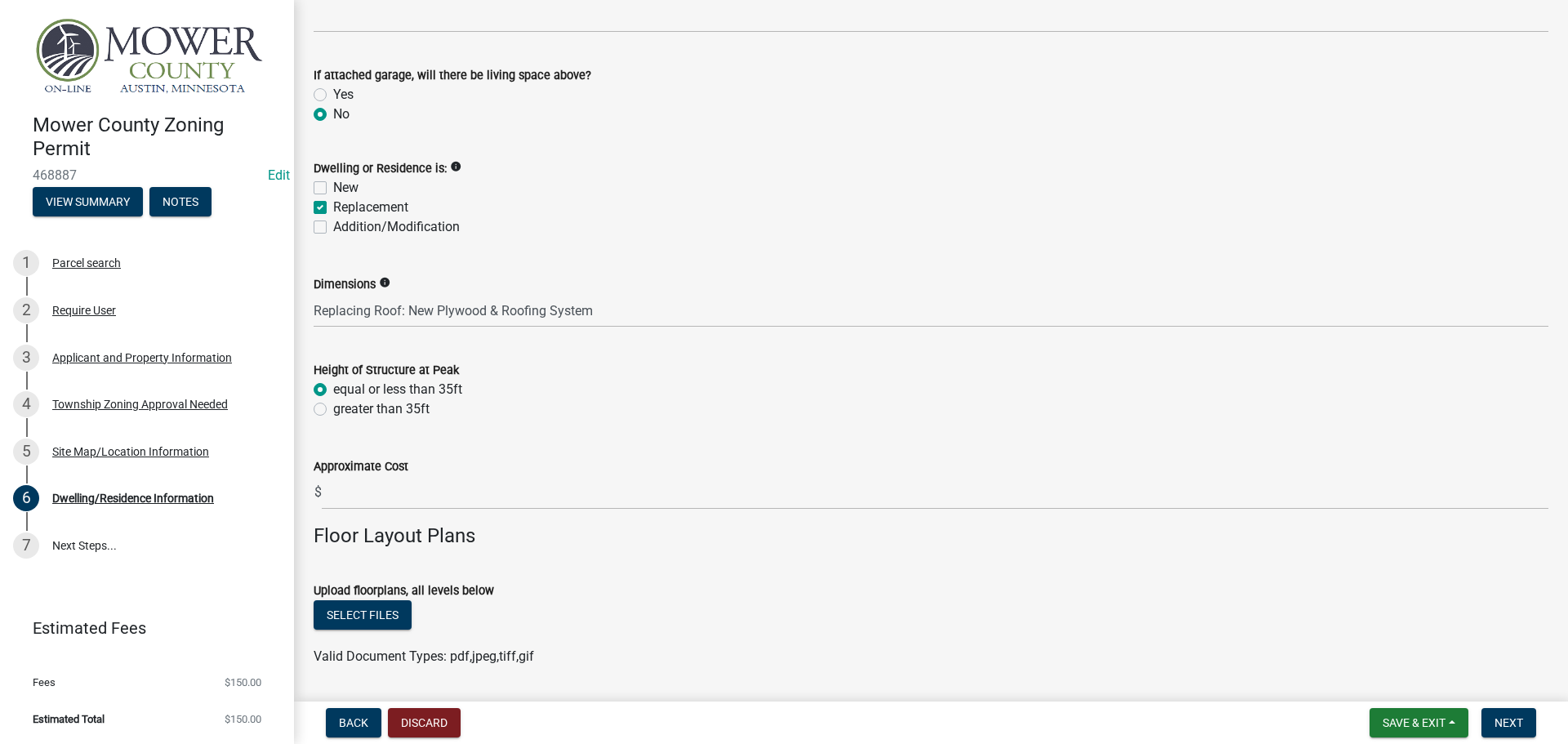
scroll to position [622, 0]
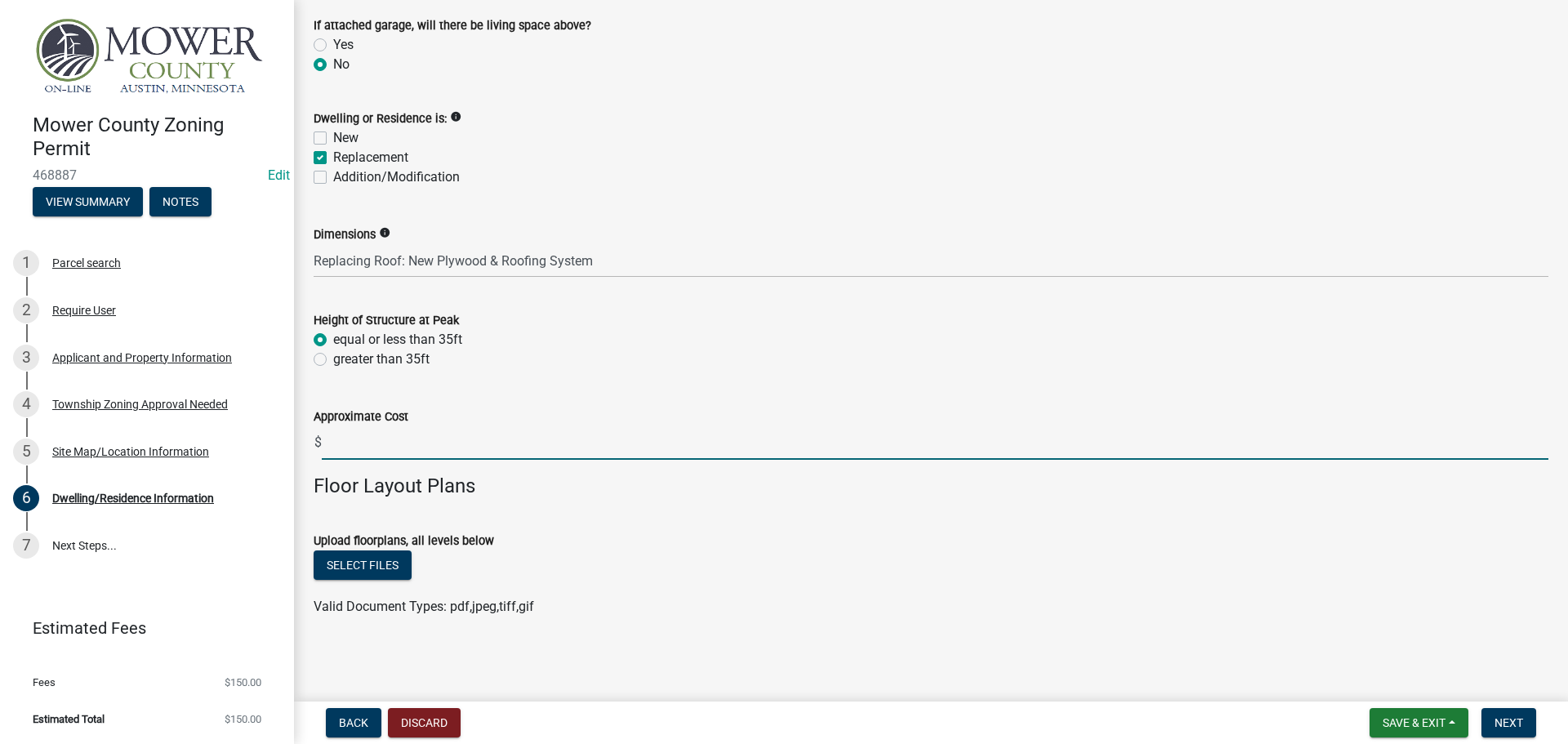
click at [414, 436] on input "text" at bounding box center [936, 443] width 1227 height 34
type input "24901"
click at [1512, 722] on span "Next" at bounding box center [1509, 722] width 28 height 13
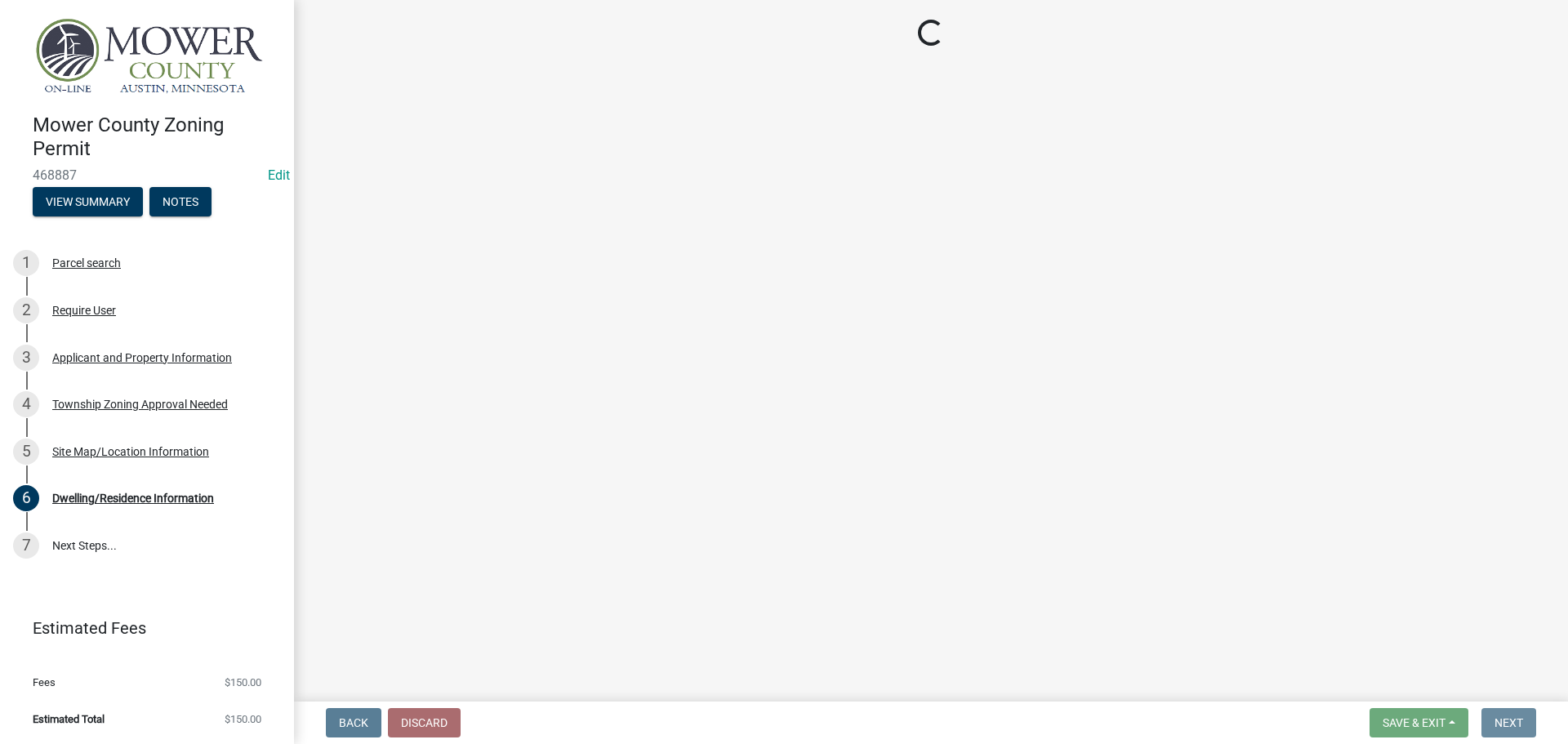
scroll to position [0, 0]
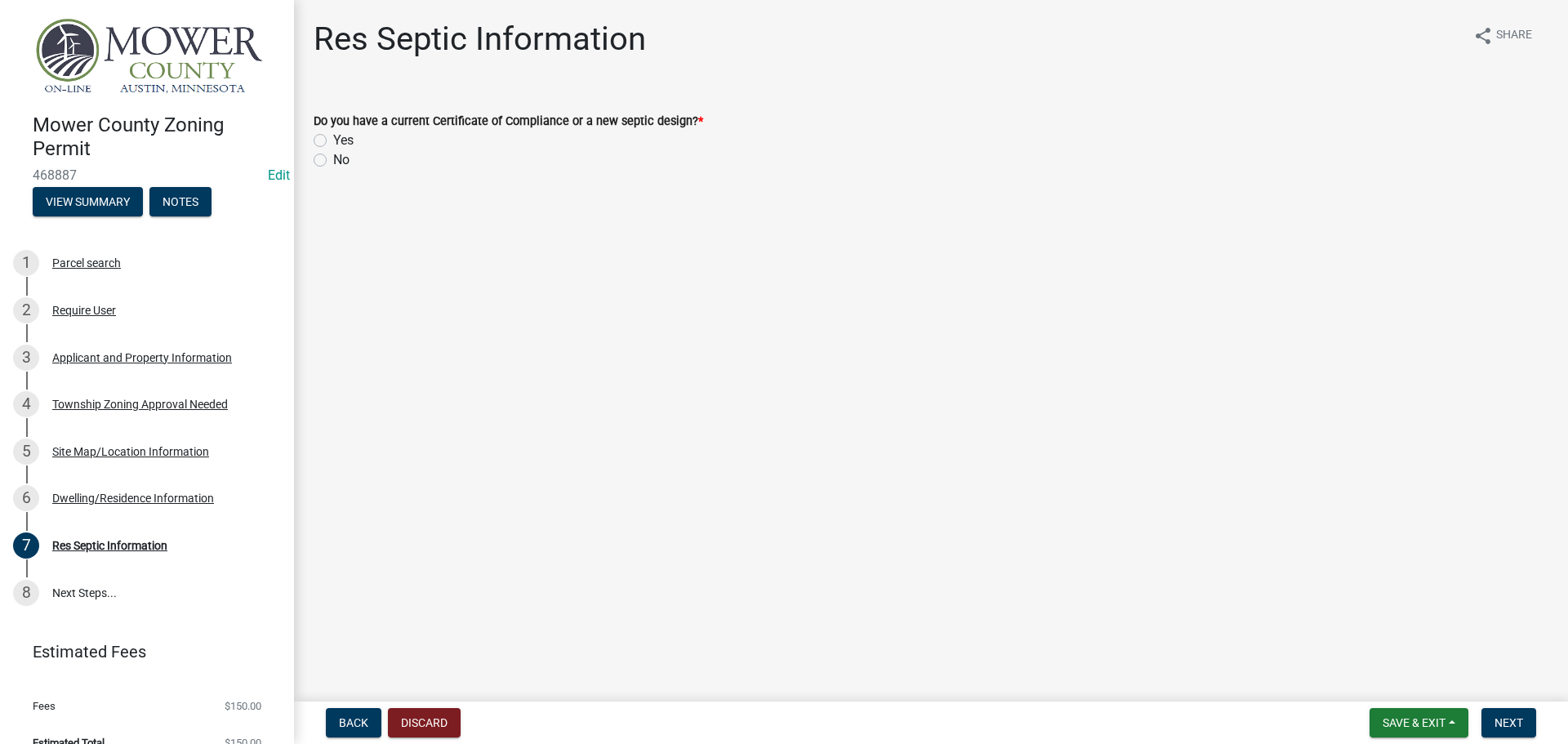
click at [334, 142] on label "Yes" at bounding box center [344, 140] width 21 height 20
click at [334, 141] on input "Yes" at bounding box center [338, 136] width 10 height 10
radio input "true"
click at [334, 162] on label "No" at bounding box center [341, 159] width 16 height 20
click at [334, 161] on input "No" at bounding box center [338, 154] width 10 height 10
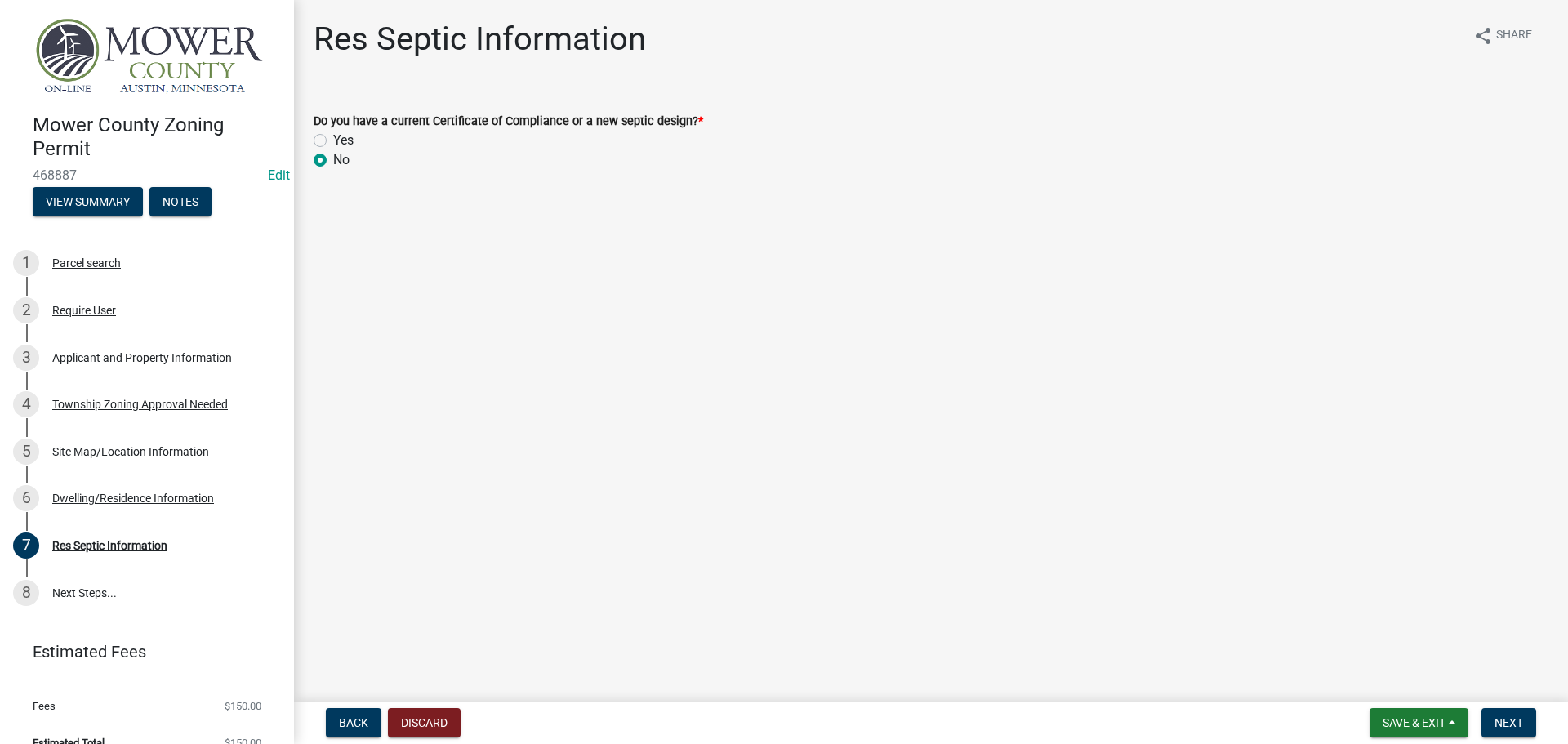
radio input "true"
click at [1509, 730] on button "Next" at bounding box center [1509, 722] width 55 height 29
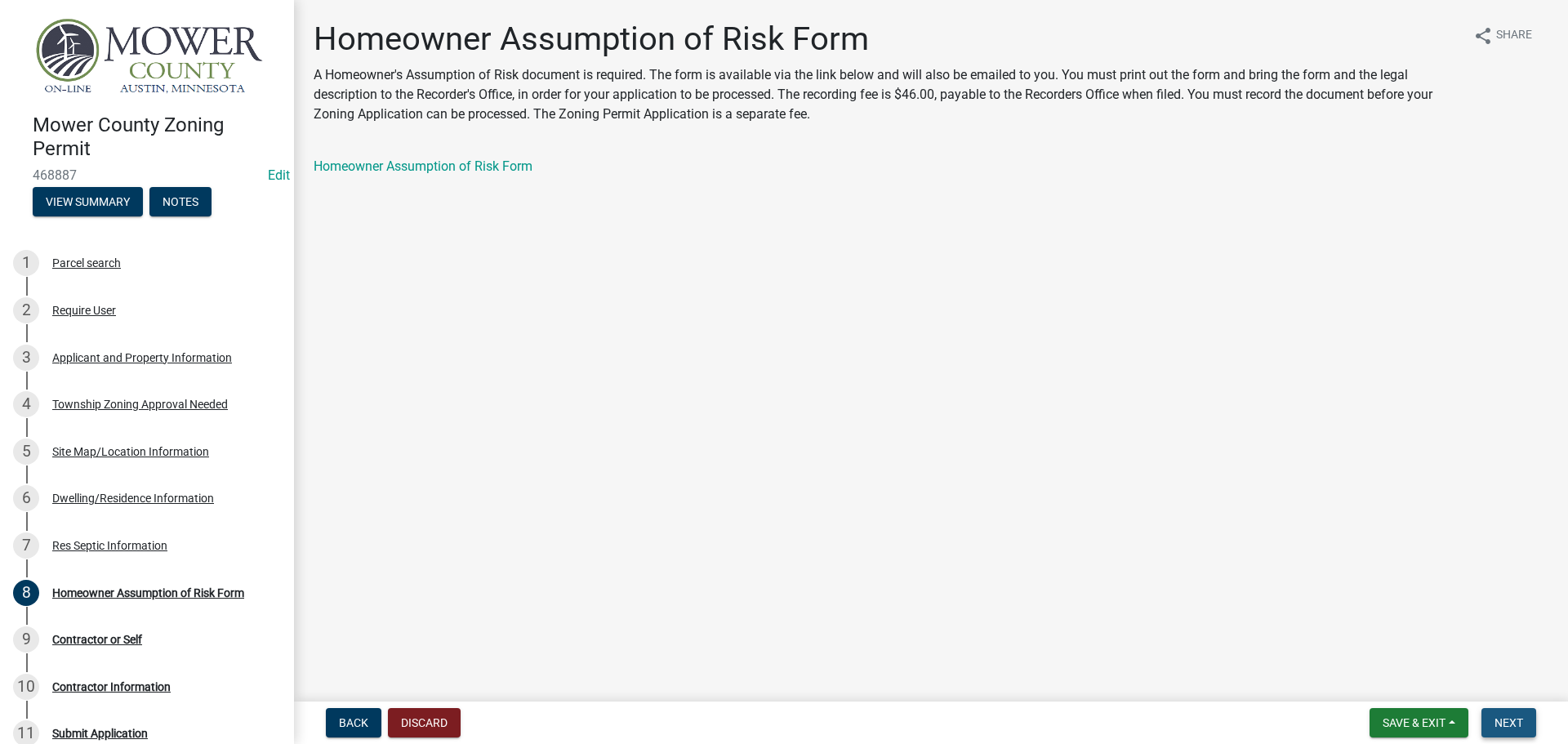
click at [1523, 726] on span "Next" at bounding box center [1509, 722] width 28 height 13
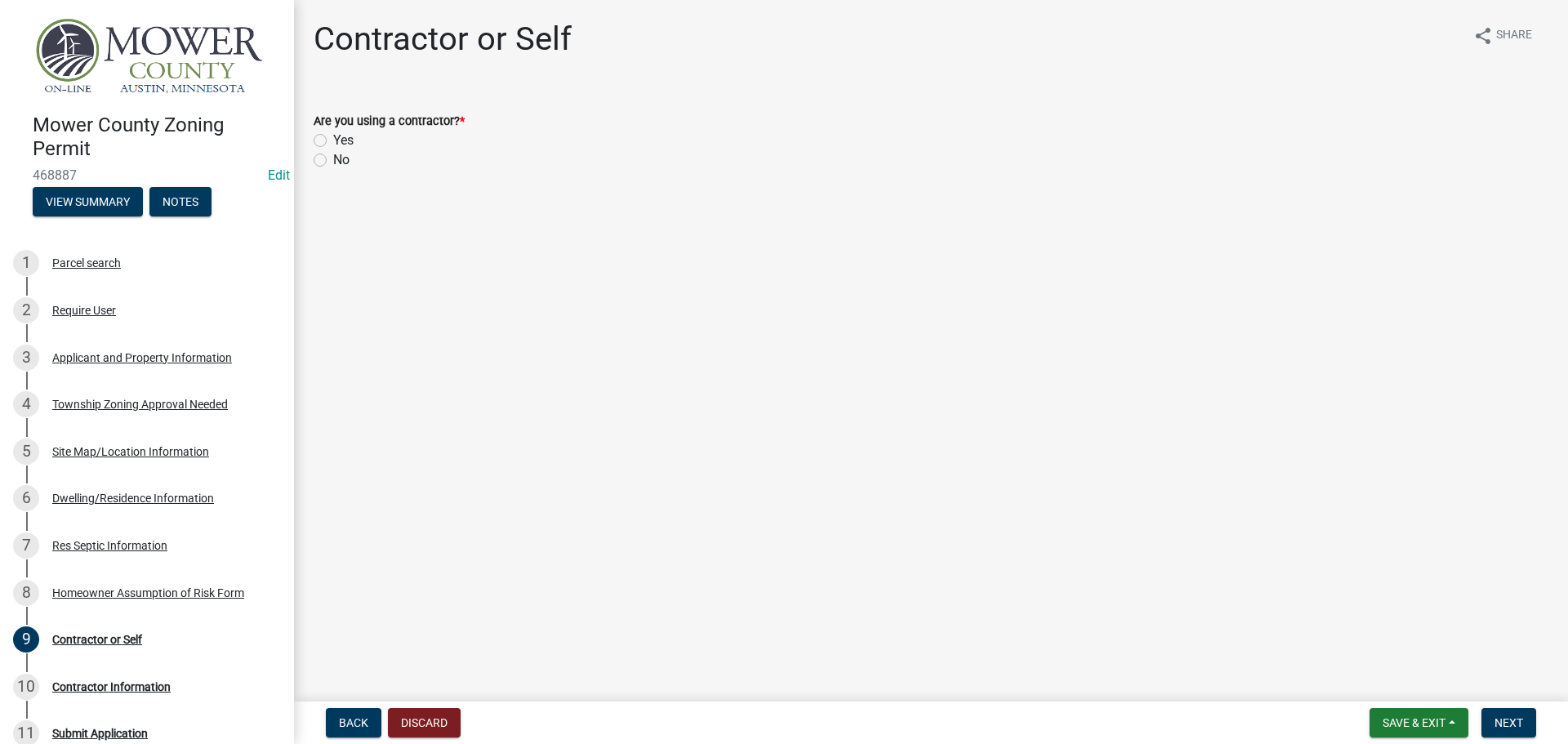
click at [334, 140] on label "Yes" at bounding box center [344, 140] width 21 height 20
click at [334, 140] on input "Yes" at bounding box center [338, 136] width 10 height 10
radio input "true"
click at [1513, 718] on span "Next" at bounding box center [1509, 722] width 28 height 13
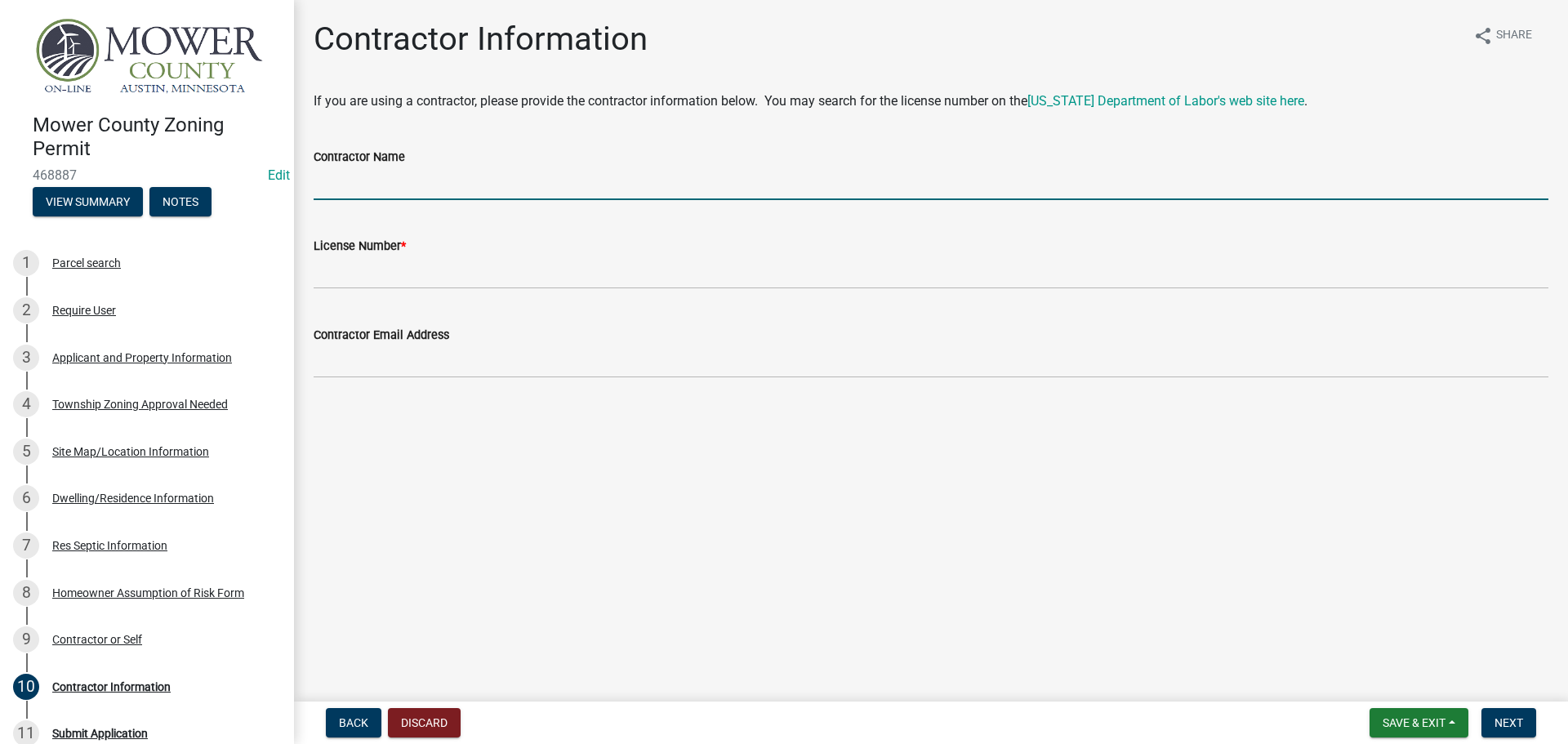
click at [345, 176] on input "Contractor Name" at bounding box center [931, 184] width 1235 height 34
type input "Local Roofing LLC DBA [PERSON_NAME] [PERSON_NAME] Roofing"
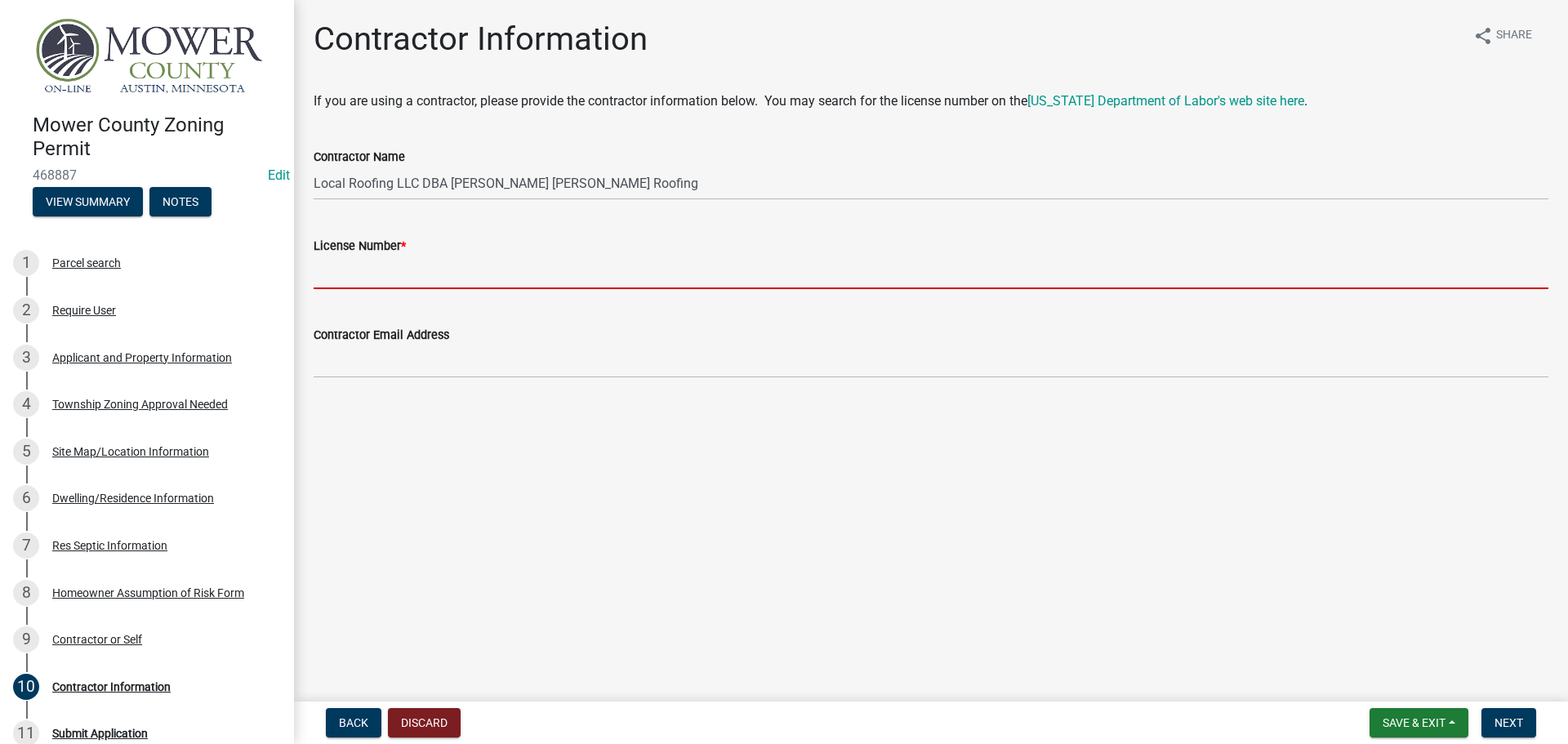
click at [378, 279] on input "License Number *" at bounding box center [931, 272] width 1235 height 34
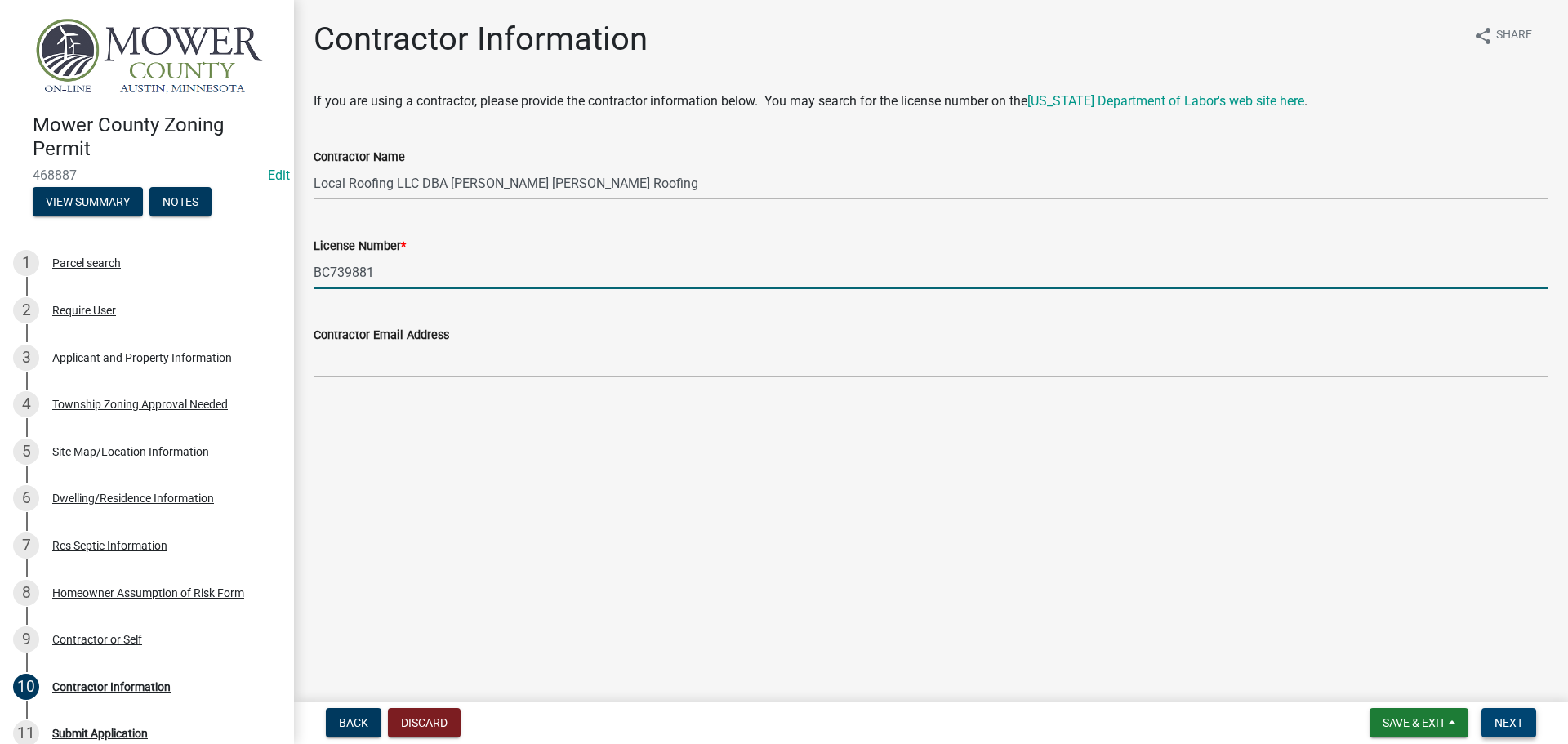
type input "BC739881"
click at [1506, 722] on span "Next" at bounding box center [1509, 722] width 28 height 13
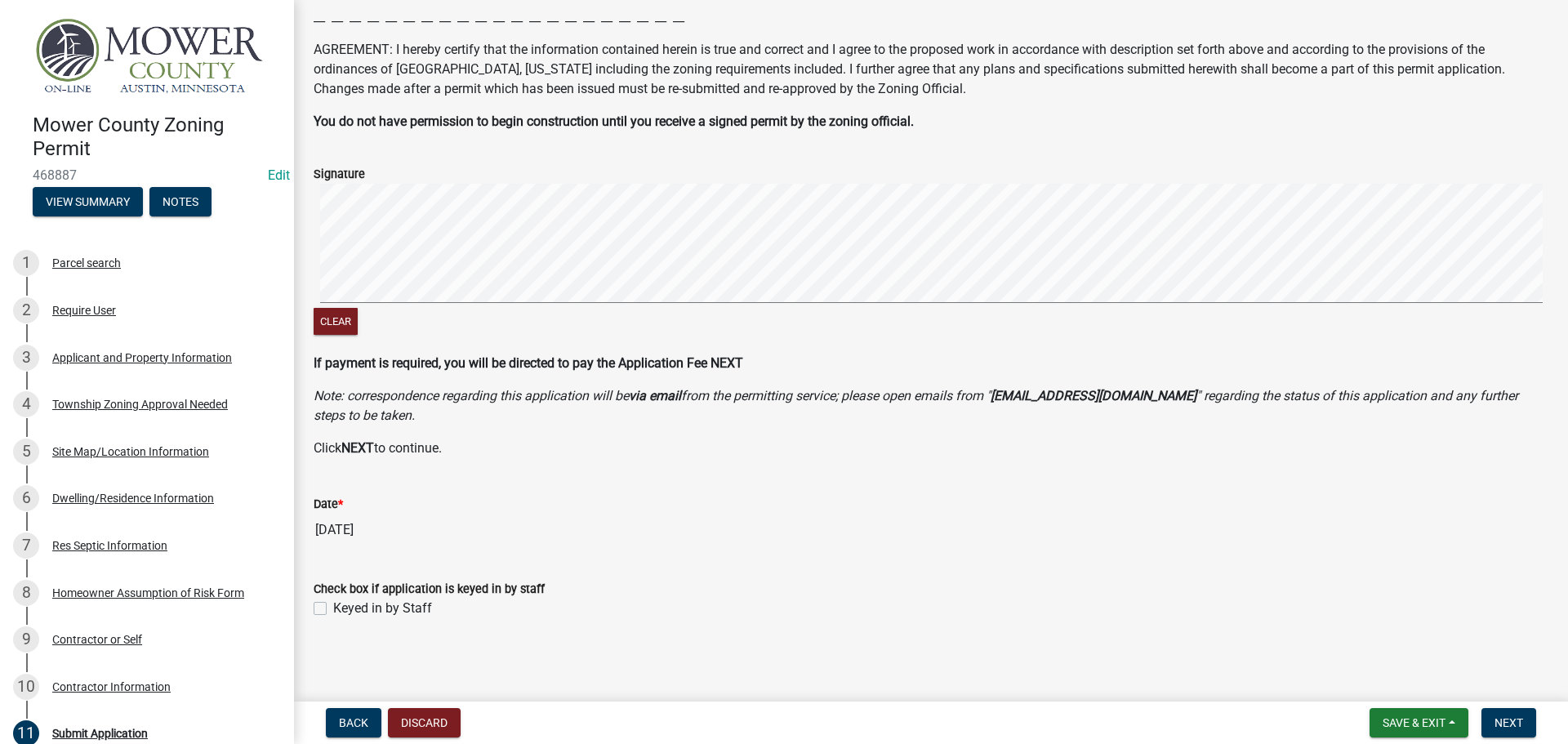
scroll to position [238, 0]
click at [334, 606] on label "Keyed in by Staff" at bounding box center [383, 607] width 99 height 20
click at [334, 606] on input "Keyed in by Staff" at bounding box center [338, 602] width 10 height 10
checkbox input "true"
click at [1521, 717] on span "Next" at bounding box center [1509, 722] width 28 height 13
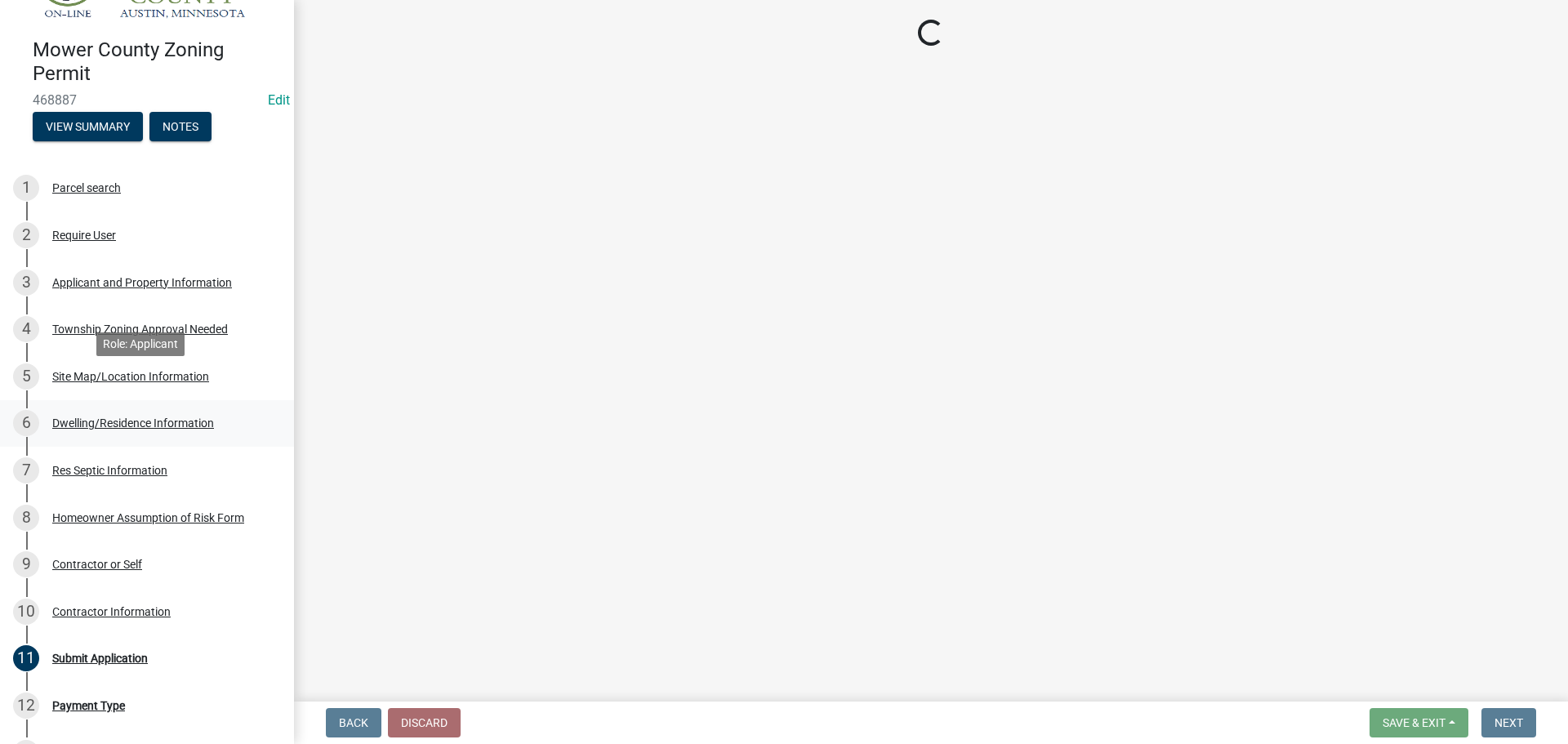
scroll to position [245, 0]
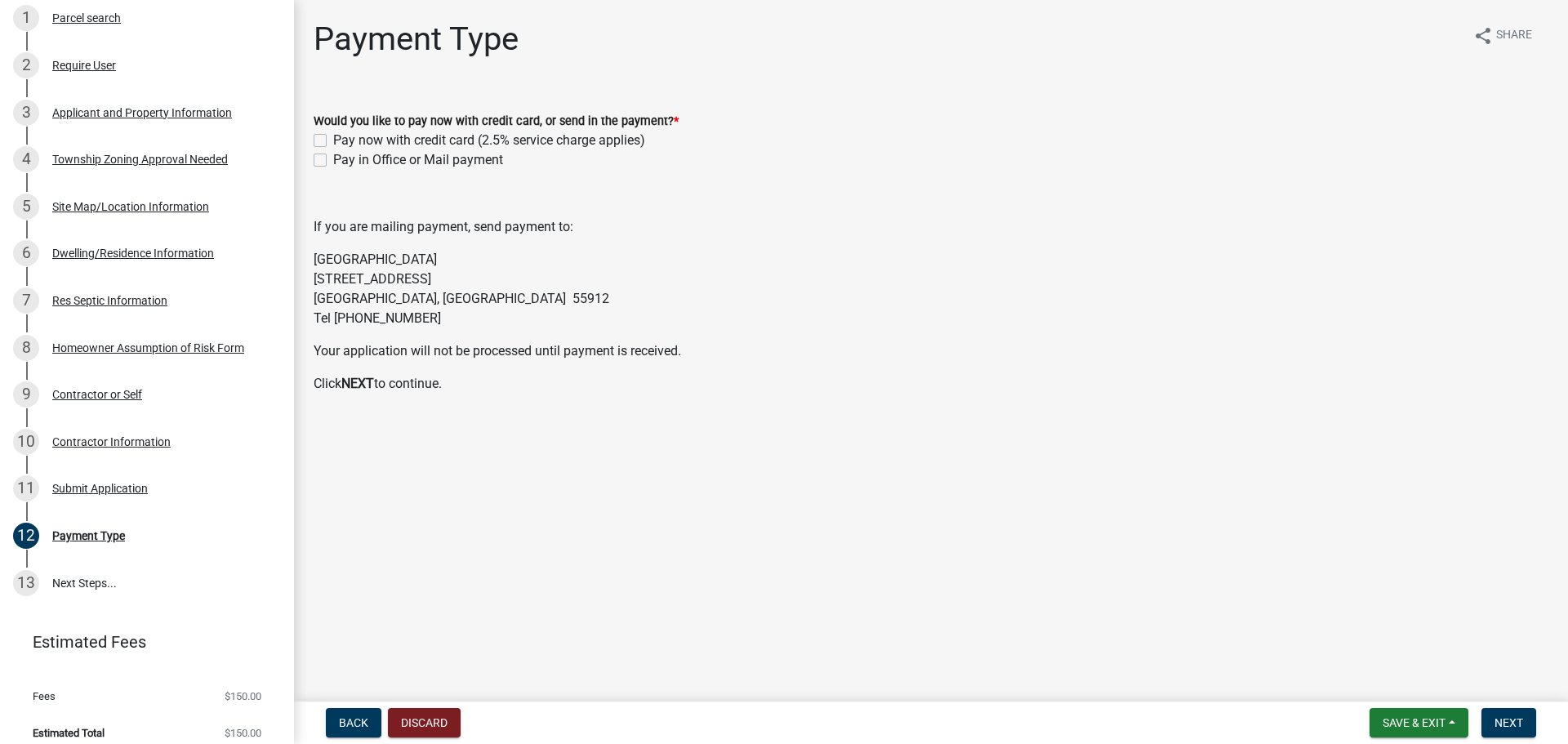
click at [334, 158] on label "Pay in Office or Mail payment" at bounding box center [418, 159] width 170 height 20
click at [334, 158] on input "Pay in Office or Mail payment" at bounding box center [338, 154] width 10 height 10
checkbox input "true"
checkbox input "false"
checkbox input "true"
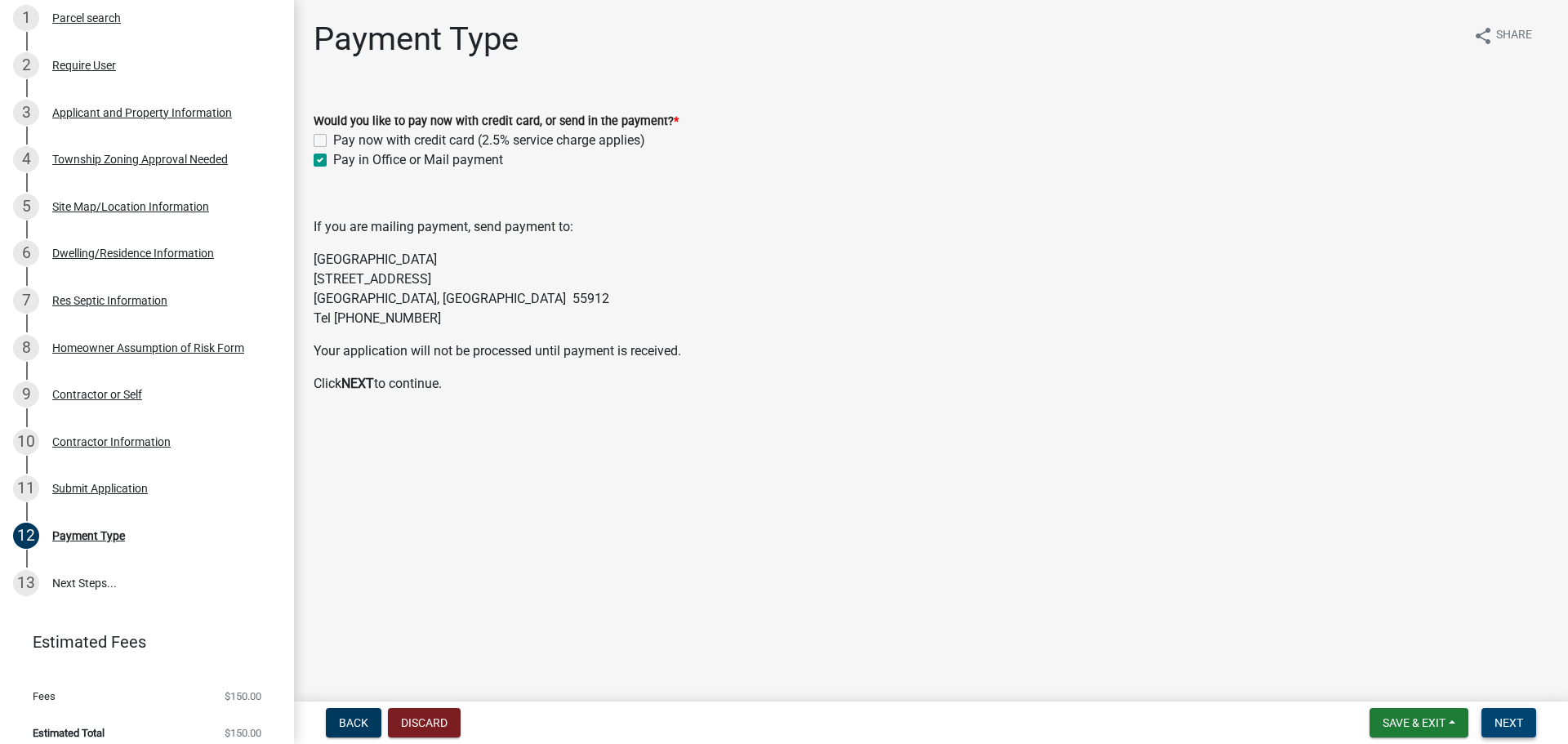
click at [1509, 720] on span "Next" at bounding box center [1509, 722] width 28 height 13
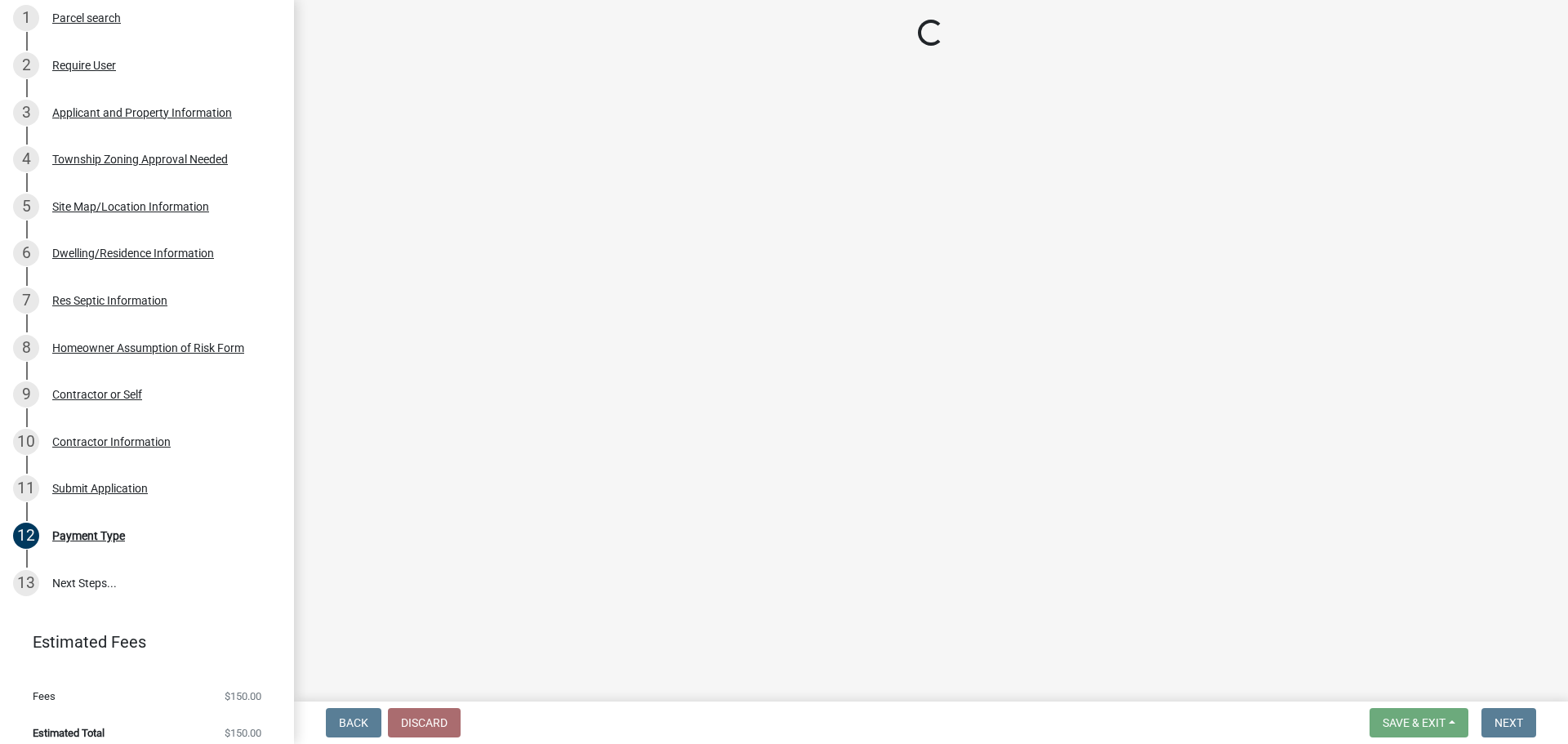
select select "3: 3"
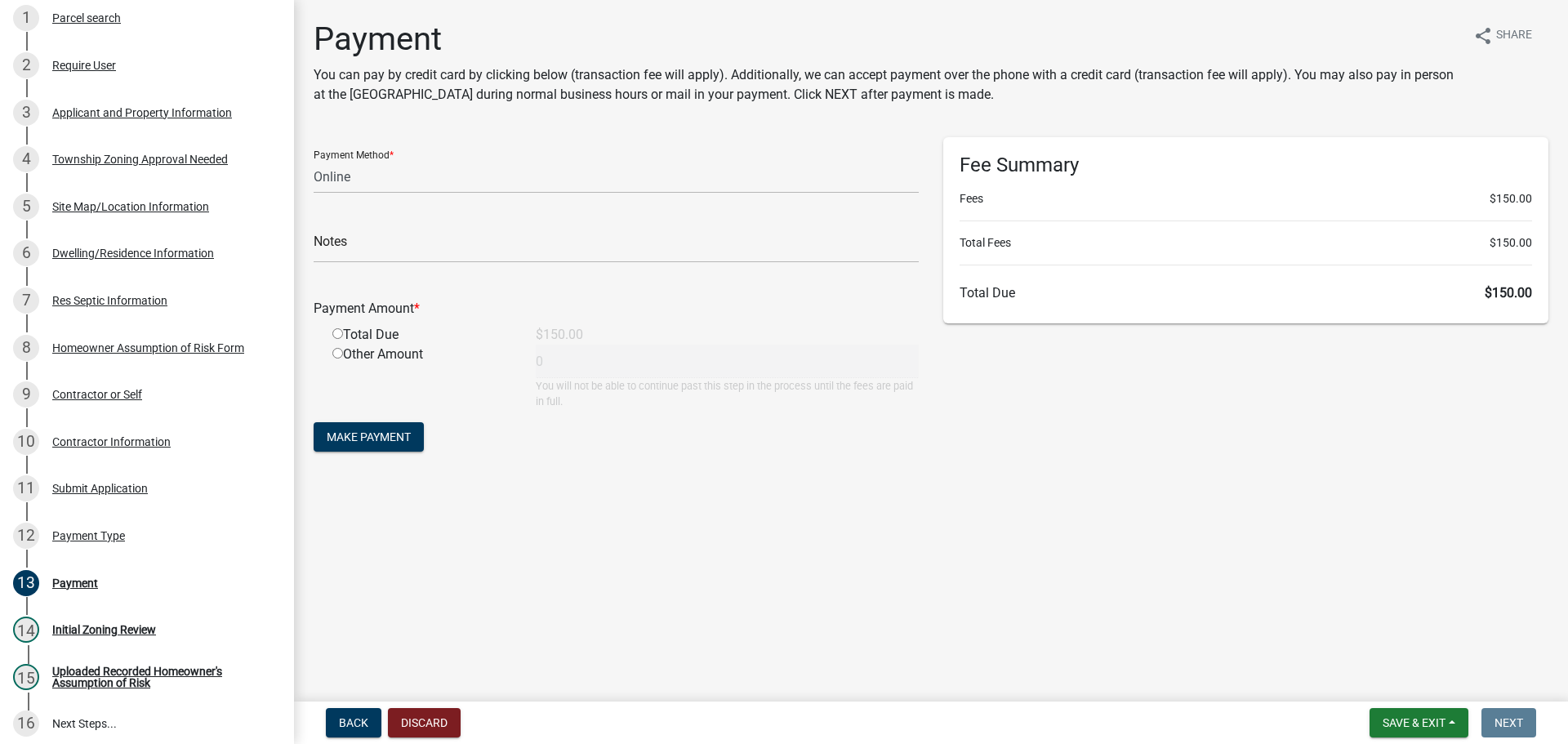
scroll to position [385, 0]
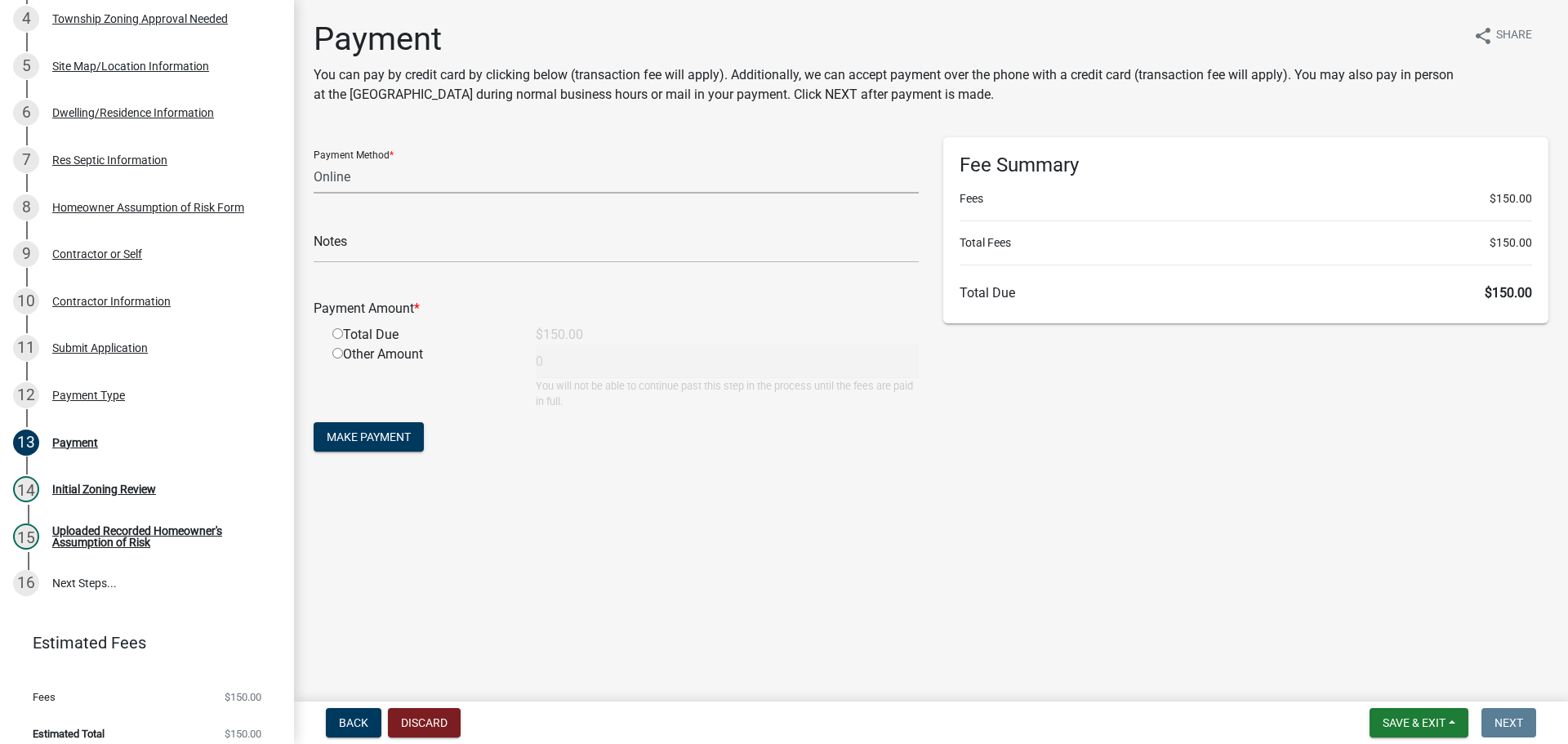
click at [454, 187] on select "Credit Card POS Check Cash Online" at bounding box center [616, 177] width 605 height 34
click at [314, 160] on select "Credit Card POS Check Cash Online" at bounding box center [616, 177] width 605 height 34
click at [385, 249] on input "text" at bounding box center [616, 247] width 605 height 34
type input "181512239"
click at [333, 331] on input "radio" at bounding box center [337, 332] width 10 height 10
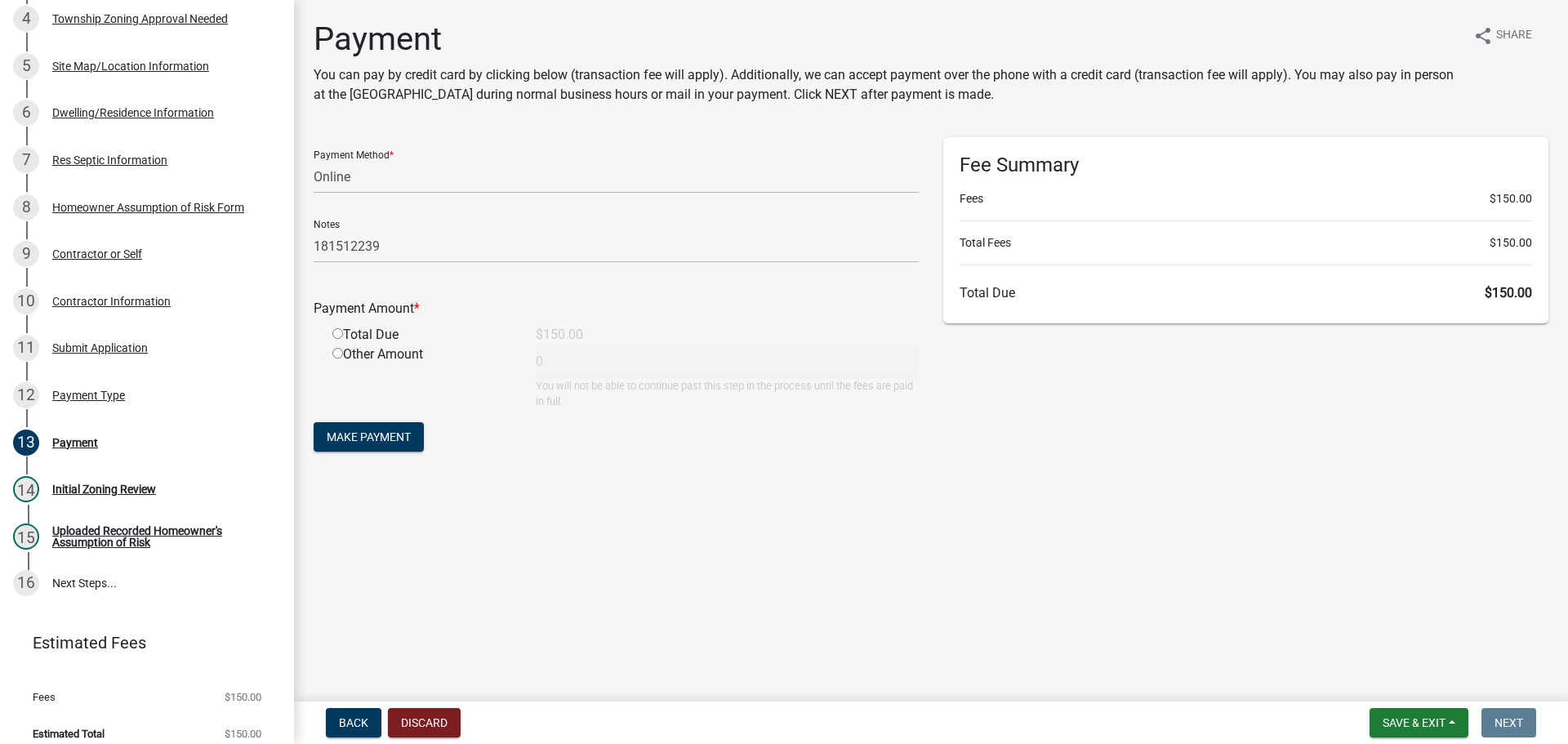
radio input "true"
type input "150"
click at [372, 432] on span "Make Payment" at bounding box center [368, 437] width 84 height 13
